Goal: Information Seeking & Learning: Understand process/instructions

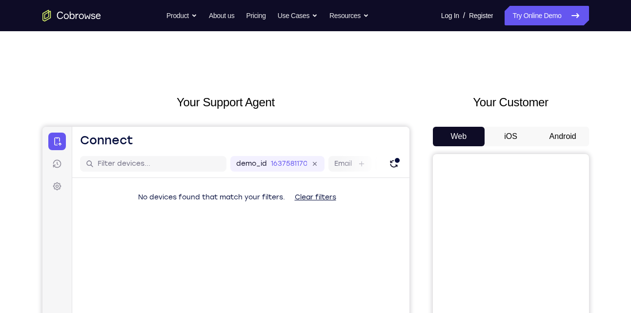
click at [564, 131] on button "Android" at bounding box center [563, 137] width 52 height 20
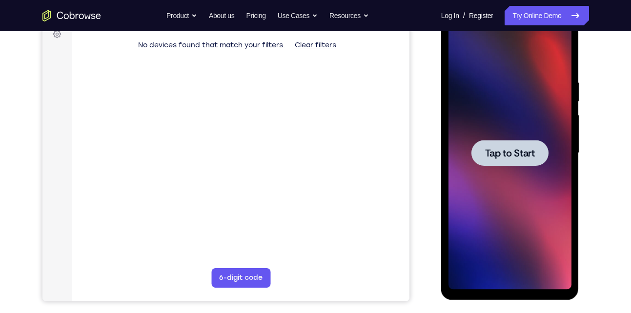
click at [513, 156] on span "Tap to Start" at bounding box center [510, 153] width 50 height 10
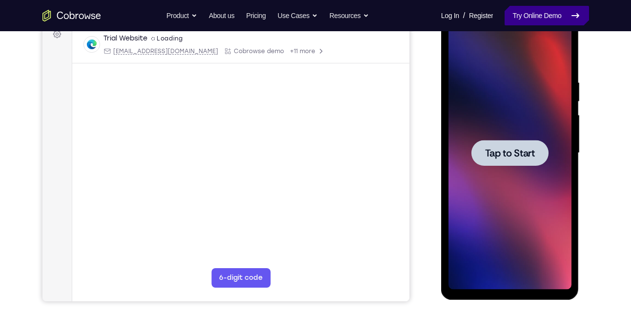
click at [554, 17] on link "Try Online Demo" at bounding box center [546, 16] width 84 height 20
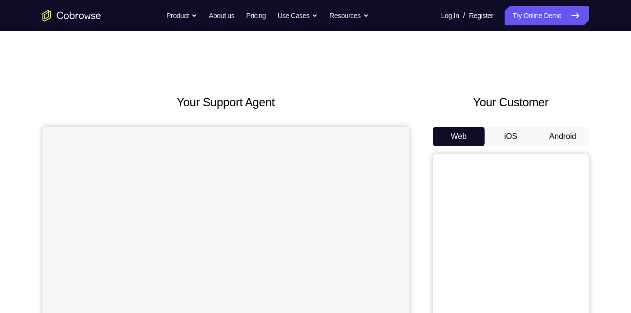
click at [581, 138] on button "Android" at bounding box center [563, 137] width 52 height 20
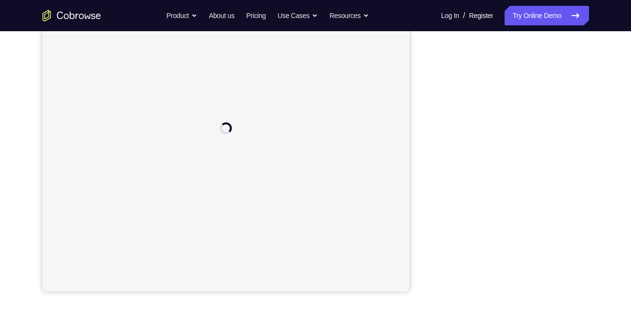
scroll to position [162, 0]
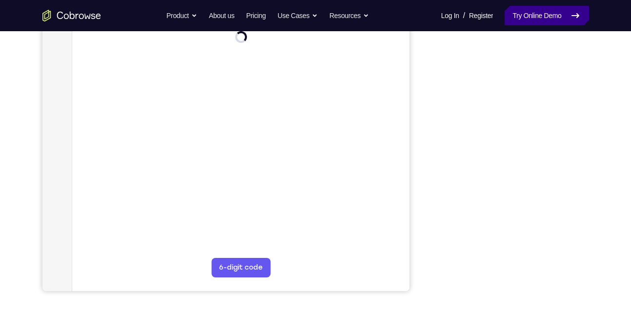
click at [521, 18] on link "Try Online Demo" at bounding box center [546, 16] width 84 height 20
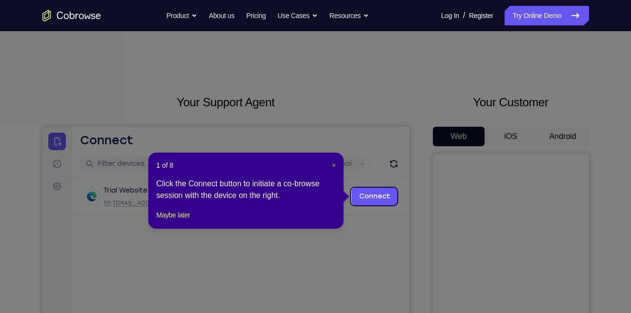
click at [334, 162] on span "×" at bounding box center [334, 165] width 4 height 8
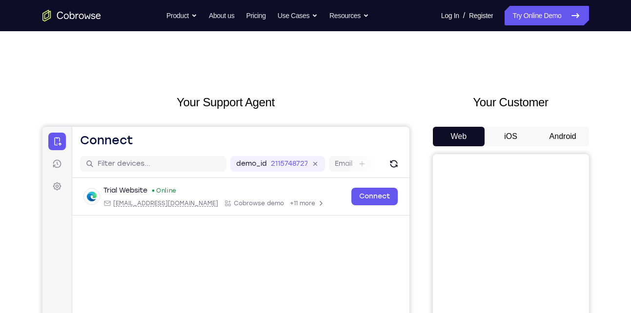
click at [558, 135] on button "Android" at bounding box center [563, 137] width 52 height 20
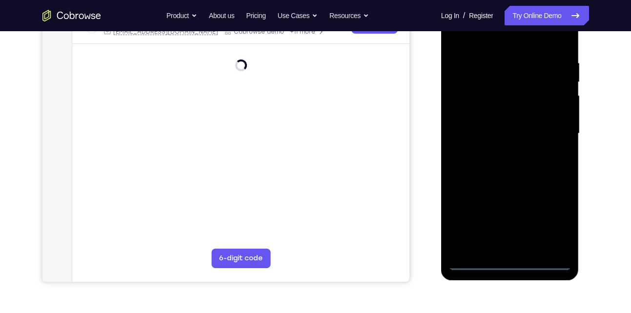
scroll to position [176, 0]
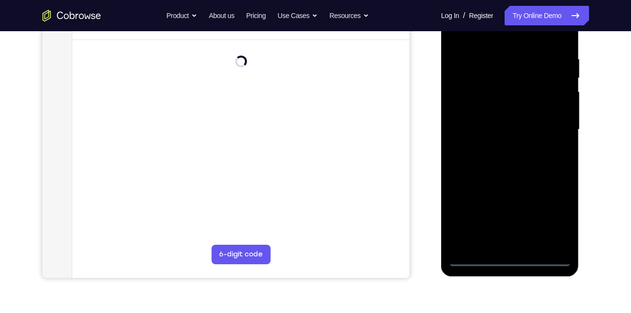
click at [507, 259] on div at bounding box center [509, 129] width 123 height 273
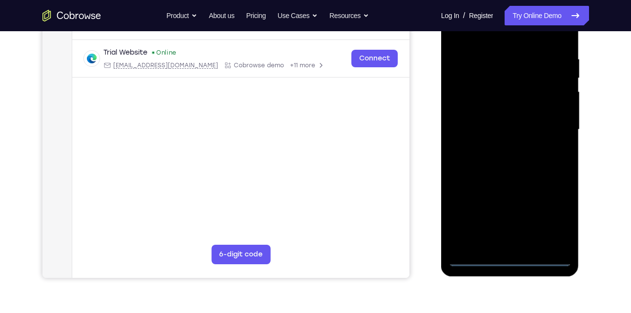
click at [550, 220] on div at bounding box center [509, 129] width 123 height 273
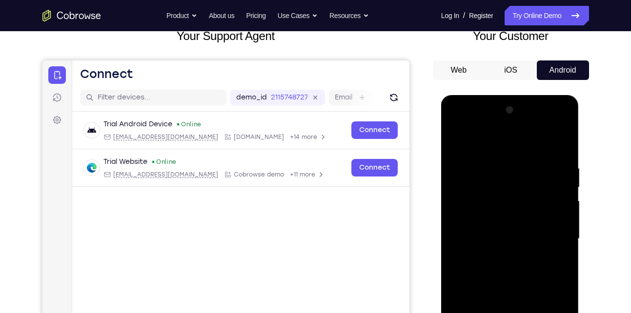
scroll to position [65, 0]
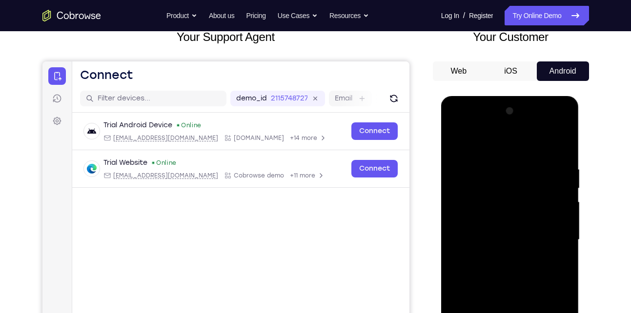
click at [468, 138] on div at bounding box center [509, 239] width 123 height 273
click at [549, 239] on div at bounding box center [509, 239] width 123 height 273
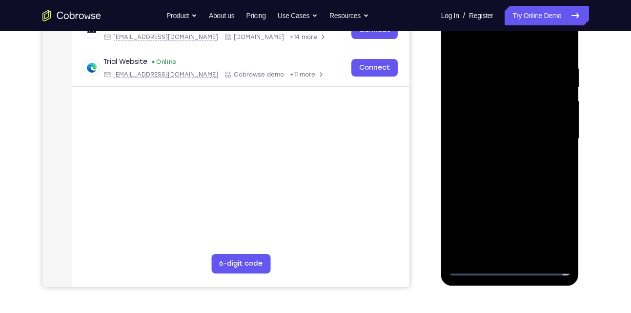
scroll to position [167, 0]
click at [517, 253] on div at bounding box center [509, 138] width 123 height 273
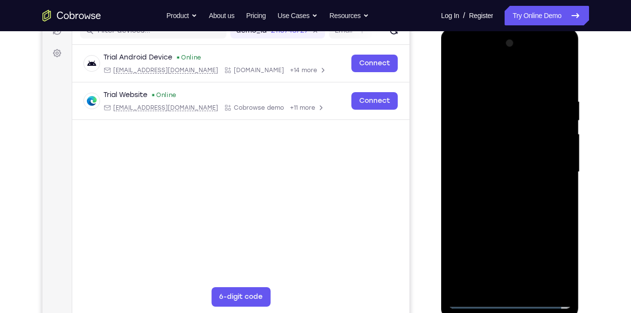
scroll to position [131, 0]
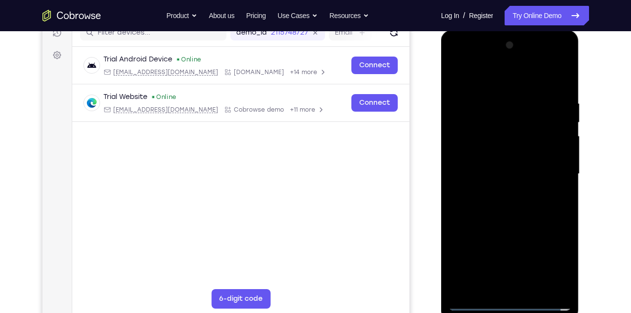
click at [490, 171] on div at bounding box center [509, 174] width 123 height 273
click at [473, 156] on div at bounding box center [509, 174] width 123 height 273
click at [495, 172] on div at bounding box center [509, 174] width 123 height 273
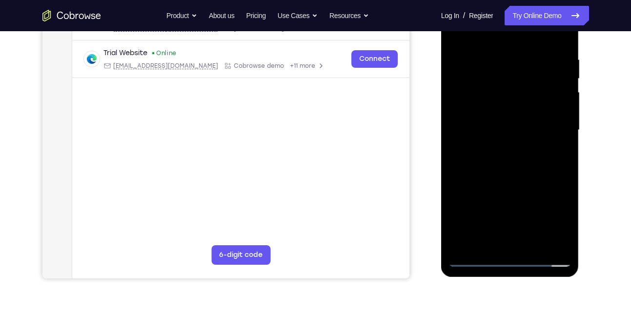
scroll to position [200, 0]
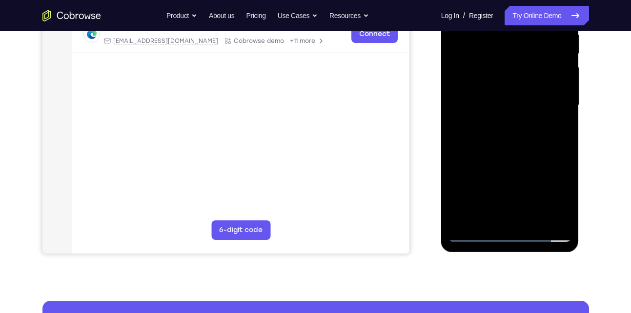
click at [530, 219] on div at bounding box center [509, 105] width 123 height 273
click at [502, 133] on div at bounding box center [509, 105] width 123 height 273
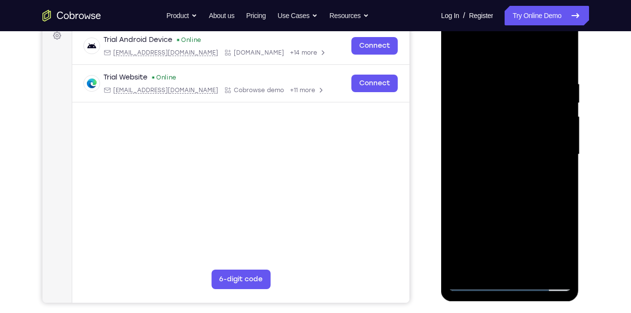
scroll to position [150, 0]
click at [551, 59] on div at bounding box center [509, 155] width 123 height 273
click at [532, 269] on div at bounding box center [509, 155] width 123 height 273
click at [507, 208] on div at bounding box center [509, 155] width 123 height 273
click at [508, 141] on div at bounding box center [509, 155] width 123 height 273
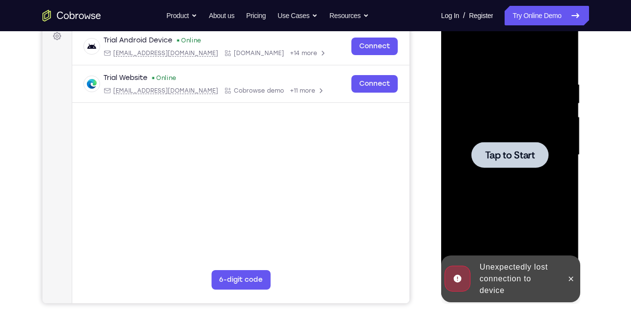
click at [529, 157] on span "Tap to Start" at bounding box center [510, 155] width 50 height 10
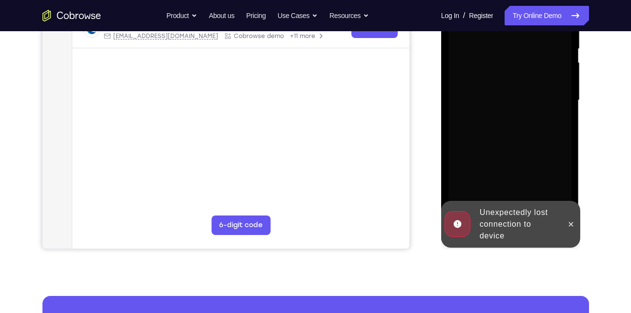
scroll to position [206, 0]
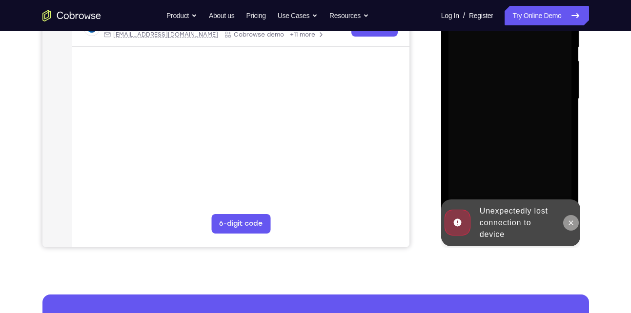
click at [570, 221] on icon at bounding box center [571, 223] width 8 height 8
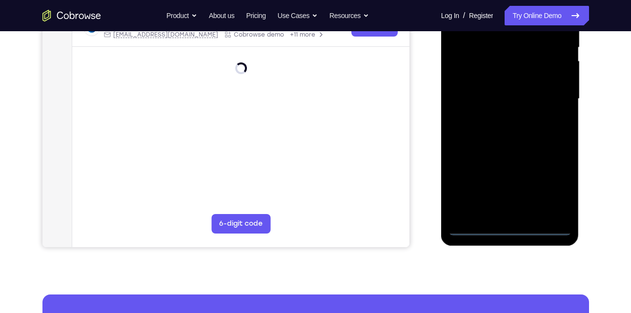
click at [506, 229] on div at bounding box center [509, 98] width 123 height 273
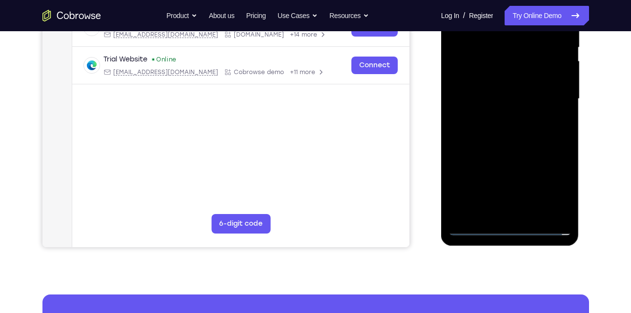
click at [556, 190] on div at bounding box center [509, 98] width 123 height 273
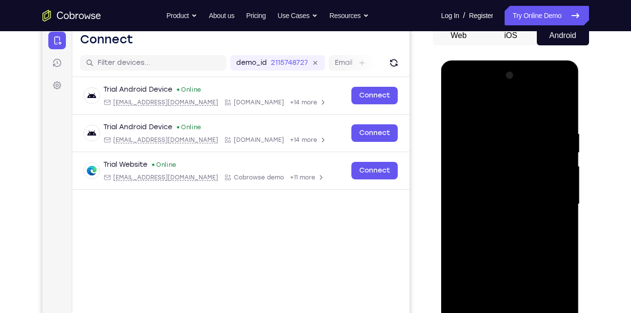
click at [481, 108] on div at bounding box center [509, 204] width 123 height 273
click at [526, 201] on span "Tap to Start" at bounding box center [510, 205] width 50 height 10
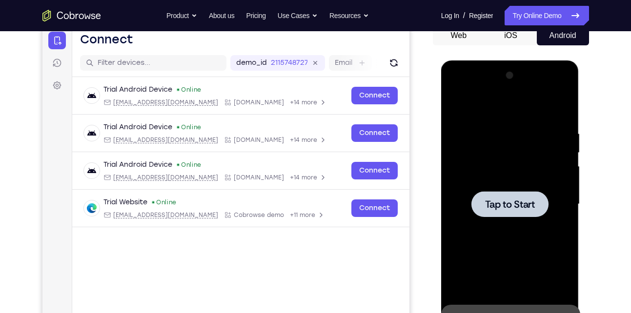
click at [526, 201] on span "Tap to Start" at bounding box center [510, 205] width 50 height 10
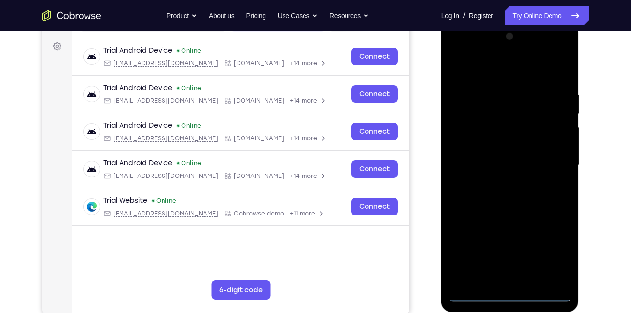
scroll to position [162, 0]
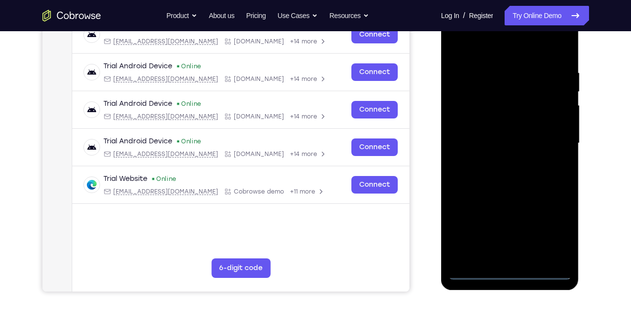
click at [509, 273] on div at bounding box center [509, 143] width 123 height 273
click at [555, 225] on div at bounding box center [509, 143] width 123 height 273
click at [463, 49] on div at bounding box center [509, 143] width 123 height 273
click at [548, 143] on div at bounding box center [509, 143] width 123 height 273
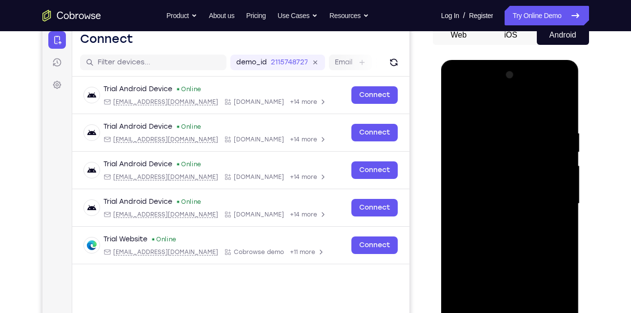
scroll to position [101, 0]
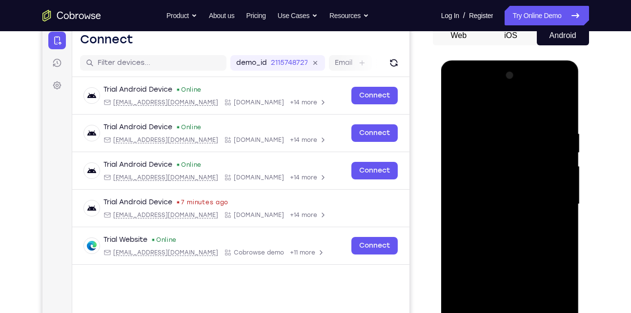
click at [496, 221] on div at bounding box center [509, 204] width 123 height 273
click at [501, 191] on div at bounding box center [509, 204] width 123 height 273
click at [486, 188] on div at bounding box center [509, 204] width 123 height 273
click at [480, 201] on div at bounding box center [509, 204] width 123 height 273
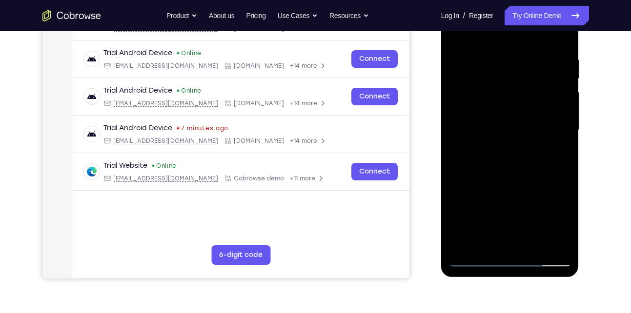
scroll to position [185, 0]
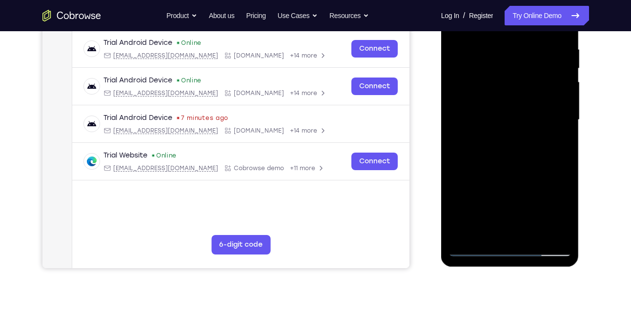
click at [531, 238] on div at bounding box center [509, 119] width 123 height 273
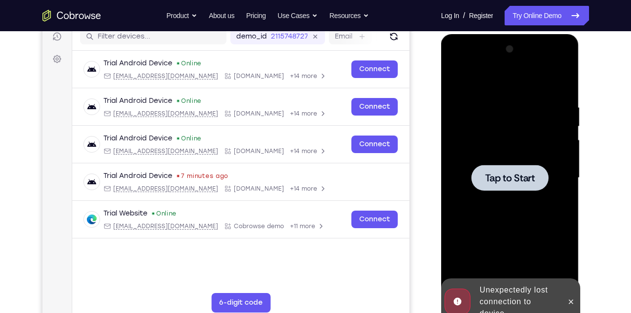
click at [526, 179] on span "Tap to Start" at bounding box center [510, 178] width 50 height 10
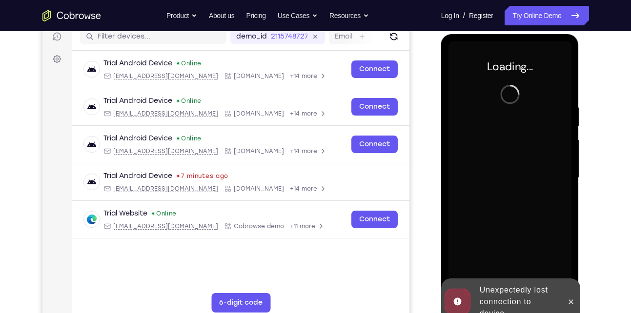
scroll to position [205, 0]
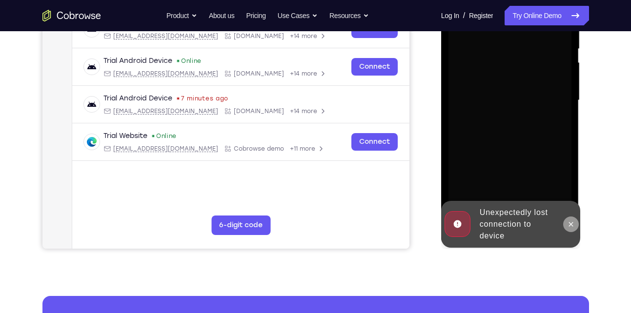
click at [571, 226] on icon at bounding box center [571, 225] width 8 height 8
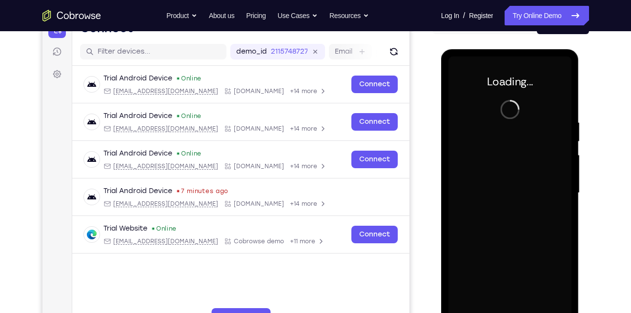
scroll to position [110, 0]
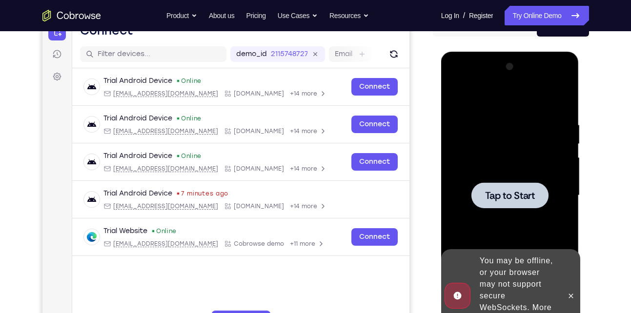
click at [512, 175] on div at bounding box center [509, 195] width 123 height 273
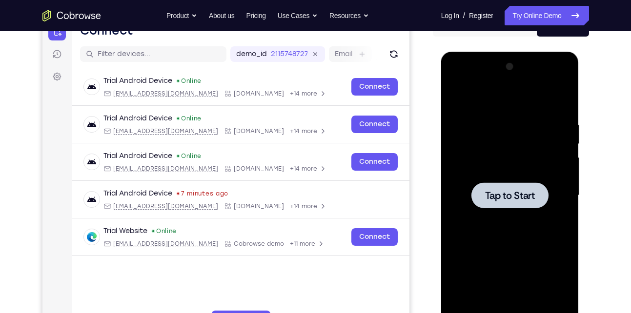
click at [482, 212] on div at bounding box center [509, 195] width 123 height 273
click at [522, 178] on div at bounding box center [509, 195] width 123 height 273
click at [490, 208] on div at bounding box center [509, 195] width 123 height 273
click at [493, 203] on div at bounding box center [509, 195] width 77 height 26
click at [494, 196] on span "Tap to Start" at bounding box center [510, 196] width 50 height 10
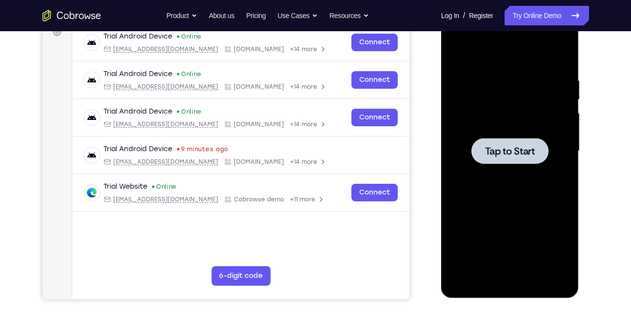
scroll to position [155, 0]
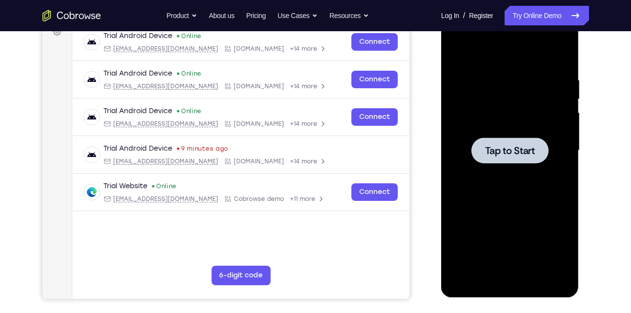
click at [496, 159] on div at bounding box center [509, 151] width 77 height 26
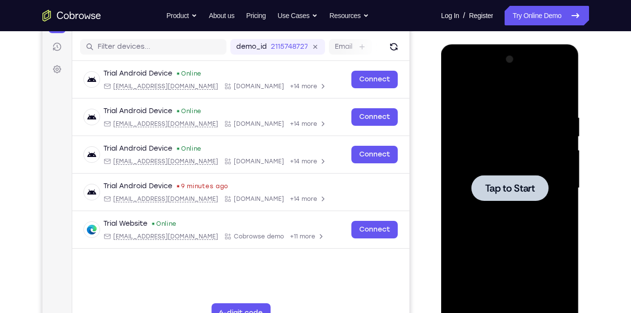
scroll to position [117, 0]
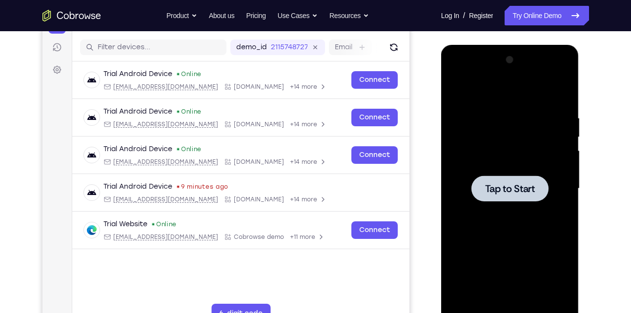
click at [494, 194] on span "Tap to Start" at bounding box center [510, 189] width 50 height 10
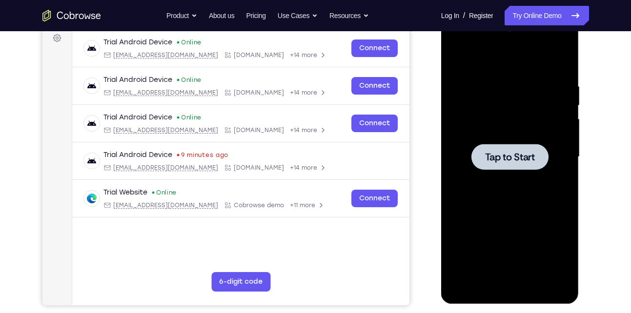
scroll to position [149, 0]
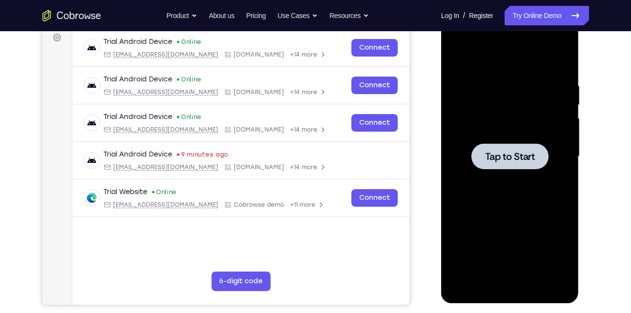
click at [511, 154] on span "Tap to Start" at bounding box center [510, 157] width 50 height 10
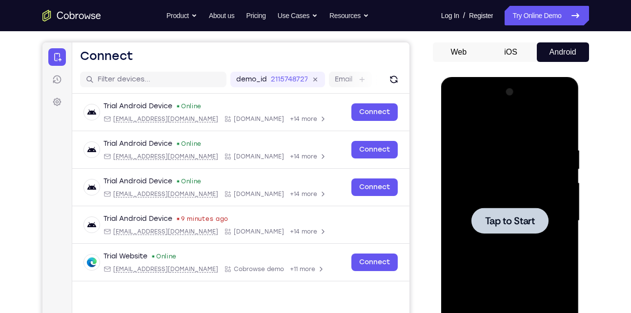
scroll to position [82, 0]
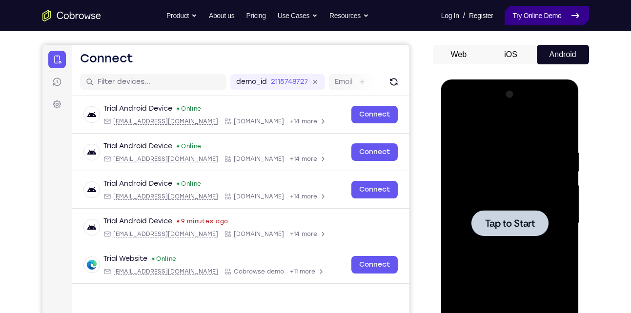
click at [531, 9] on link "Try Online Demo" at bounding box center [546, 16] width 84 height 20
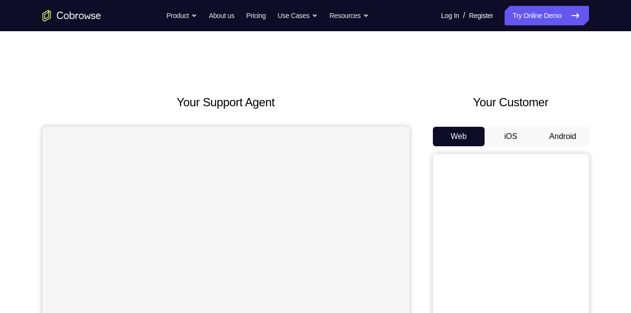
click at [550, 139] on button "Android" at bounding box center [563, 137] width 52 height 20
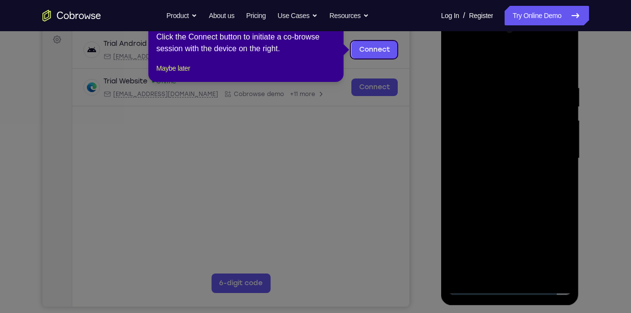
click at [489, 137] on icon at bounding box center [319, 156] width 638 height 313
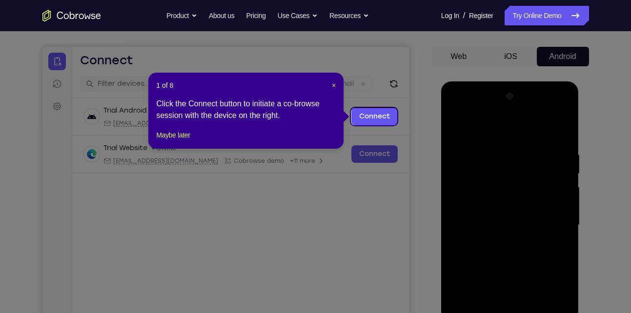
scroll to position [79, 0]
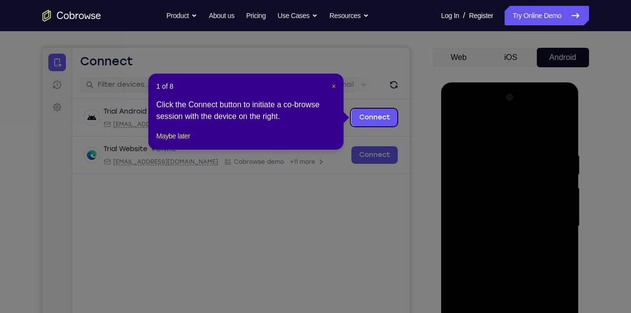
click at [333, 86] on span "×" at bounding box center [334, 86] width 4 height 8
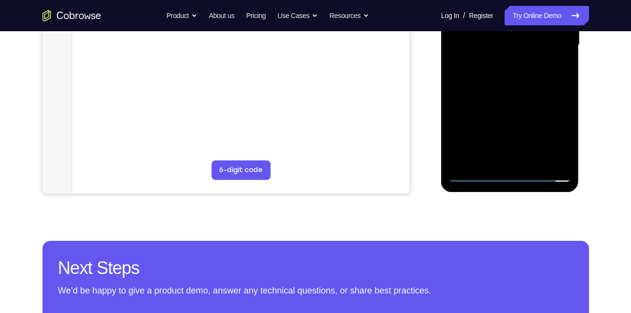
scroll to position [262, 0]
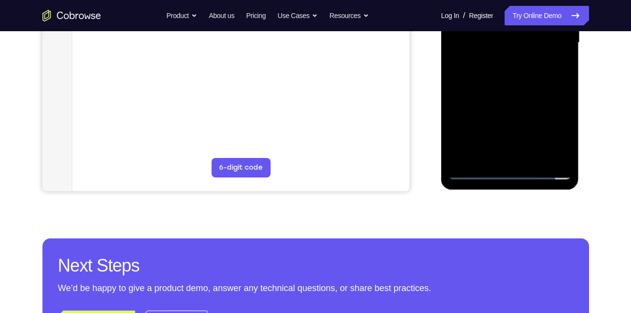
click at [507, 171] on div at bounding box center [509, 42] width 123 height 273
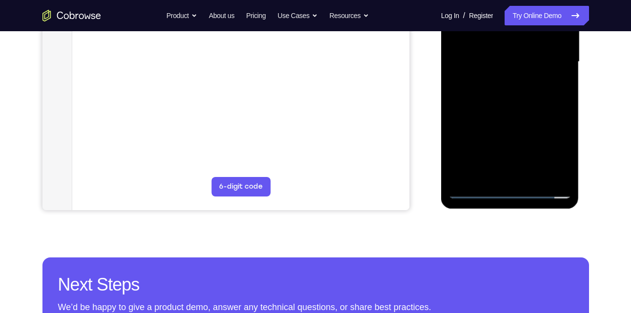
scroll to position [243, 0]
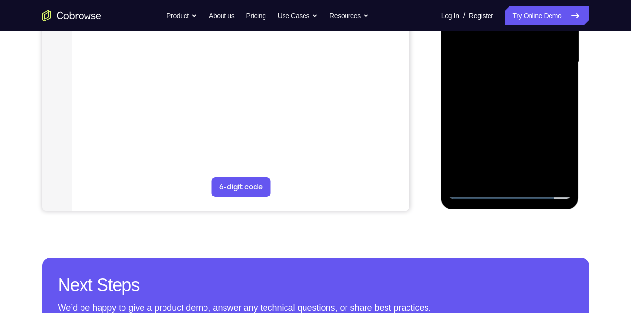
click at [557, 151] on div at bounding box center [509, 62] width 123 height 273
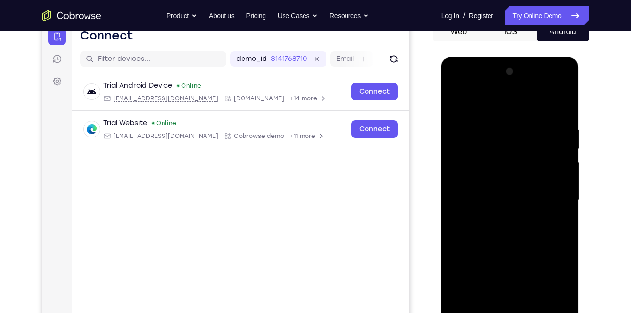
scroll to position [104, 0]
click at [478, 107] on div at bounding box center [509, 200] width 123 height 273
click at [552, 201] on div at bounding box center [509, 200] width 123 height 273
click at [498, 219] on div at bounding box center [509, 200] width 123 height 273
click at [519, 190] on div at bounding box center [509, 200] width 123 height 273
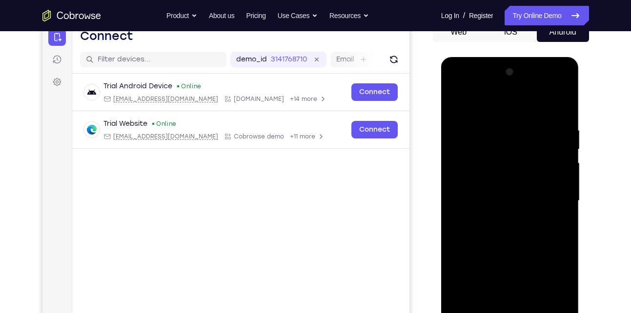
click at [496, 184] on div at bounding box center [509, 200] width 123 height 273
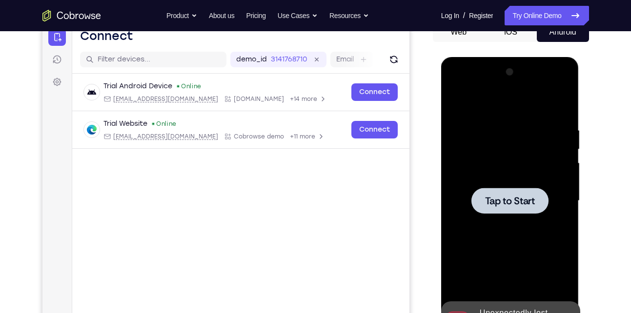
click at [491, 196] on span "Tap to Start" at bounding box center [510, 201] width 50 height 10
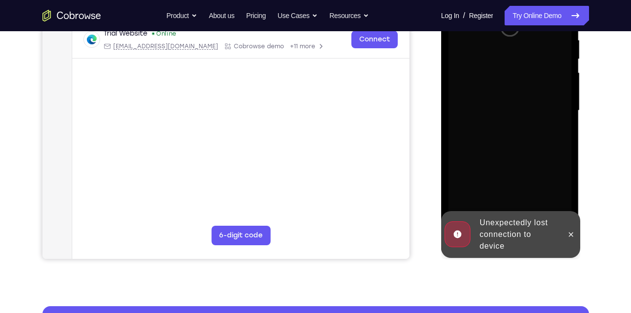
scroll to position [195, 0]
click at [567, 231] on icon at bounding box center [571, 234] width 8 height 8
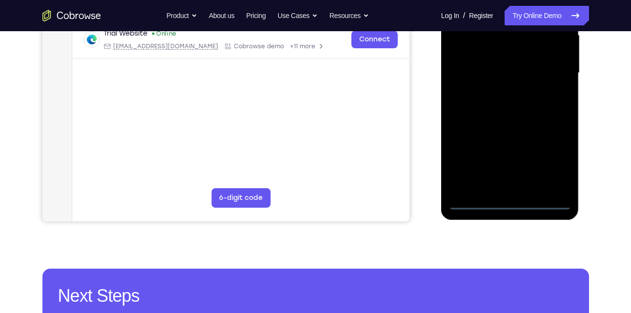
scroll to position [241, 0]
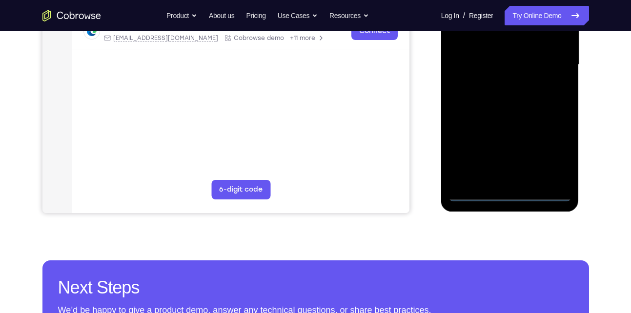
click at [509, 192] on div at bounding box center [509, 64] width 123 height 273
click at [537, 150] on div at bounding box center [509, 64] width 123 height 273
click at [545, 154] on div at bounding box center [509, 64] width 123 height 273
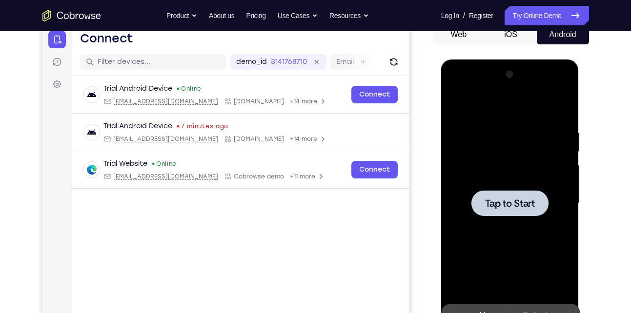
click at [504, 212] on div at bounding box center [509, 203] width 77 height 26
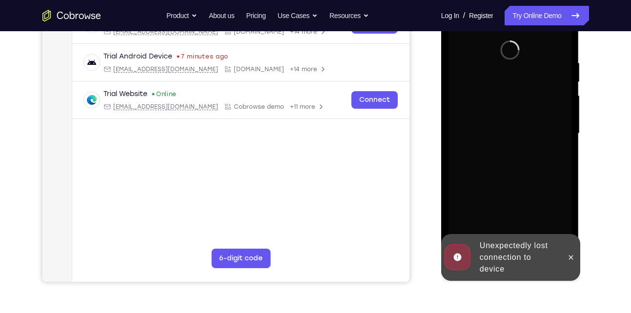
scroll to position [172, 0]
click at [573, 259] on icon at bounding box center [571, 257] width 8 height 8
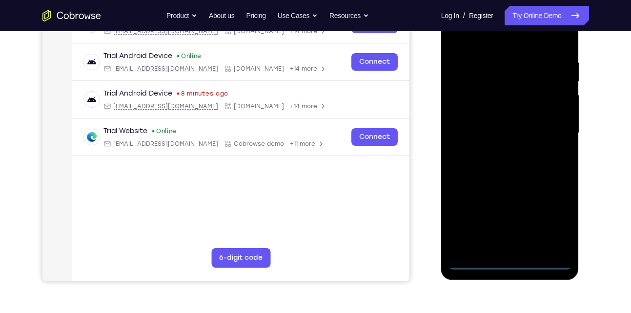
click at [503, 263] on div at bounding box center [509, 133] width 123 height 273
click at [545, 214] on div at bounding box center [509, 133] width 123 height 273
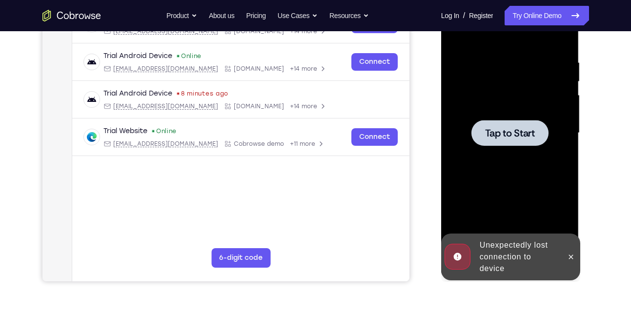
click at [481, 126] on div at bounding box center [509, 133] width 77 height 26
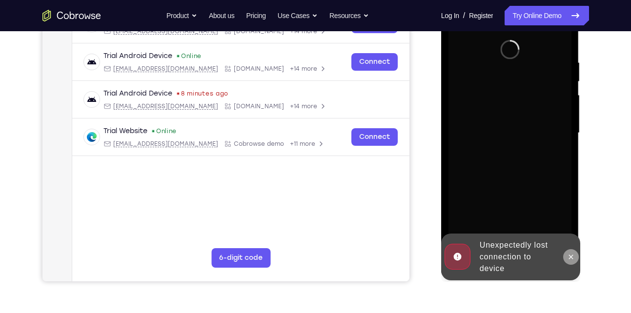
click at [568, 260] on icon at bounding box center [571, 257] width 8 height 8
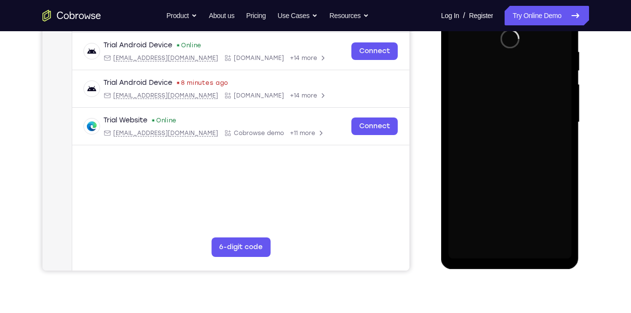
scroll to position [185, 0]
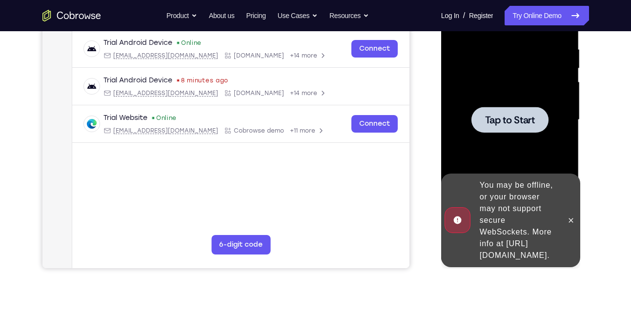
click at [516, 125] on span "Tap to Start" at bounding box center [510, 120] width 50 height 10
click at [575, 214] on button at bounding box center [571, 221] width 16 height 16
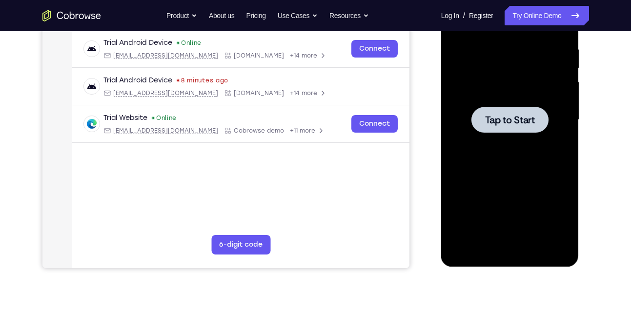
click at [499, 129] on div at bounding box center [509, 120] width 77 height 26
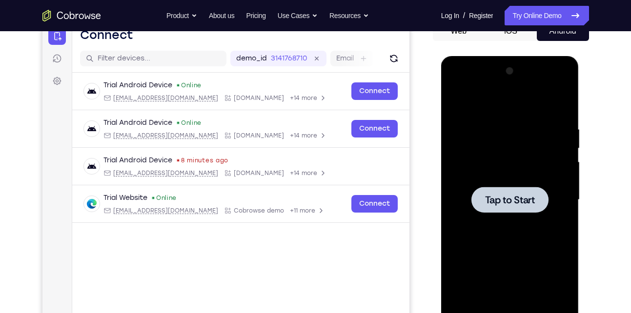
click at [508, 186] on div at bounding box center [509, 199] width 123 height 273
click at [502, 198] on span "Tap to Start" at bounding box center [510, 200] width 50 height 10
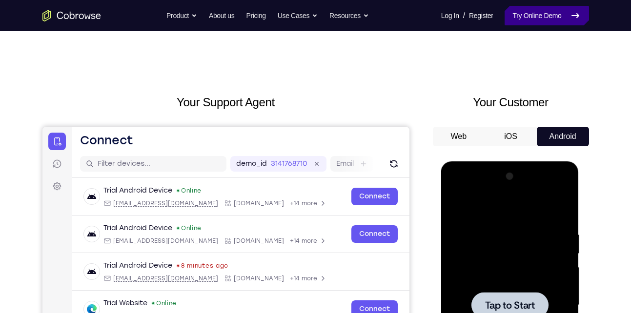
click at [546, 14] on link "Try Online Demo" at bounding box center [546, 16] width 84 height 20
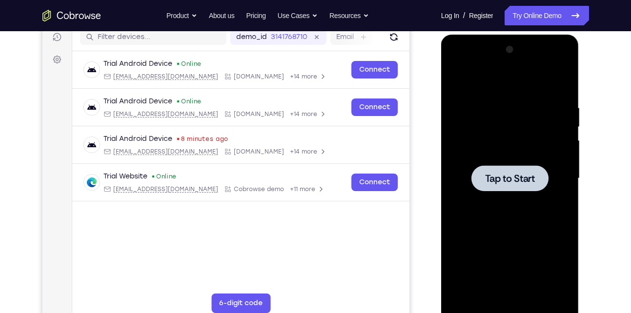
scroll to position [127, 0]
click at [493, 192] on div at bounding box center [509, 177] width 123 height 273
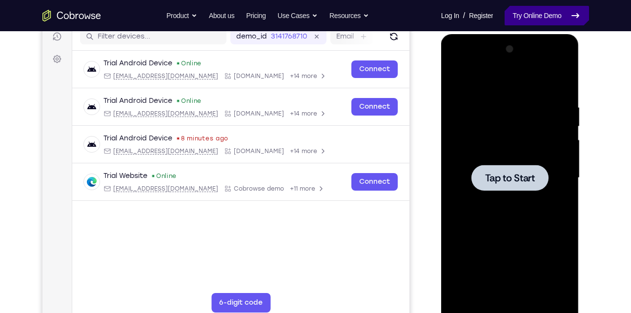
click at [544, 15] on link "Try Online Demo" at bounding box center [546, 16] width 84 height 20
click at [486, 158] on div at bounding box center [509, 177] width 123 height 273
click at [485, 163] on div at bounding box center [509, 177] width 123 height 273
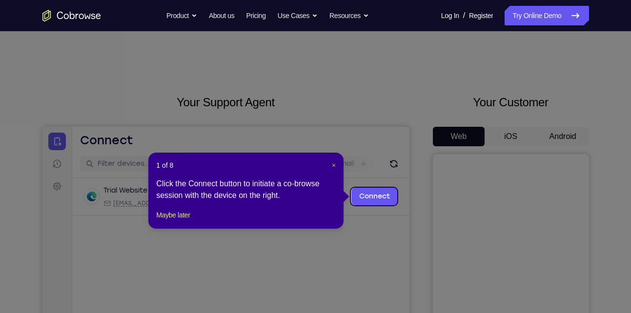
click at [332, 164] on span "×" at bounding box center [334, 165] width 4 height 8
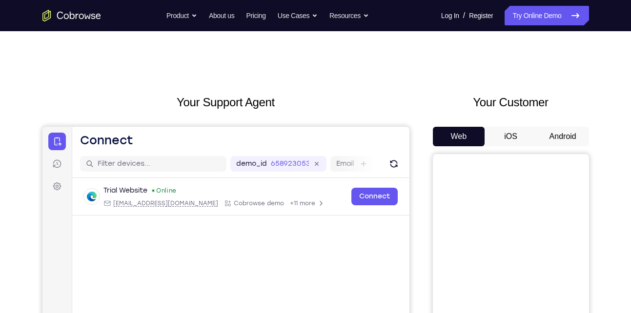
click at [559, 136] on button "Android" at bounding box center [563, 137] width 52 height 20
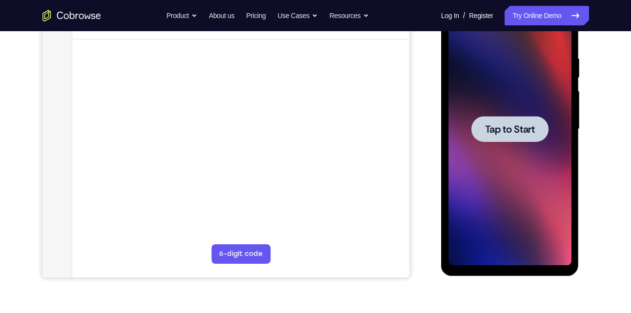
click at [509, 131] on span "Tap to Start" at bounding box center [510, 129] width 50 height 10
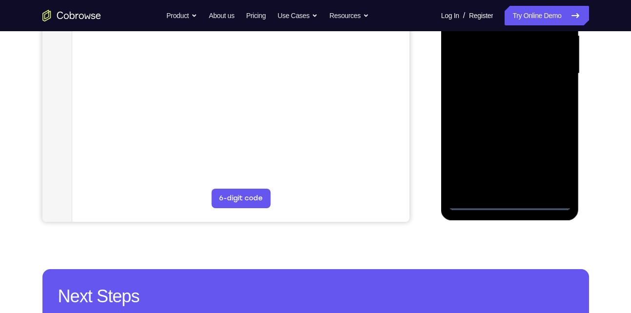
scroll to position [232, 0]
click at [512, 202] on div at bounding box center [509, 73] width 123 height 273
click at [556, 160] on div at bounding box center [509, 73] width 123 height 273
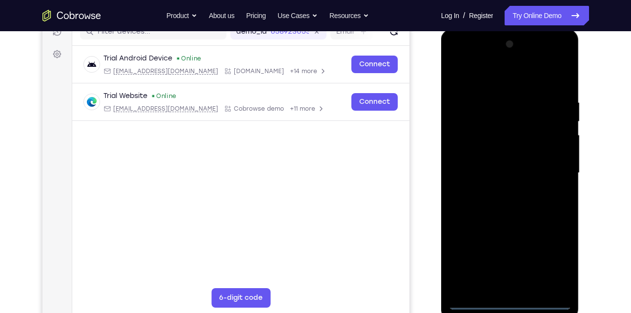
scroll to position [129, 0]
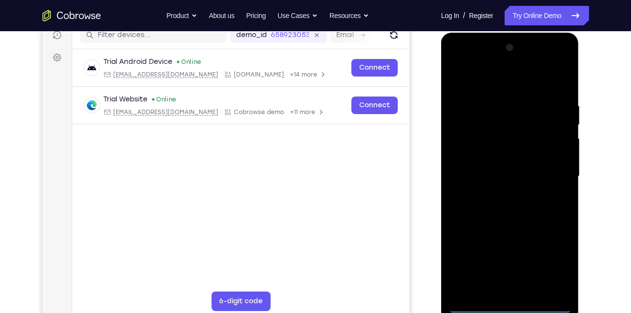
click at [498, 82] on div at bounding box center [509, 176] width 123 height 273
click at [551, 172] on div at bounding box center [509, 176] width 123 height 273
click at [519, 291] on div at bounding box center [509, 176] width 123 height 273
click at [503, 168] on div at bounding box center [509, 176] width 123 height 273
click at [494, 163] on div at bounding box center [509, 176] width 123 height 273
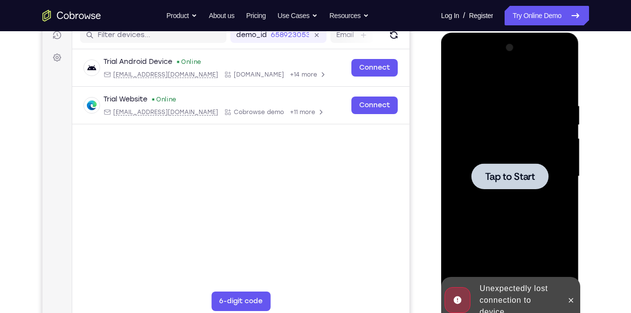
click at [501, 175] on span "Tap to Start" at bounding box center [510, 177] width 50 height 10
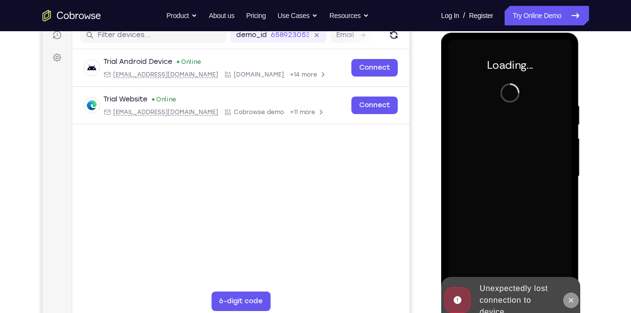
click at [573, 301] on icon at bounding box center [571, 301] width 8 height 8
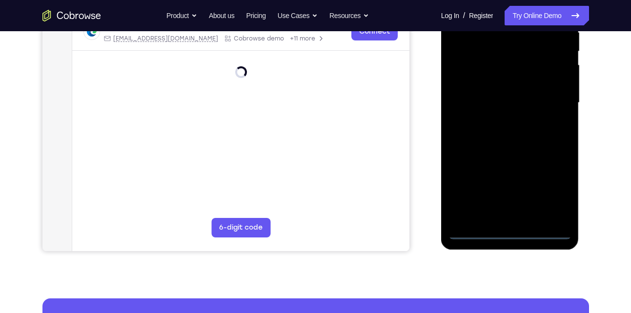
scroll to position [203, 0]
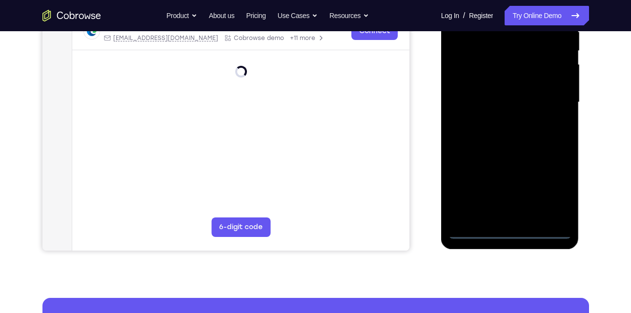
click at [510, 234] on div at bounding box center [509, 102] width 123 height 273
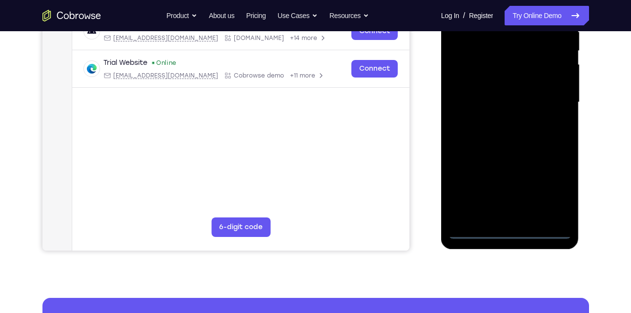
click at [548, 187] on div at bounding box center [509, 102] width 123 height 273
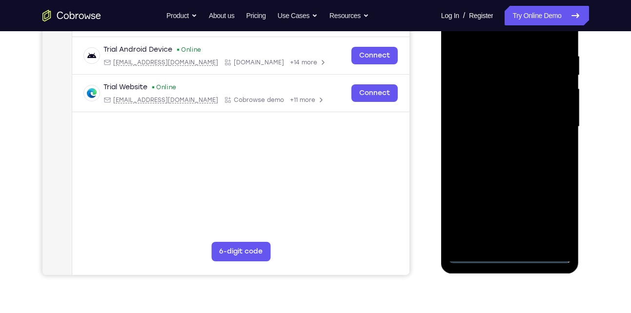
scroll to position [180, 0]
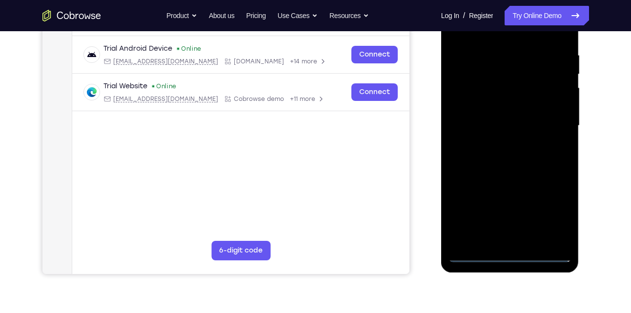
click at [554, 216] on div at bounding box center [509, 125] width 123 height 273
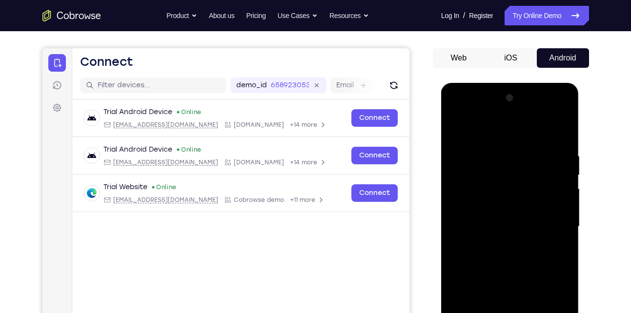
scroll to position [73, 0]
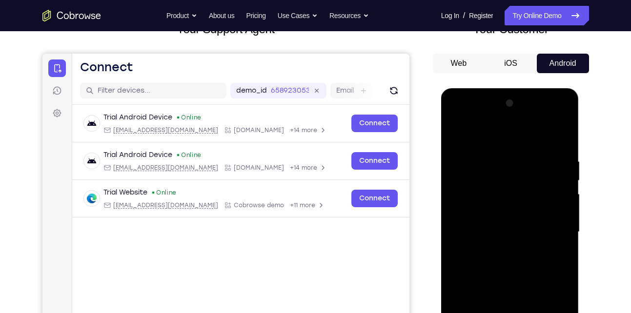
click at [511, 143] on div at bounding box center [509, 232] width 123 height 273
click at [553, 238] on div at bounding box center [509, 232] width 123 height 273
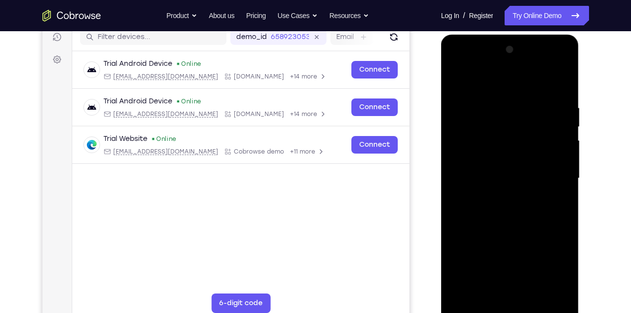
scroll to position [127, 0]
click at [499, 197] on div at bounding box center [509, 177] width 123 height 273
click at [509, 174] on div at bounding box center [509, 177] width 123 height 273
click at [506, 161] on div at bounding box center [509, 177] width 123 height 273
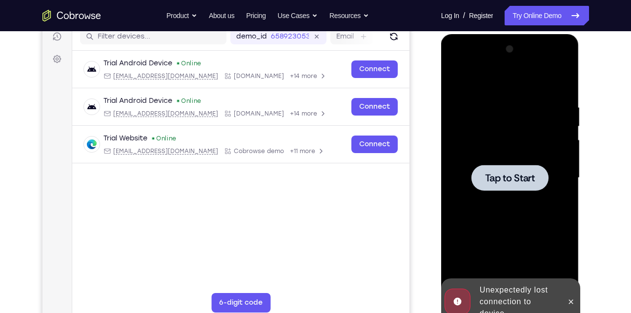
click at [506, 176] on span "Tap to Start" at bounding box center [510, 178] width 50 height 10
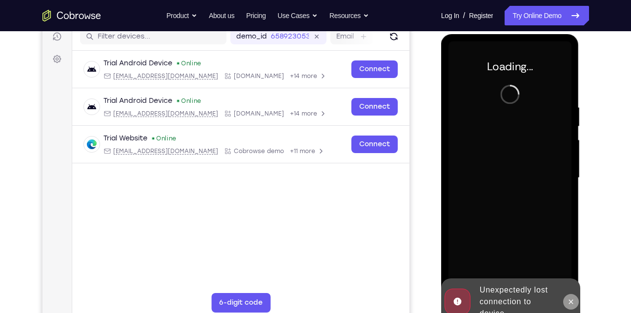
click at [570, 306] on button at bounding box center [571, 302] width 16 height 16
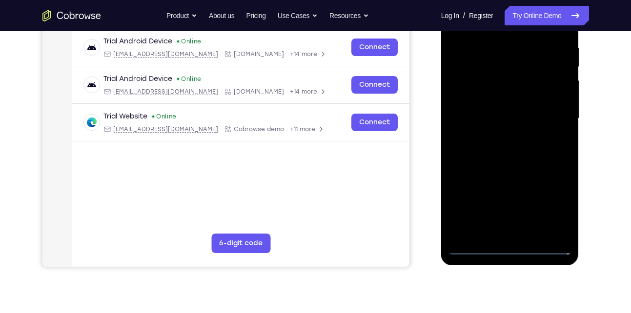
scroll to position [187, 0]
click at [511, 247] on div at bounding box center [509, 117] width 123 height 273
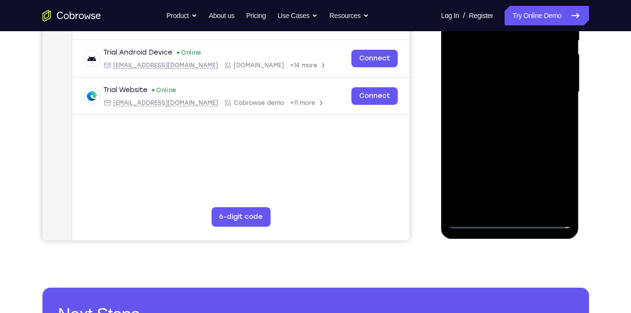
scroll to position [214, 0]
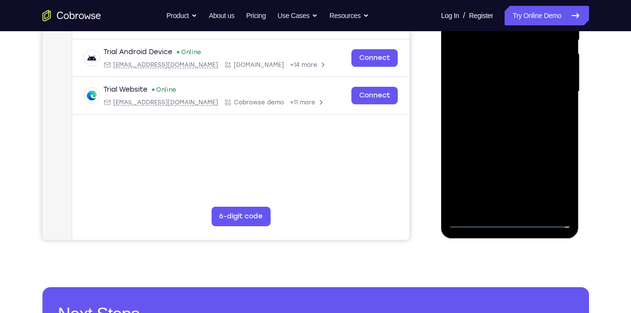
click at [511, 218] on div at bounding box center [509, 91] width 123 height 273
click at [562, 177] on div at bounding box center [509, 91] width 123 height 273
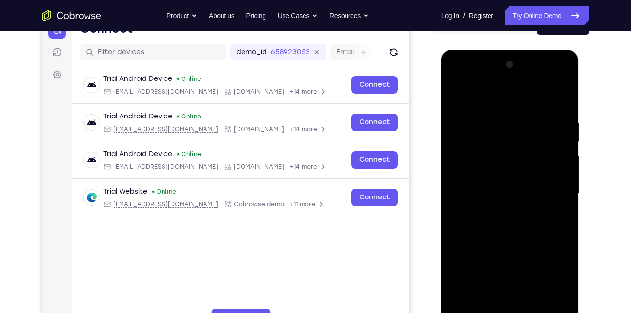
scroll to position [110, 0]
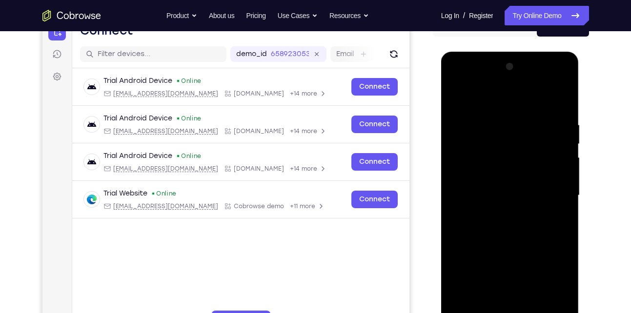
click at [485, 100] on div at bounding box center [509, 195] width 123 height 273
click at [552, 195] on div at bounding box center [509, 195] width 123 height 273
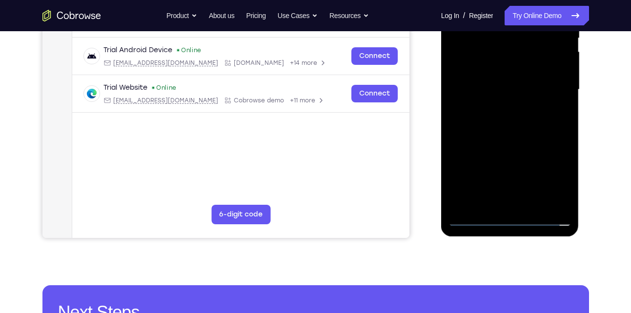
scroll to position [232, 0]
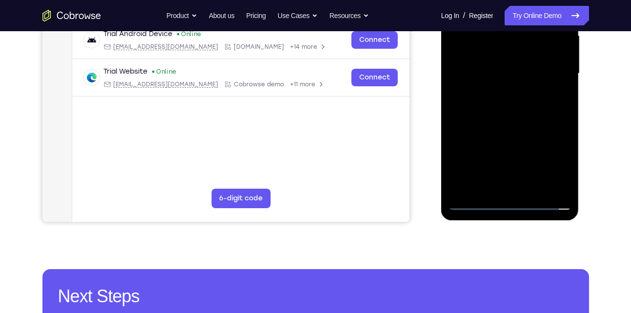
click at [498, 90] on div at bounding box center [509, 73] width 123 height 273
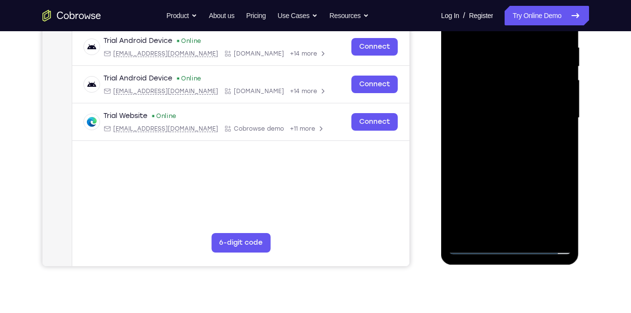
scroll to position [186, 0]
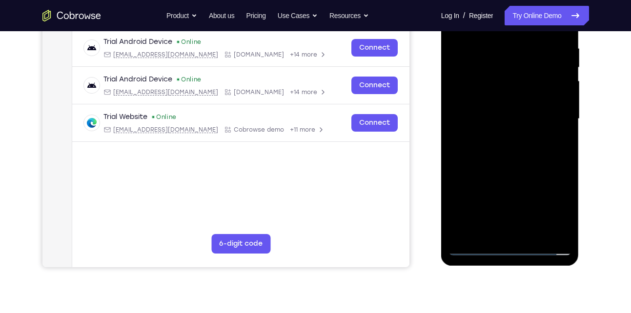
click at [509, 114] on div at bounding box center [509, 118] width 123 height 273
click at [514, 109] on div at bounding box center [509, 118] width 123 height 273
click at [507, 76] on div at bounding box center [509, 118] width 123 height 273
click at [507, 73] on div at bounding box center [509, 118] width 123 height 273
click at [495, 99] on div at bounding box center [509, 118] width 123 height 273
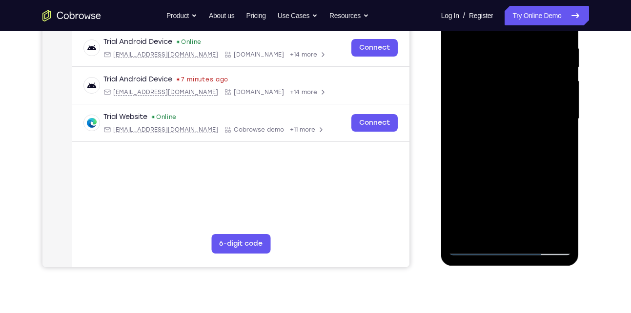
click at [505, 120] on div at bounding box center [509, 118] width 123 height 273
click at [506, 153] on div at bounding box center [509, 118] width 123 height 273
click at [513, 146] on div at bounding box center [509, 118] width 123 height 273
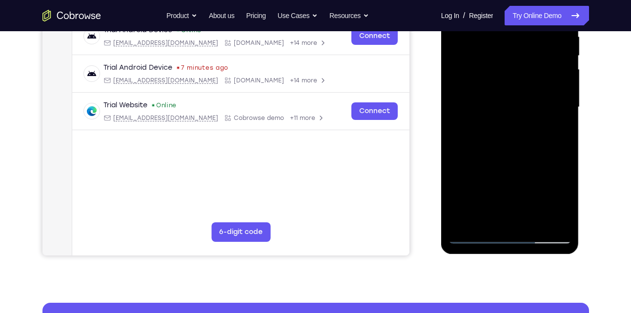
scroll to position [116, 0]
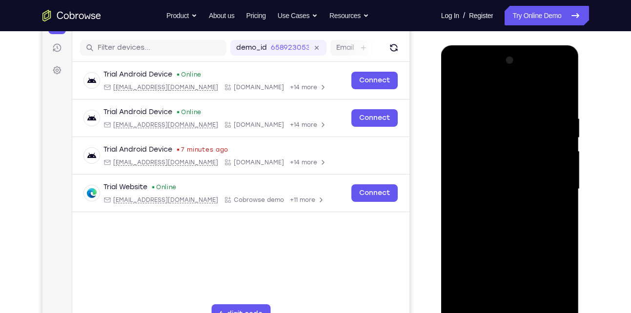
click at [552, 95] on div at bounding box center [509, 189] width 123 height 273
click at [533, 219] on div at bounding box center [509, 189] width 123 height 273
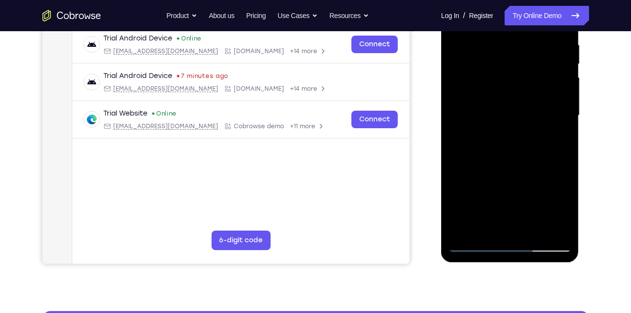
scroll to position [190, 0]
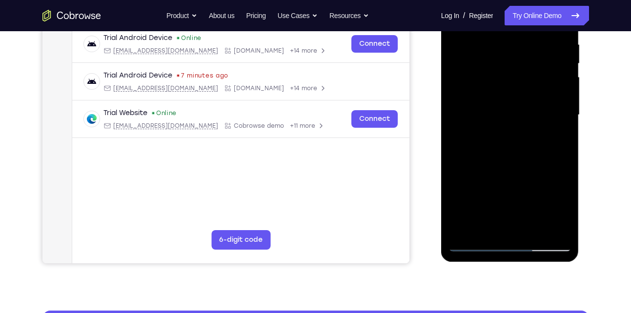
click at [532, 232] on div at bounding box center [509, 115] width 123 height 273
click at [506, 168] on div at bounding box center [509, 115] width 123 height 273
click at [515, 120] on div at bounding box center [509, 115] width 123 height 273
click at [479, 224] on div at bounding box center [509, 115] width 123 height 273
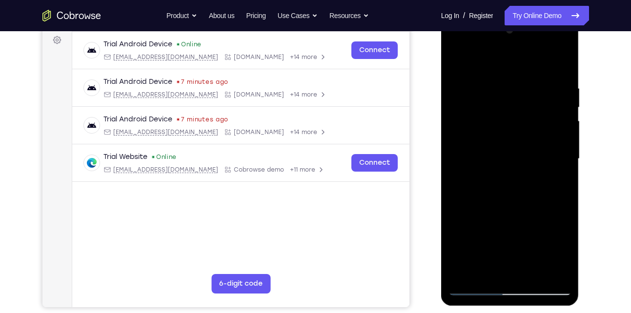
scroll to position [142, 0]
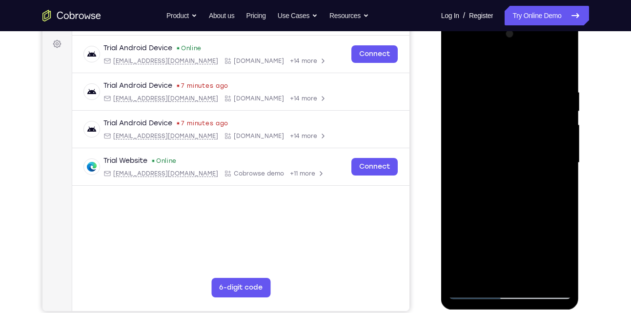
click at [453, 63] on div at bounding box center [509, 162] width 123 height 273
click at [494, 169] on div at bounding box center [509, 162] width 123 height 273
click at [482, 248] on div at bounding box center [509, 162] width 123 height 273
click at [454, 68] on div at bounding box center [509, 162] width 123 height 273
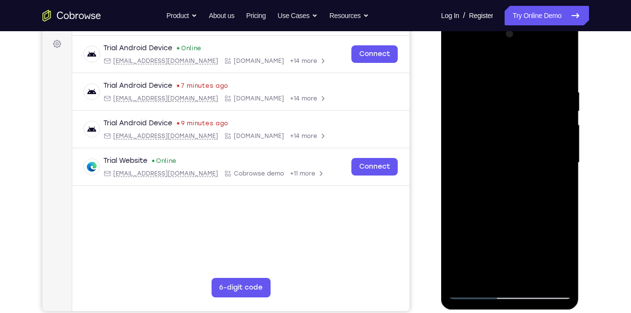
click at [480, 169] on div at bounding box center [509, 162] width 123 height 273
click at [455, 64] on div at bounding box center [509, 162] width 123 height 273
click at [462, 65] on div at bounding box center [509, 162] width 123 height 273
click at [476, 211] on div at bounding box center [509, 162] width 123 height 273
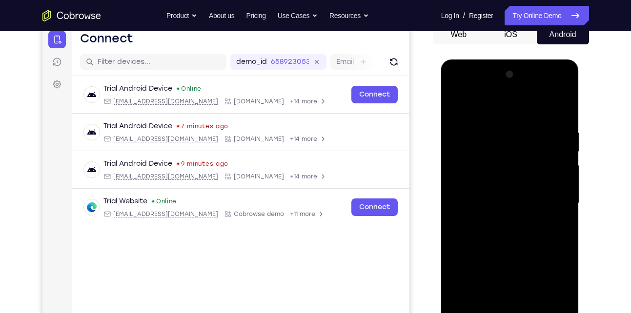
scroll to position [99, 0]
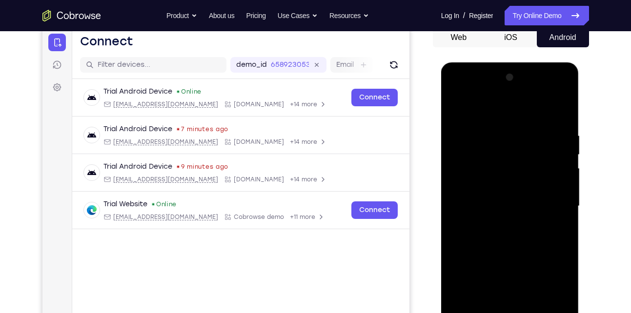
drag, startPoint x: 500, startPoint y: 165, endPoint x: 461, endPoint y: 309, distance: 149.1
click at [461, 309] on div at bounding box center [509, 206] width 123 height 273
drag, startPoint x: 524, startPoint y: 164, endPoint x: 507, endPoint y: 233, distance: 70.4
click at [507, 233] on div at bounding box center [509, 206] width 123 height 273
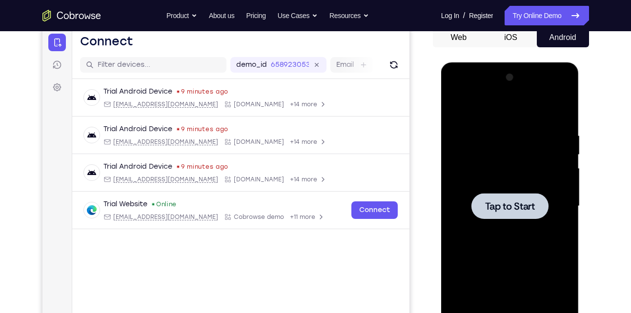
click at [509, 224] on div at bounding box center [509, 206] width 123 height 273
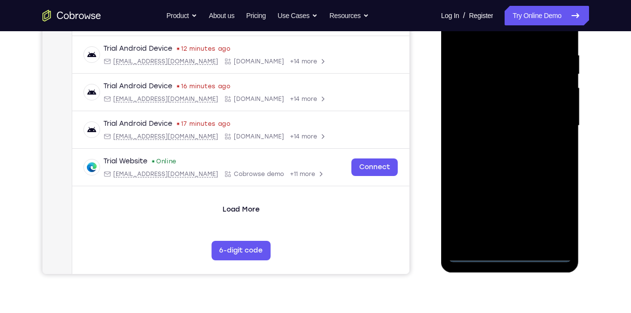
scroll to position [183, 0]
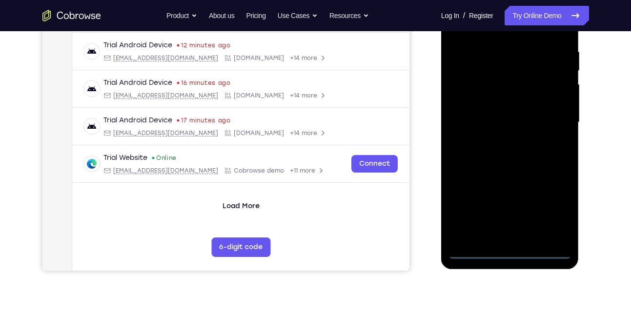
click at [512, 251] on div at bounding box center [509, 122] width 123 height 273
click at [553, 210] on div at bounding box center [509, 122] width 123 height 273
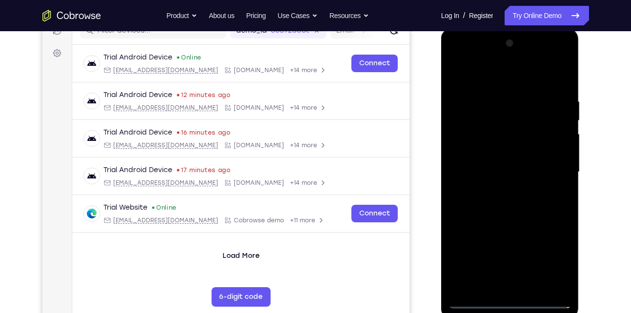
scroll to position [131, 0]
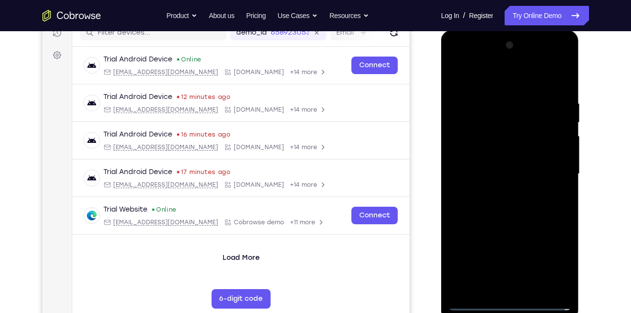
click at [473, 75] on div at bounding box center [509, 174] width 123 height 273
click at [555, 177] on div at bounding box center [509, 174] width 123 height 273
click at [501, 192] on div at bounding box center [509, 174] width 123 height 273
click at [501, 151] on div at bounding box center [509, 174] width 123 height 273
click at [490, 166] on div at bounding box center [509, 174] width 123 height 273
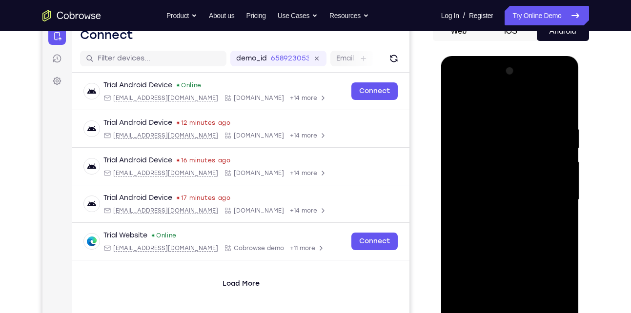
scroll to position [104, 0]
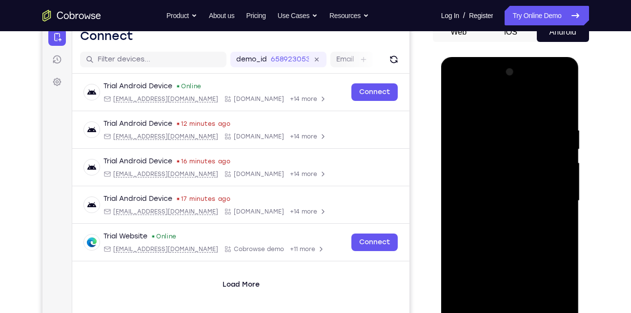
click at [515, 167] on div at bounding box center [509, 200] width 123 height 273
click at [566, 100] on div at bounding box center [509, 200] width 123 height 273
click at [458, 100] on div at bounding box center [509, 200] width 123 height 273
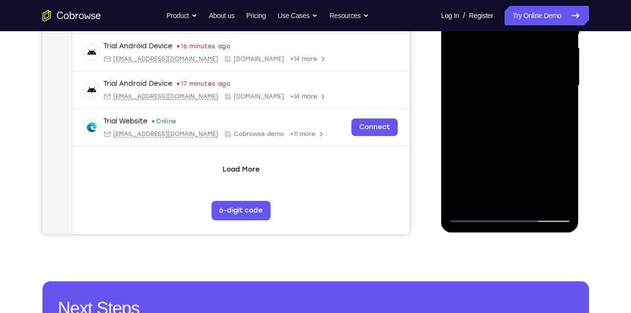
scroll to position [220, 0]
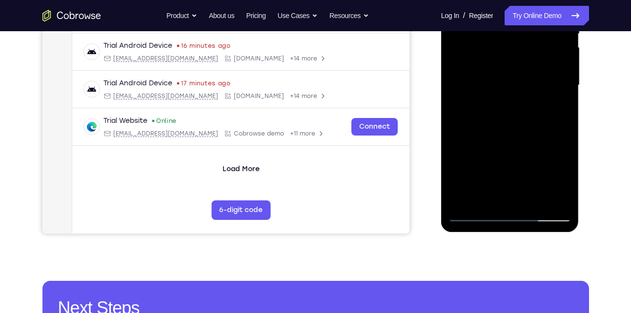
click at [534, 201] on div at bounding box center [509, 85] width 123 height 273
click at [506, 136] on div at bounding box center [509, 85] width 123 height 273
click at [506, 90] on div at bounding box center [509, 85] width 123 height 273
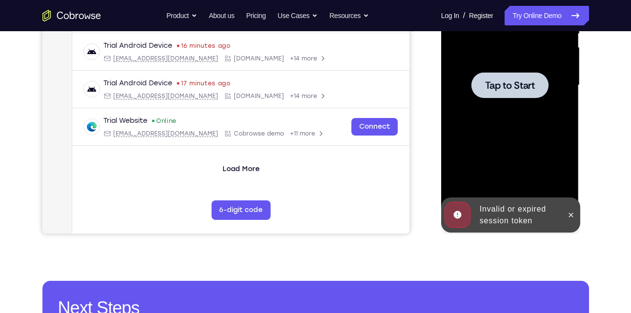
click at [503, 89] on span "Tap to Start" at bounding box center [510, 85] width 50 height 10
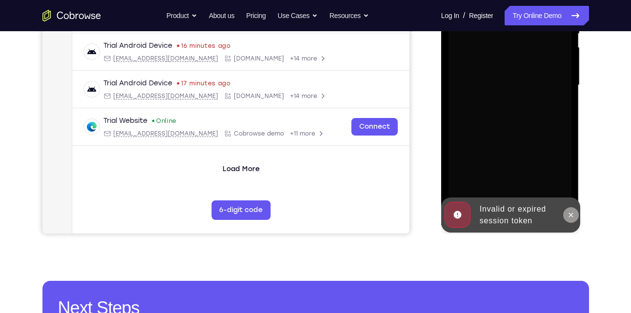
click at [566, 221] on button at bounding box center [571, 215] width 16 height 16
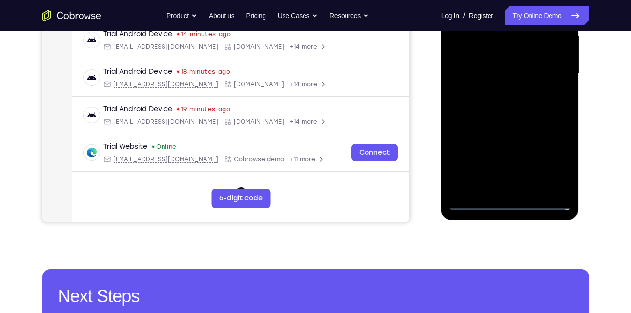
scroll to position [233, 0]
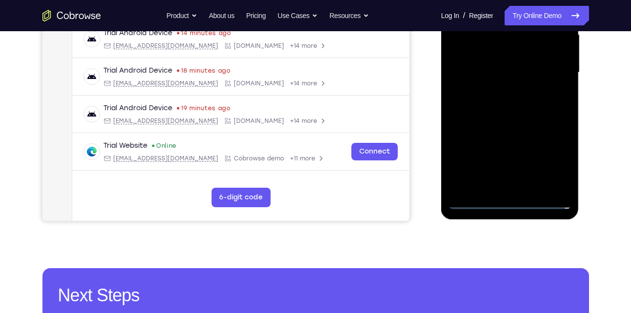
click at [511, 200] on div at bounding box center [509, 72] width 123 height 273
click at [559, 160] on div at bounding box center [509, 72] width 123 height 273
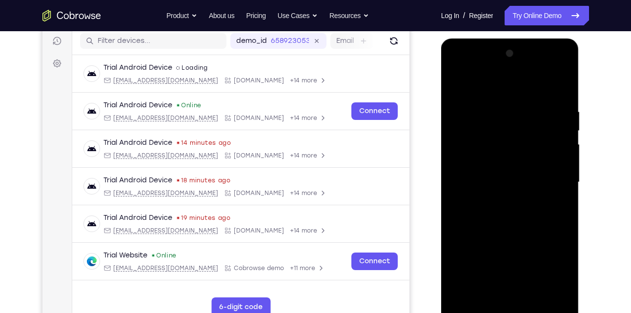
scroll to position [121, 0]
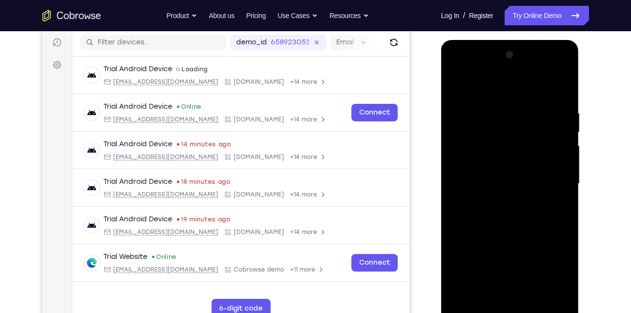
click at [465, 84] on div at bounding box center [509, 183] width 123 height 273
click at [549, 184] on div at bounding box center [509, 183] width 123 height 273
click at [497, 202] on div at bounding box center [509, 183] width 123 height 273
click at [508, 178] on div at bounding box center [509, 183] width 123 height 273
click at [497, 173] on div at bounding box center [509, 183] width 123 height 273
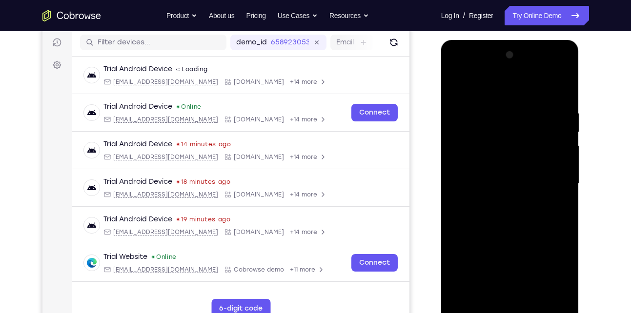
click at [502, 167] on div at bounding box center [509, 183] width 123 height 273
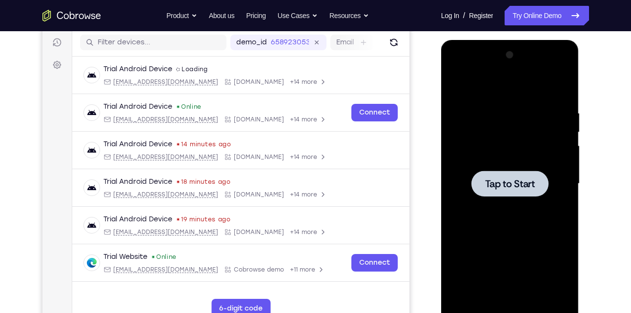
click at [512, 189] on span "Tap to Start" at bounding box center [510, 184] width 50 height 10
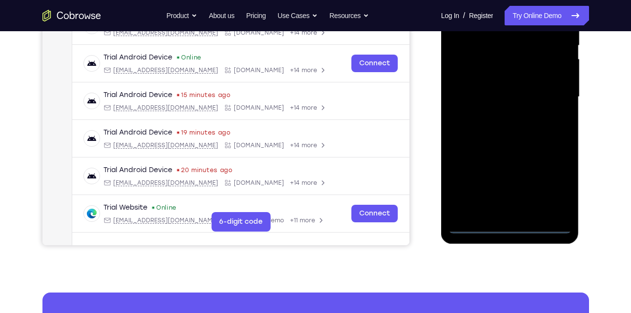
scroll to position [209, 0]
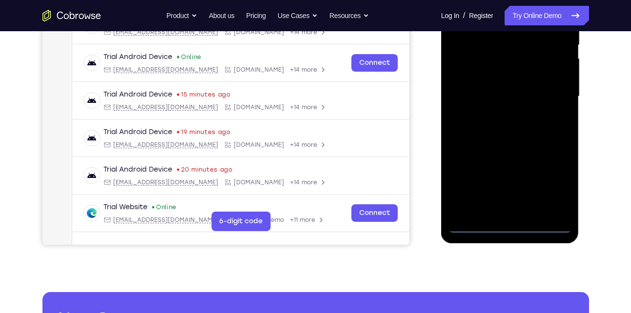
click at [509, 226] on div at bounding box center [509, 96] width 123 height 273
click at [556, 180] on div at bounding box center [509, 96] width 123 height 273
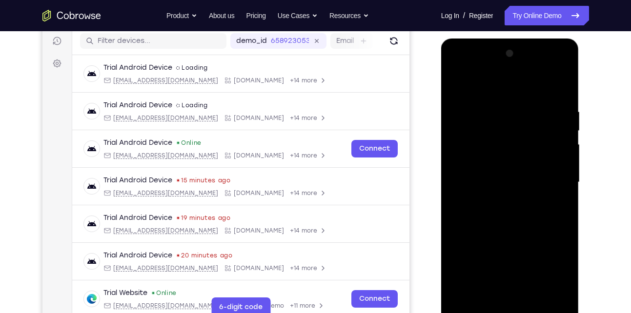
scroll to position [121, 0]
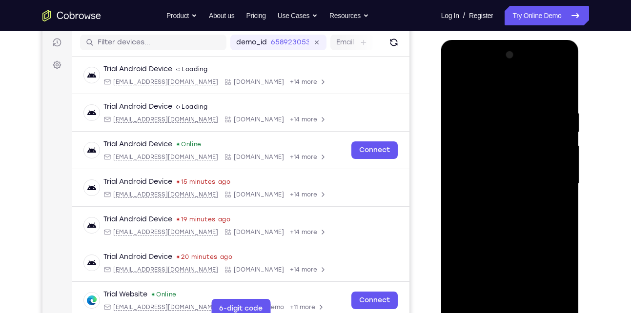
click at [478, 87] on div at bounding box center [509, 183] width 123 height 273
click at [547, 178] on div at bounding box center [509, 183] width 123 height 273
click at [497, 201] on div at bounding box center [509, 183] width 123 height 273
click at [483, 177] on div at bounding box center [509, 183] width 123 height 273
click at [495, 171] on div at bounding box center [509, 183] width 123 height 273
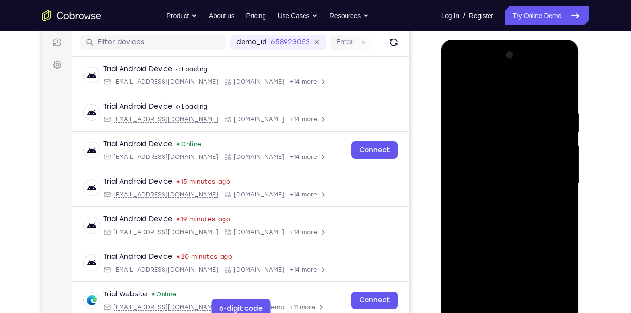
click at [503, 143] on div at bounding box center [509, 183] width 123 height 273
click at [486, 162] on div at bounding box center [509, 183] width 123 height 273
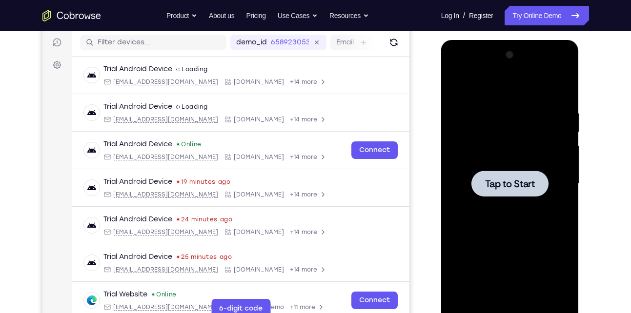
click at [498, 181] on span "Tap to Start" at bounding box center [510, 184] width 50 height 10
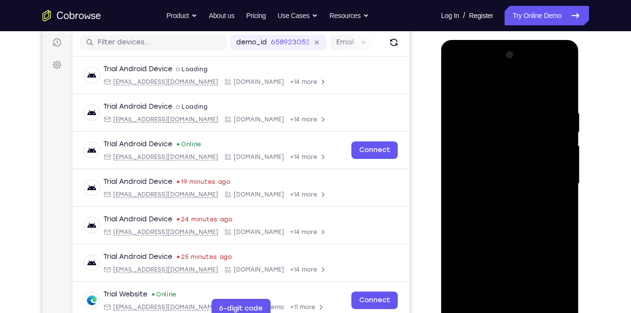
scroll to position [250, 0]
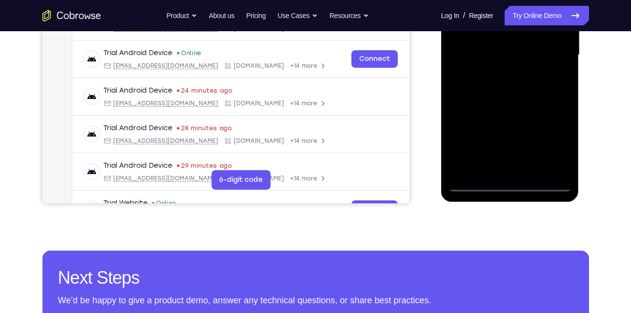
click at [511, 182] on div at bounding box center [509, 55] width 123 height 273
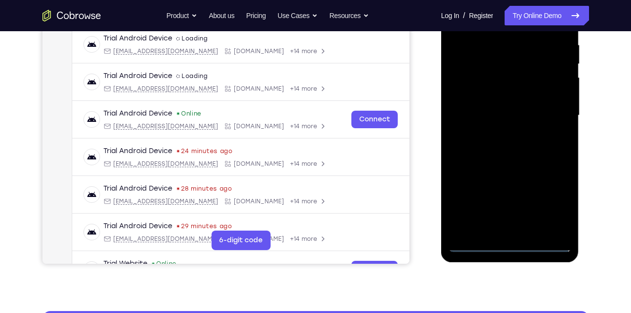
scroll to position [229, 0]
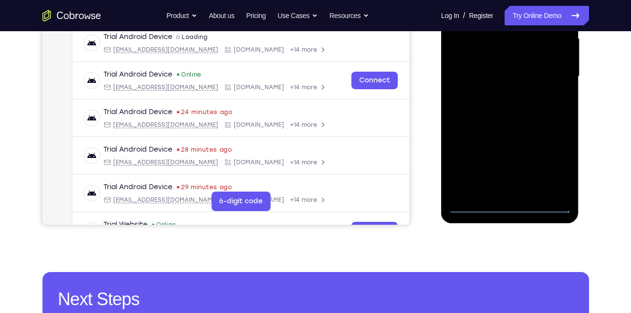
click at [554, 165] on div at bounding box center [509, 76] width 123 height 273
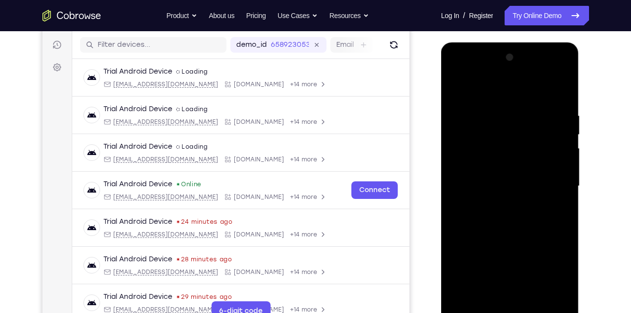
scroll to position [117, 0]
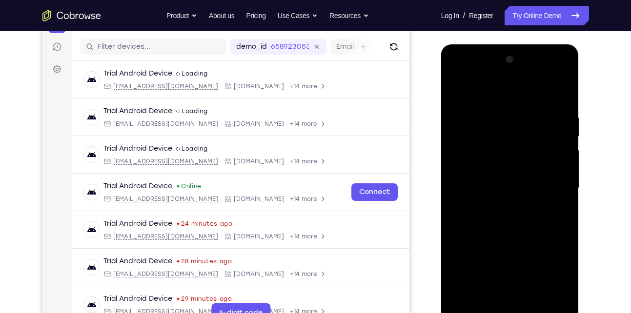
click at [478, 94] on div at bounding box center [509, 188] width 123 height 273
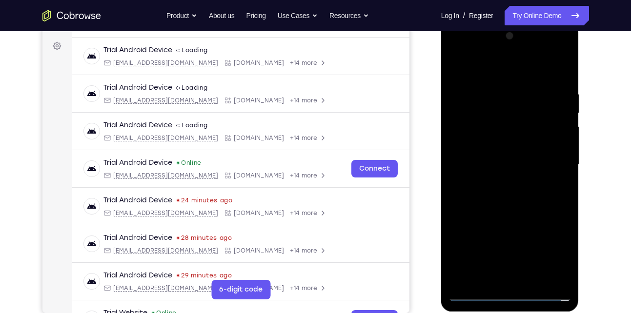
scroll to position [141, 0]
click at [552, 161] on div at bounding box center [509, 164] width 123 height 273
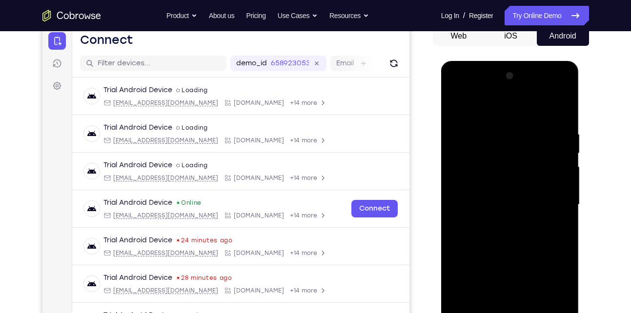
click at [498, 222] on div at bounding box center [509, 204] width 123 height 273
click at [512, 194] on div at bounding box center [509, 204] width 123 height 273
click at [480, 164] on div at bounding box center [509, 204] width 123 height 273
click at [481, 186] on div at bounding box center [509, 204] width 123 height 273
click at [511, 204] on div at bounding box center [509, 204] width 123 height 273
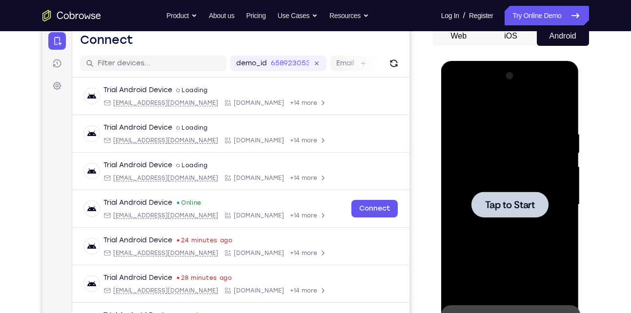
click at [513, 209] on span "Tap to Start" at bounding box center [510, 205] width 50 height 10
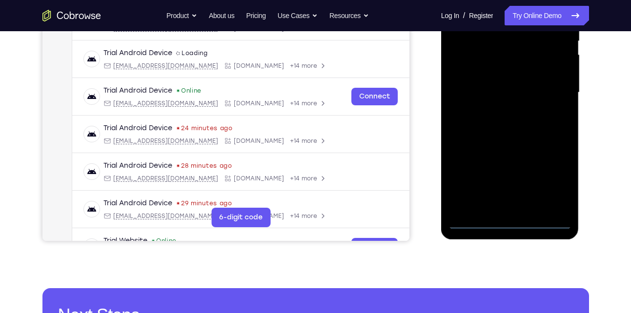
scroll to position [213, 0]
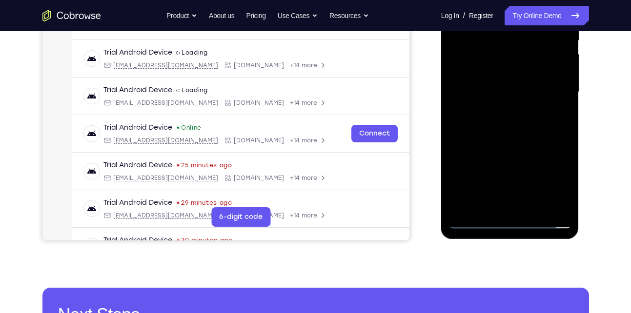
click at [510, 219] on div at bounding box center [509, 92] width 123 height 273
click at [554, 177] on div at bounding box center [509, 92] width 123 height 273
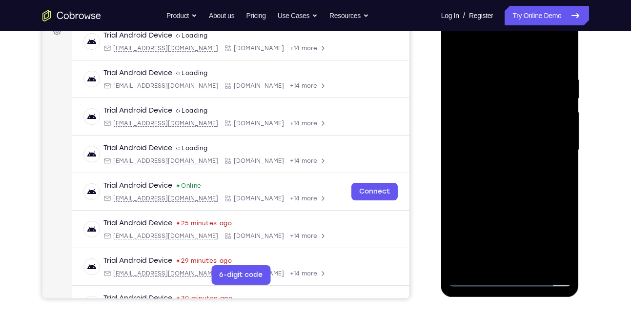
scroll to position [119, 0]
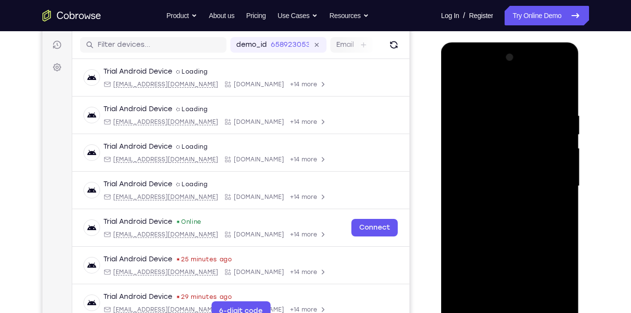
click at [472, 89] on div at bounding box center [509, 186] width 123 height 273
click at [548, 178] on div at bounding box center [509, 186] width 123 height 273
click at [494, 202] on div at bounding box center [509, 186] width 123 height 273
click at [501, 177] on div at bounding box center [509, 186] width 123 height 273
click at [479, 166] on div at bounding box center [509, 186] width 123 height 273
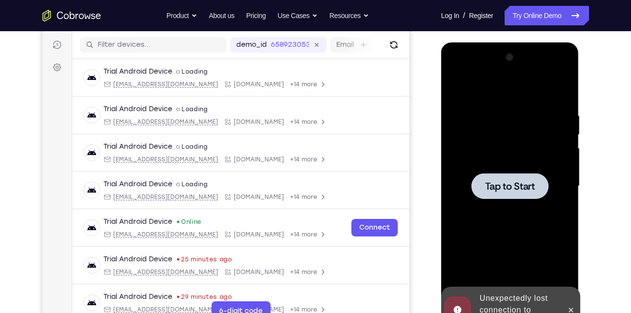
click at [492, 183] on span "Tap to Start" at bounding box center [510, 186] width 50 height 10
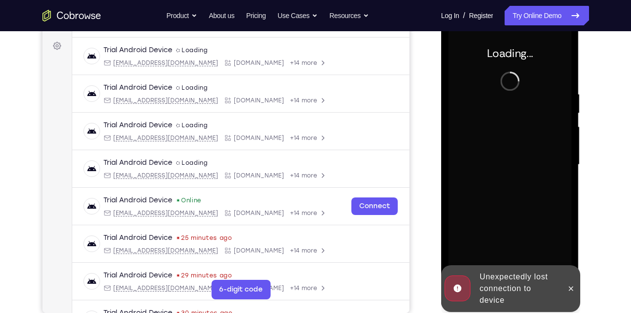
scroll to position [141, 0]
click at [572, 291] on icon at bounding box center [571, 288] width 8 height 8
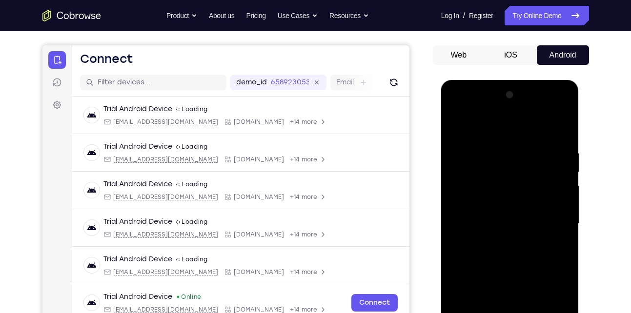
scroll to position [146, 0]
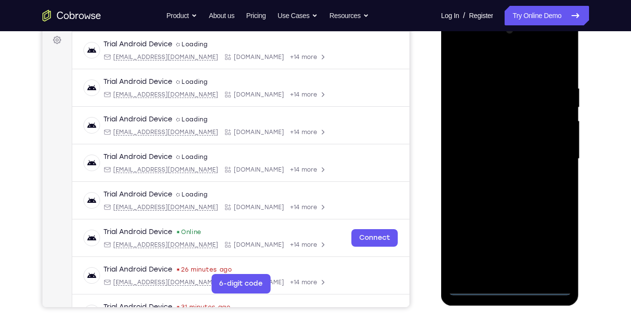
click at [510, 287] on div at bounding box center [509, 158] width 123 height 273
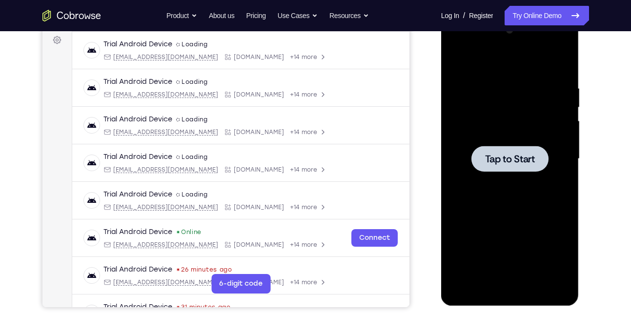
click at [511, 164] on span "Tap to Start" at bounding box center [510, 159] width 50 height 10
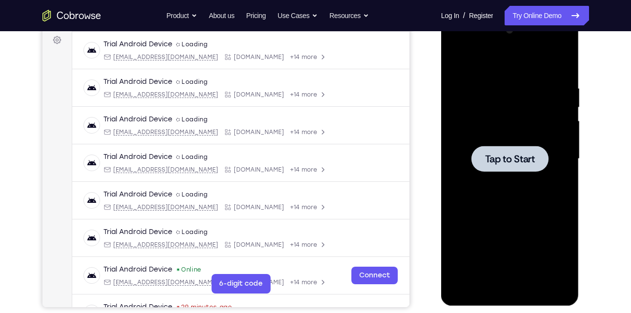
click at [511, 164] on span "Tap to Start" at bounding box center [510, 159] width 50 height 10
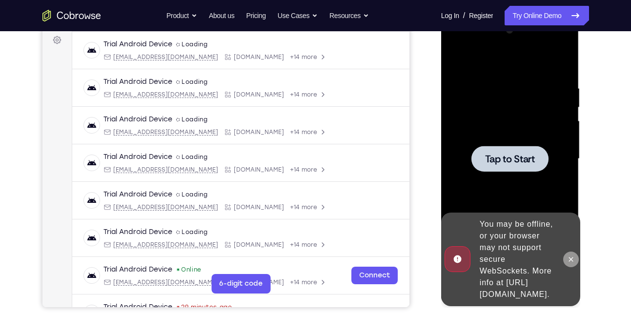
click at [573, 256] on icon at bounding box center [571, 260] width 8 height 8
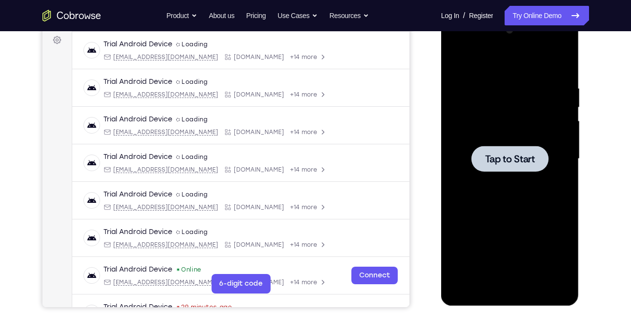
click at [506, 168] on div at bounding box center [509, 159] width 77 height 26
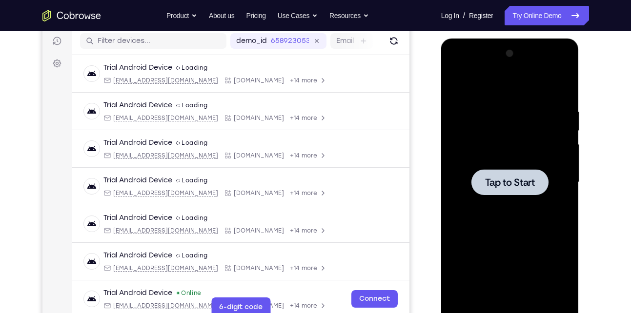
scroll to position [126, 0]
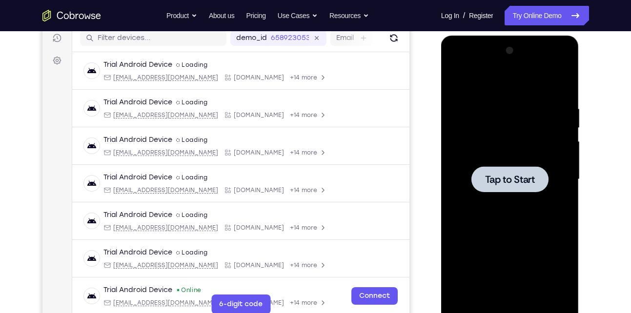
click at [506, 168] on div at bounding box center [509, 179] width 77 height 26
click at [519, 183] on span "Tap to Start" at bounding box center [510, 180] width 50 height 10
click at [538, 181] on div at bounding box center [509, 179] width 77 height 26
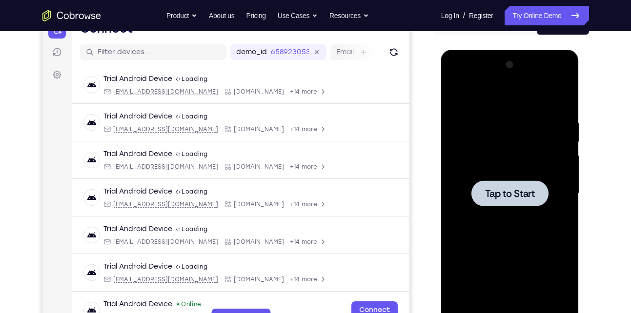
scroll to position [122, 0]
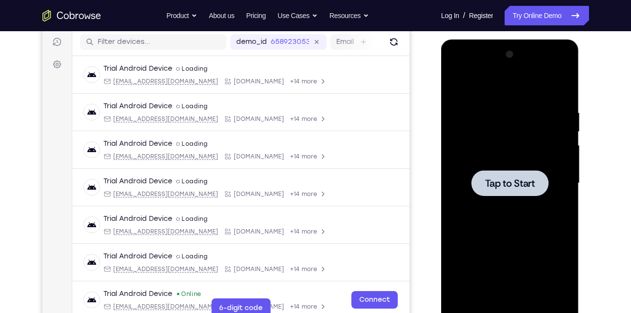
click at [495, 185] on span "Tap to Start" at bounding box center [510, 184] width 50 height 10
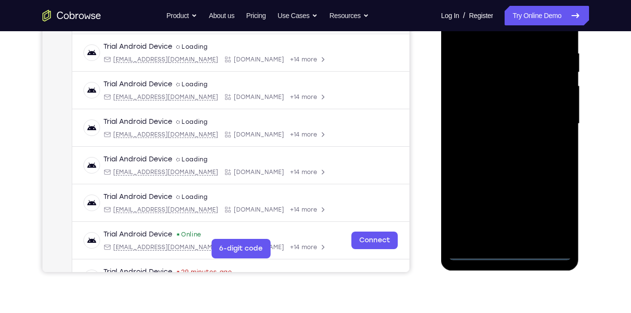
scroll to position [182, 0]
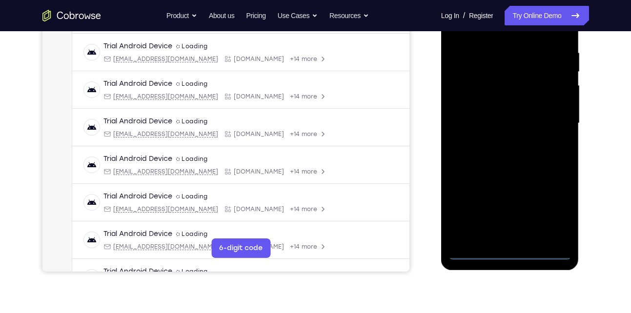
click at [506, 251] on div at bounding box center [509, 123] width 123 height 273
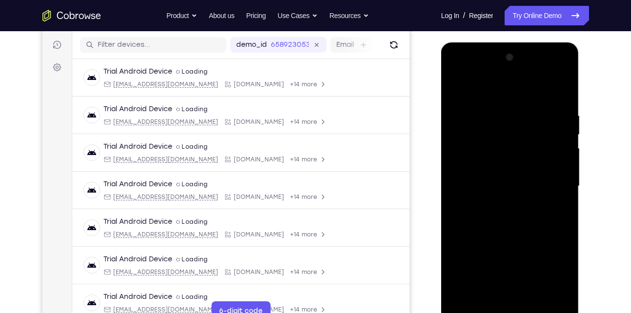
scroll to position [117, 0]
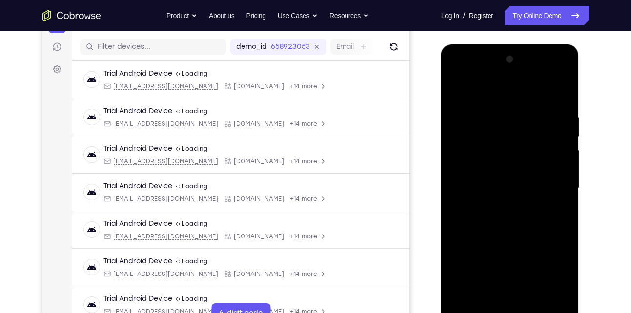
click at [551, 270] on div at bounding box center [509, 188] width 123 height 273
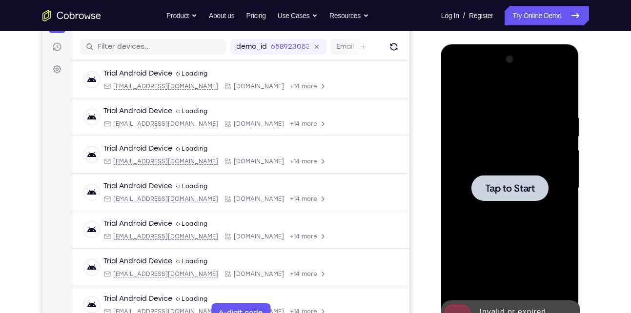
click at [500, 187] on span "Tap to Start" at bounding box center [510, 188] width 50 height 10
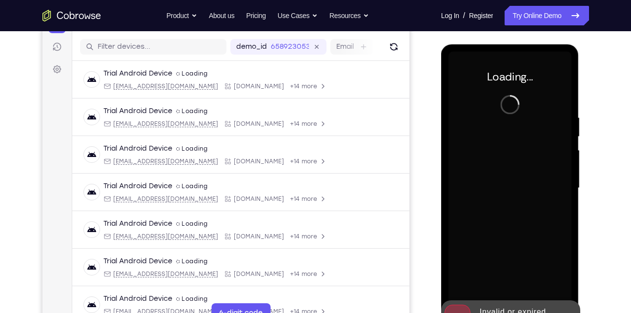
scroll to position [228, 0]
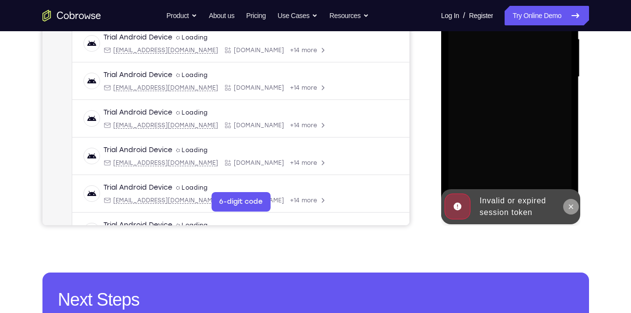
click at [571, 208] on icon at bounding box center [571, 207] width 8 height 8
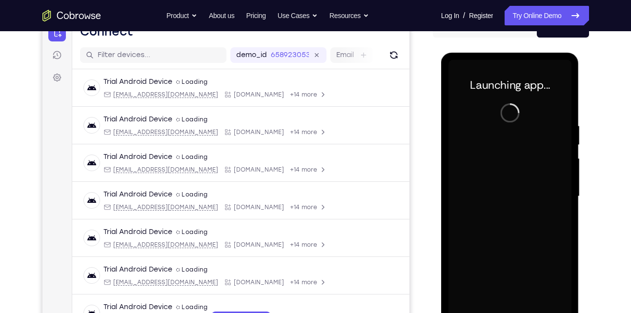
scroll to position [105, 0]
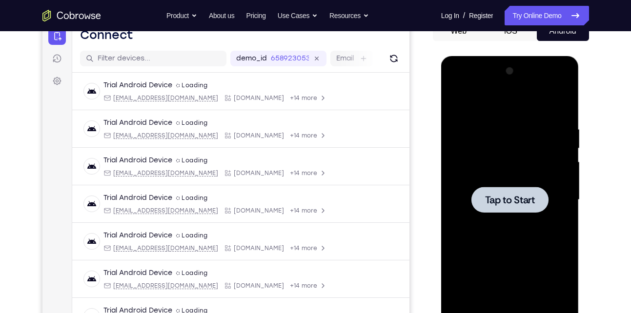
click at [522, 190] on div at bounding box center [509, 200] width 77 height 26
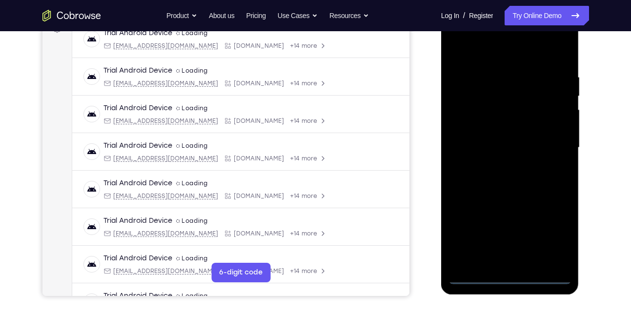
scroll to position [159, 0]
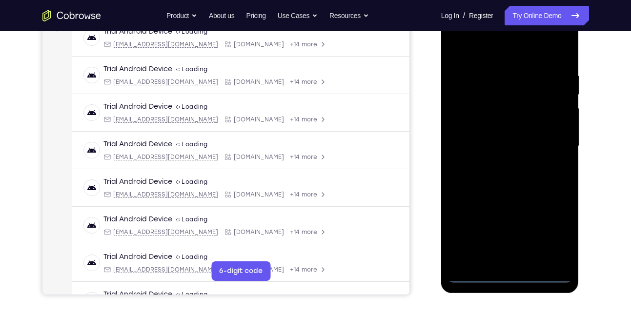
click at [508, 271] on div at bounding box center [509, 146] width 123 height 273
click at [511, 274] on div at bounding box center [509, 146] width 123 height 273
click at [555, 239] on div at bounding box center [509, 146] width 123 height 273
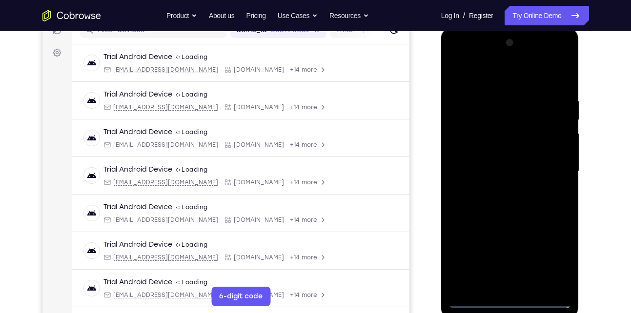
scroll to position [127, 0]
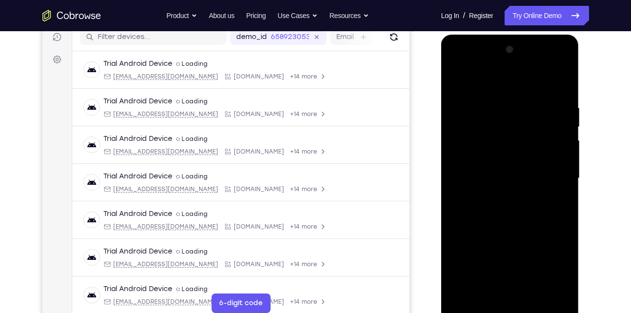
click at [479, 83] on div at bounding box center [509, 178] width 123 height 273
click at [548, 182] on div at bounding box center [509, 178] width 123 height 273
click at [498, 196] on div at bounding box center [509, 178] width 123 height 273
click at [502, 171] on div at bounding box center [509, 178] width 123 height 273
click at [501, 163] on div at bounding box center [509, 178] width 123 height 273
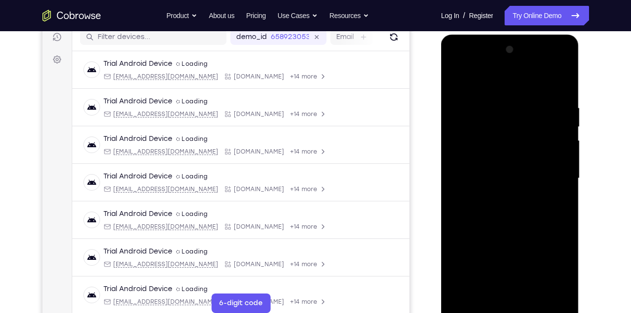
click at [505, 179] on div at bounding box center [509, 178] width 123 height 273
click at [510, 212] on div at bounding box center [509, 178] width 123 height 273
click at [509, 204] on div at bounding box center [509, 178] width 123 height 273
click at [557, 79] on div at bounding box center [509, 178] width 123 height 273
click at [522, 205] on div at bounding box center [509, 178] width 123 height 273
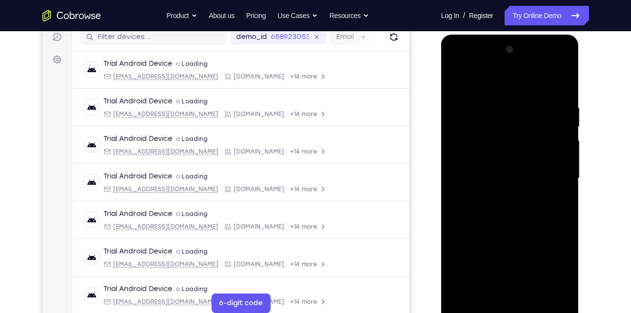
click at [522, 211] on div at bounding box center [509, 178] width 123 height 273
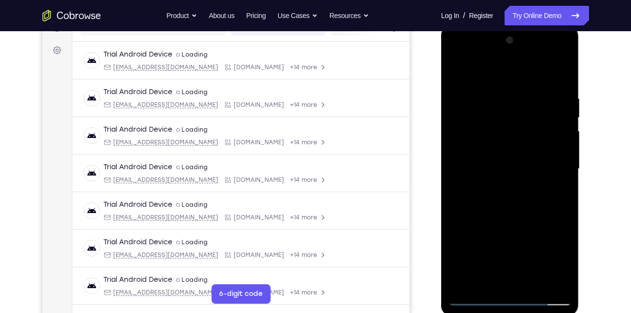
scroll to position [136, 0]
click at [523, 199] on div at bounding box center [509, 169] width 123 height 273
click at [524, 203] on div at bounding box center [509, 169] width 123 height 273
click at [524, 196] on div at bounding box center [509, 169] width 123 height 273
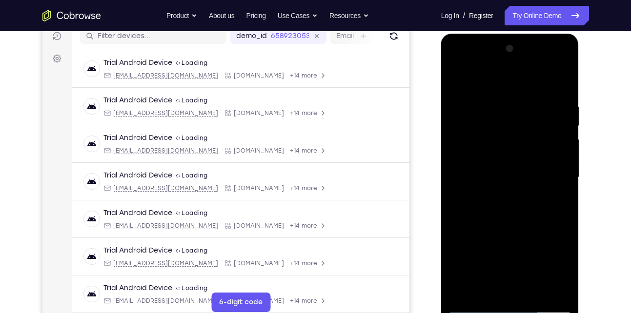
scroll to position [128, 0]
click at [537, 214] on div at bounding box center [509, 176] width 123 height 273
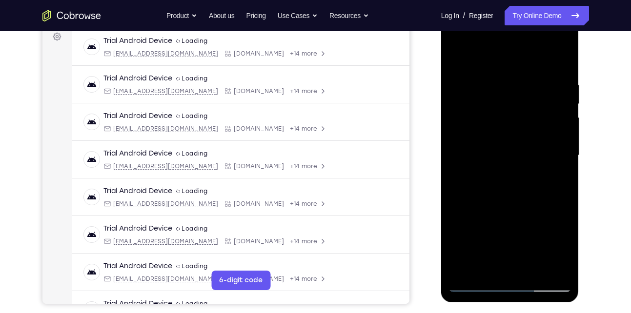
scroll to position [149, 0]
click at [518, 183] on div at bounding box center [509, 156] width 123 height 273
click at [521, 183] on div at bounding box center [509, 156] width 123 height 273
click at [522, 189] on div at bounding box center [509, 156] width 123 height 273
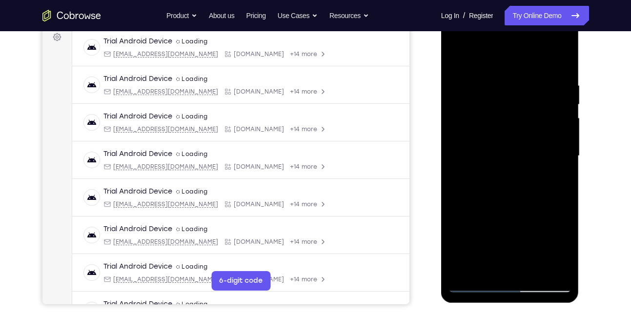
click at [522, 189] on div at bounding box center [509, 156] width 123 height 273
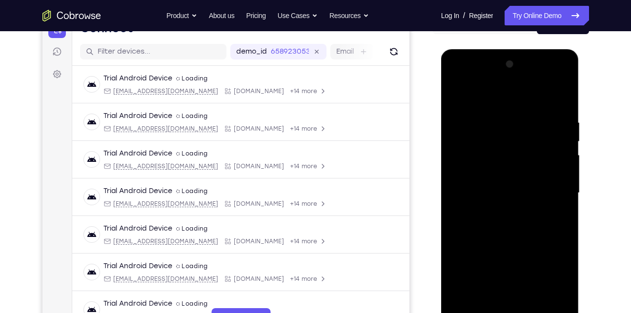
scroll to position [110, 0]
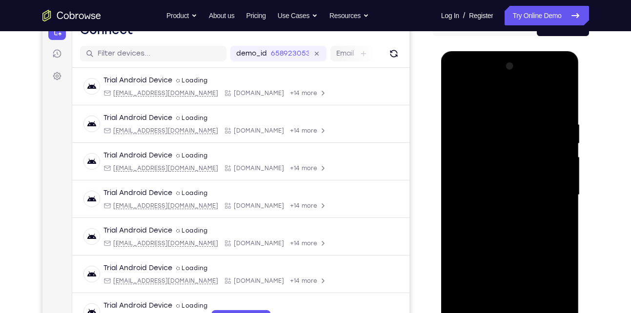
click at [524, 221] on div at bounding box center [509, 195] width 123 height 273
click at [516, 224] on div at bounding box center [509, 195] width 123 height 273
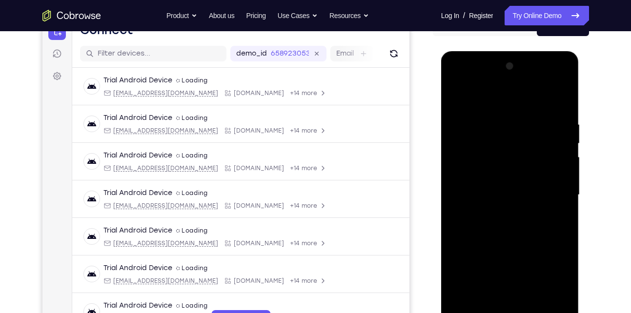
click at [516, 224] on div at bounding box center [509, 195] width 123 height 273
click at [522, 225] on div at bounding box center [509, 195] width 123 height 273
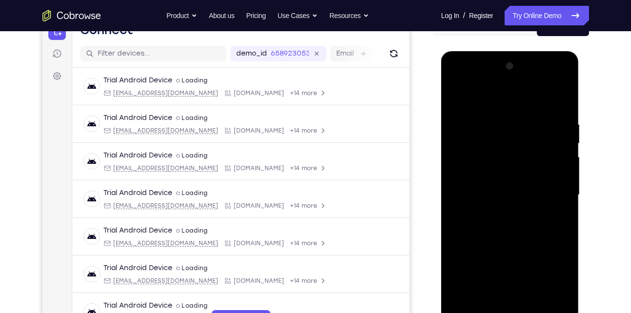
click at [522, 225] on div at bounding box center [509, 195] width 123 height 273
click at [534, 230] on div at bounding box center [509, 195] width 123 height 273
click at [522, 223] on div at bounding box center [509, 195] width 123 height 273
click at [496, 209] on div at bounding box center [509, 195] width 123 height 273
click at [491, 196] on div at bounding box center [509, 195] width 123 height 273
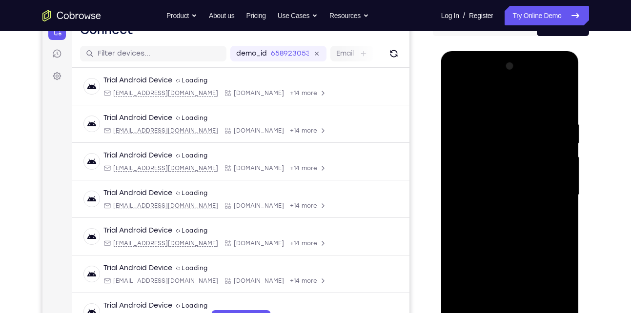
click at [501, 226] on div at bounding box center [509, 195] width 123 height 273
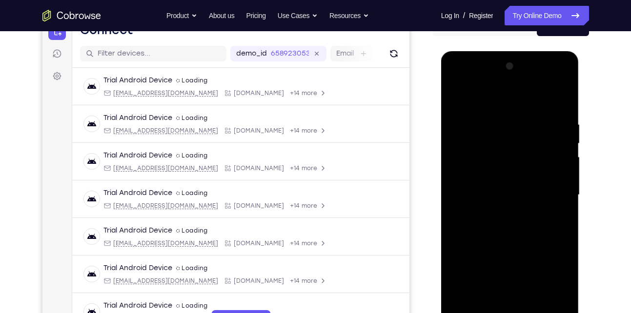
click at [501, 226] on div at bounding box center [509, 195] width 123 height 273
click at [503, 231] on div at bounding box center [509, 195] width 123 height 273
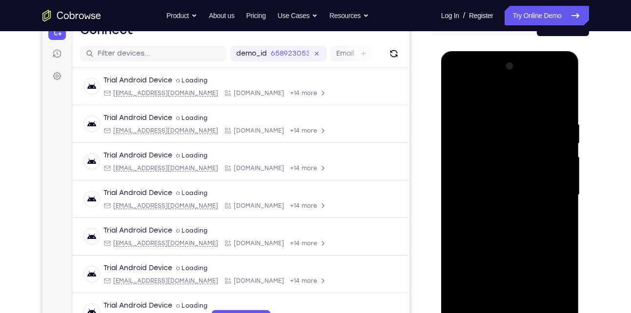
click at [498, 219] on div at bounding box center [509, 195] width 123 height 273
click at [502, 230] on div at bounding box center [509, 195] width 123 height 273
click at [513, 218] on div at bounding box center [509, 195] width 123 height 273
click at [504, 227] on div at bounding box center [509, 195] width 123 height 273
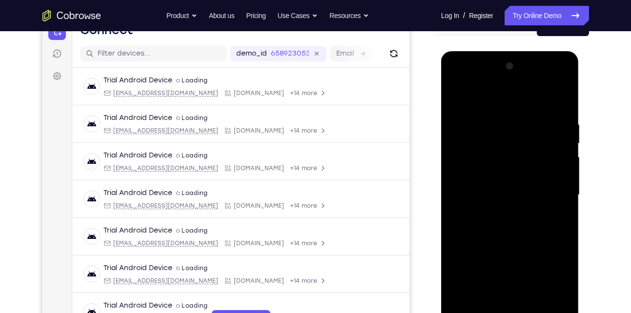
click at [503, 299] on div at bounding box center [509, 195] width 123 height 273
click at [506, 302] on div at bounding box center [509, 195] width 123 height 273
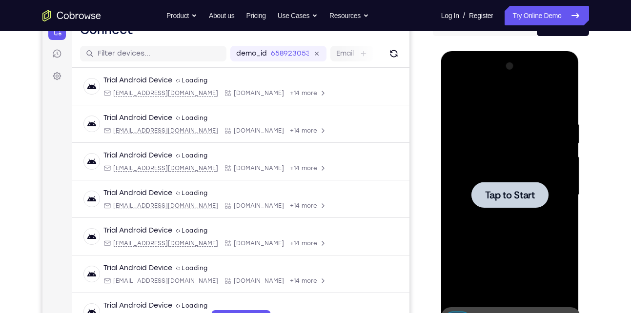
click at [522, 212] on div at bounding box center [509, 195] width 123 height 273
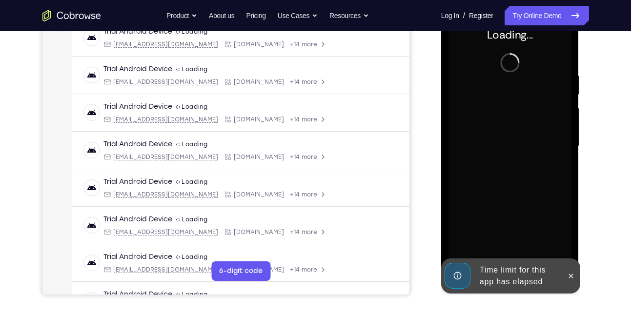
scroll to position [160, 0]
click at [568, 275] on icon at bounding box center [571, 276] width 8 height 8
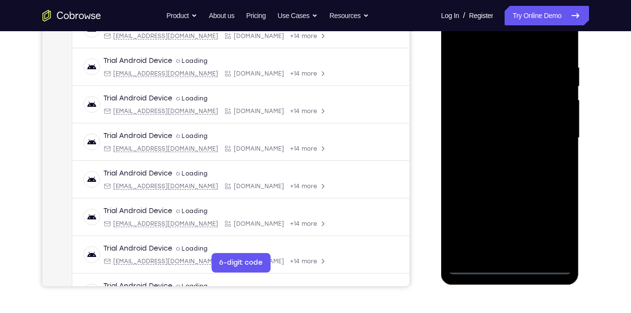
scroll to position [168, 0]
click at [511, 264] on div at bounding box center [509, 137] width 123 height 273
click at [558, 229] on div at bounding box center [509, 137] width 123 height 273
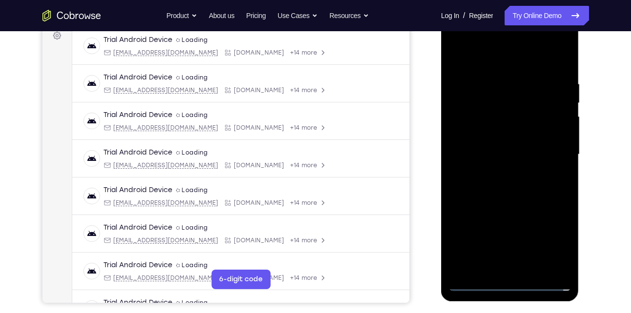
scroll to position [149, 0]
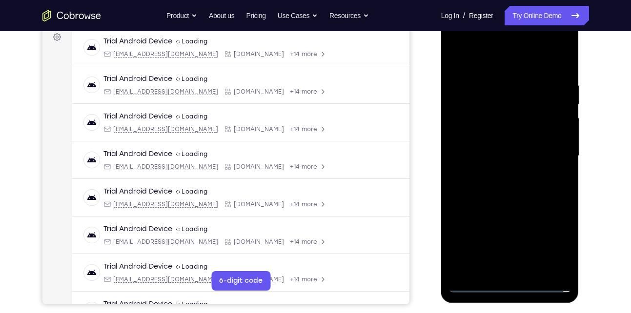
click at [489, 58] on div at bounding box center [509, 156] width 123 height 273
click at [551, 153] on div at bounding box center [509, 156] width 123 height 273
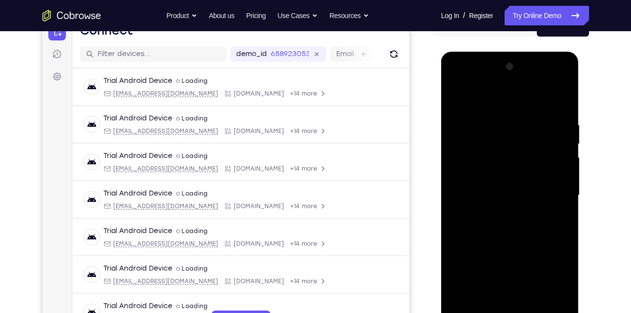
scroll to position [226, 0]
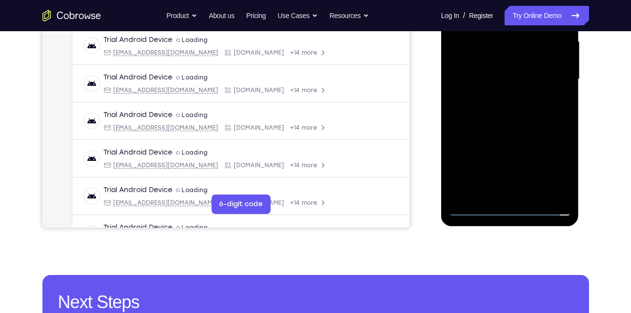
click at [519, 196] on div at bounding box center [509, 79] width 123 height 273
click at [522, 195] on div at bounding box center [509, 79] width 123 height 273
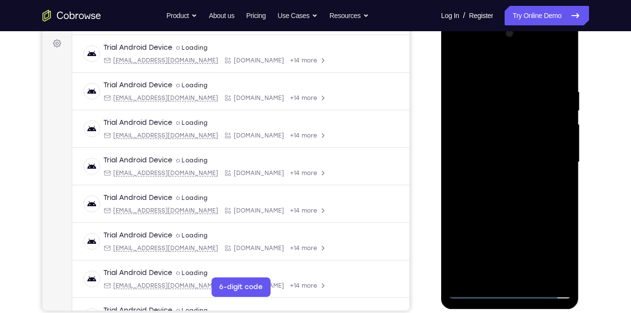
scroll to position [141, 0]
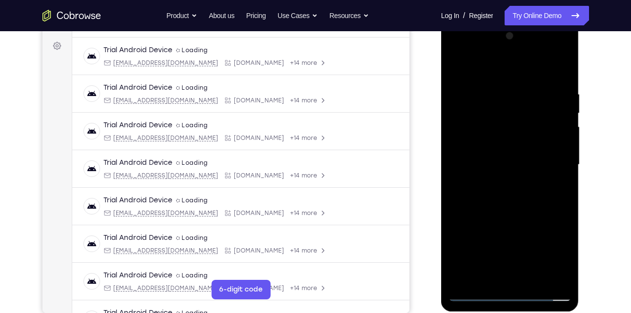
click at [456, 66] on div at bounding box center [509, 164] width 123 height 273
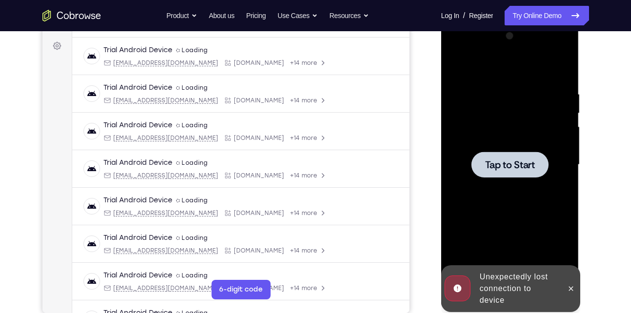
click at [499, 164] on span "Tap to Start" at bounding box center [510, 165] width 50 height 10
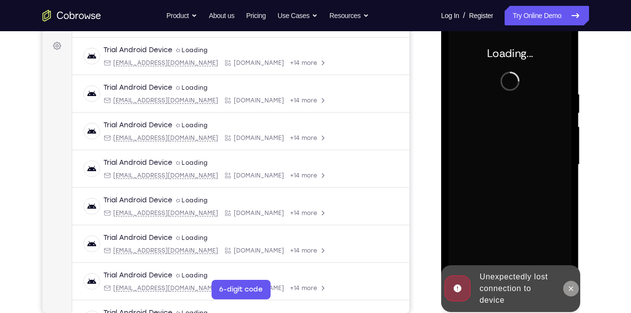
click at [570, 286] on icon at bounding box center [571, 289] width 8 height 8
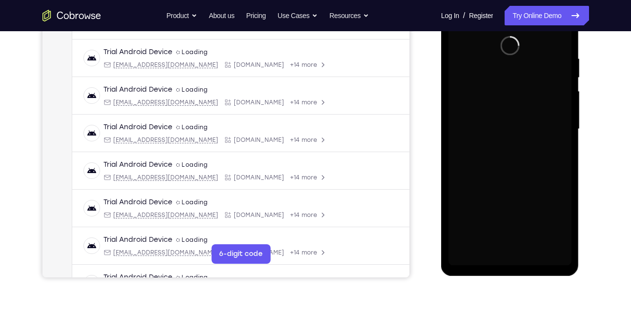
scroll to position [189, 0]
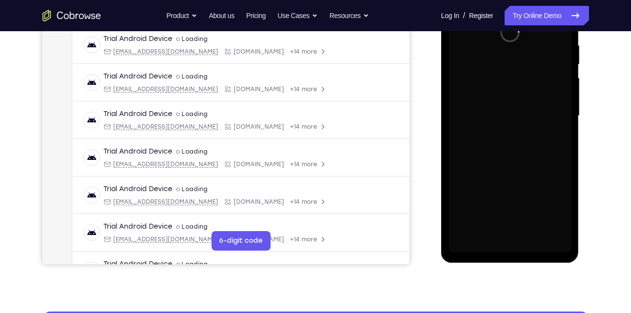
click at [555, 178] on div at bounding box center [509, 116] width 123 height 273
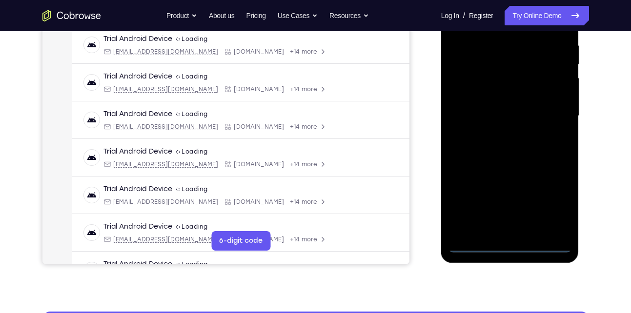
click at [555, 178] on div at bounding box center [509, 116] width 123 height 273
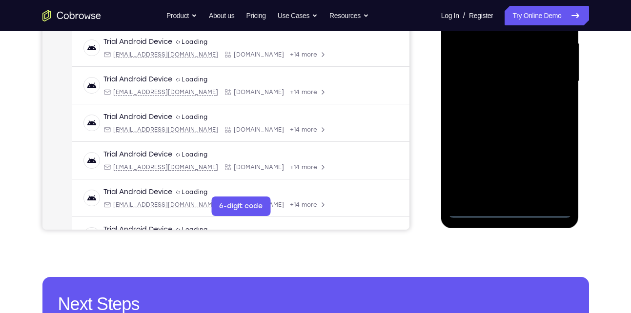
scroll to position [224, 0]
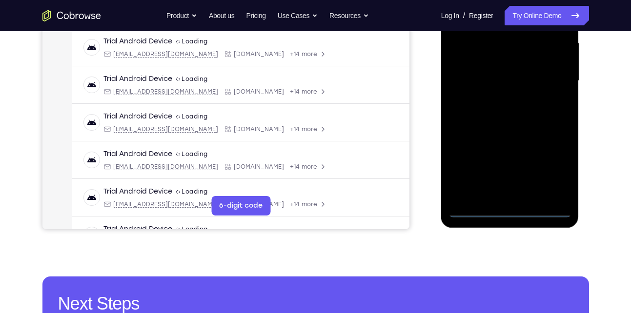
click at [511, 210] on div at bounding box center [509, 80] width 123 height 273
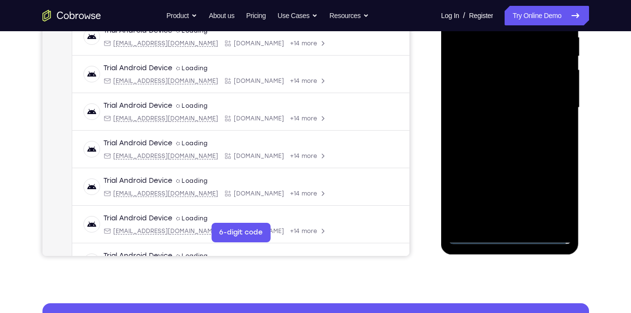
scroll to position [199, 0]
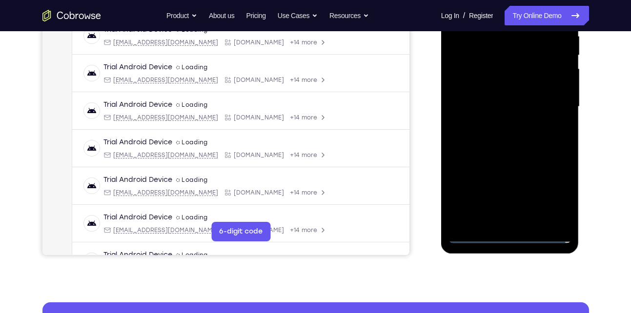
click at [511, 239] on div at bounding box center [509, 106] width 123 height 273
click at [551, 189] on div at bounding box center [509, 106] width 123 height 273
click at [550, 193] on div at bounding box center [509, 106] width 123 height 273
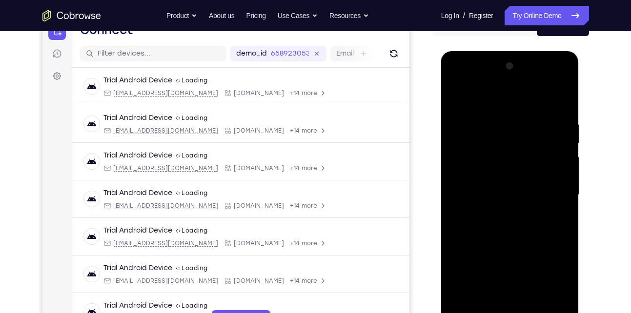
scroll to position [109, 0]
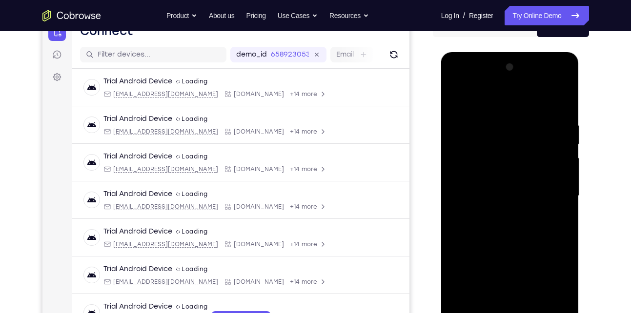
click at [488, 106] on div at bounding box center [509, 196] width 123 height 273
click at [551, 195] on div at bounding box center [509, 196] width 123 height 273
click at [499, 213] on div at bounding box center [509, 196] width 123 height 273
click at [518, 183] on div at bounding box center [509, 196] width 123 height 273
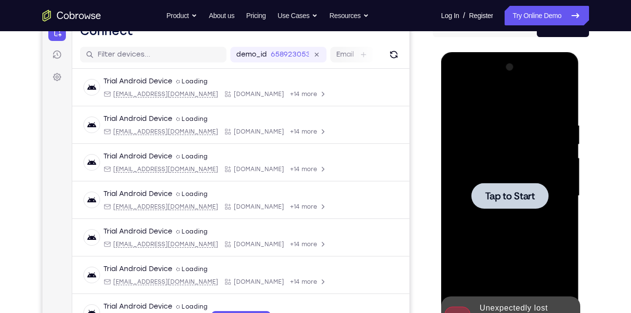
click at [491, 200] on span "Tap to Start" at bounding box center [510, 196] width 50 height 10
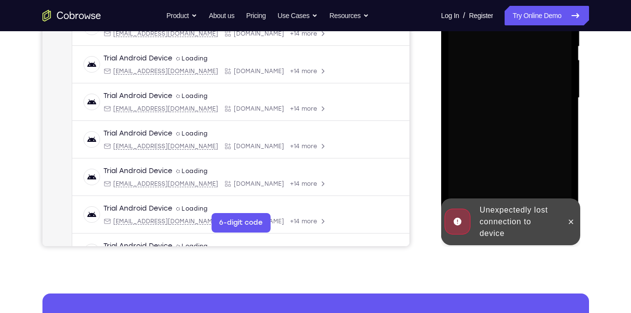
scroll to position [208, 0]
click at [572, 221] on icon at bounding box center [571, 222] width 8 height 8
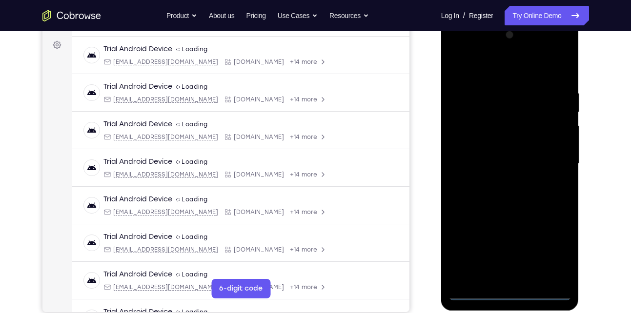
scroll to position [141, 0]
click at [512, 294] on div at bounding box center [509, 164] width 123 height 273
click at [561, 258] on div at bounding box center [509, 164] width 123 height 273
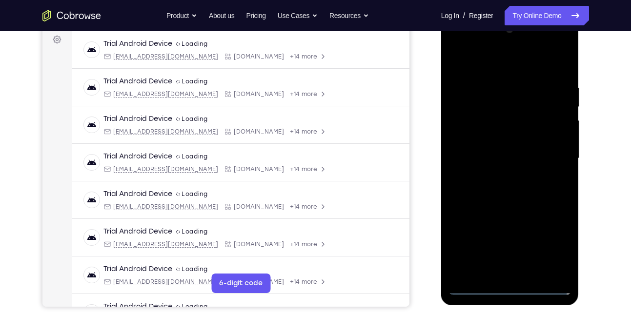
scroll to position [148, 0]
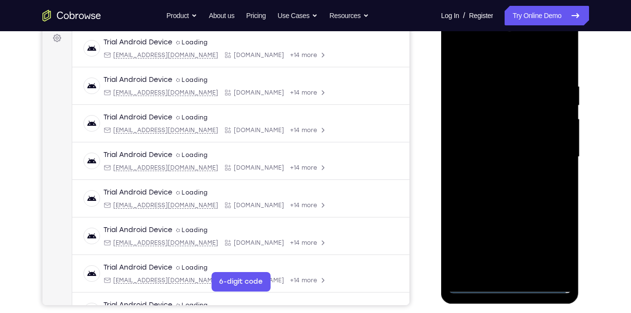
click at [473, 64] on div at bounding box center [509, 156] width 123 height 273
click at [551, 154] on div at bounding box center [509, 156] width 123 height 273
click at [495, 177] on div at bounding box center [509, 156] width 123 height 273
click at [515, 143] on div at bounding box center [509, 156] width 123 height 273
click at [495, 138] on div at bounding box center [509, 156] width 123 height 273
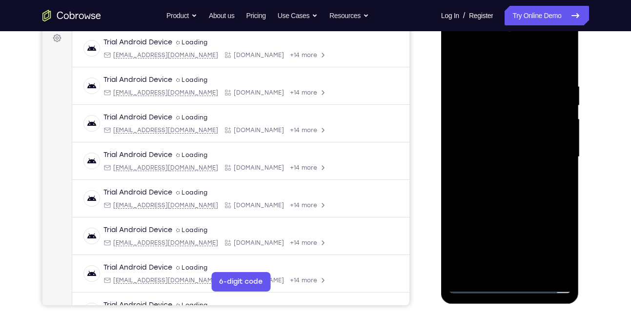
click at [498, 152] on div at bounding box center [509, 156] width 123 height 273
click at [482, 187] on div at bounding box center [509, 156] width 123 height 273
click at [556, 58] on div at bounding box center [509, 156] width 123 height 273
click at [513, 185] on div at bounding box center [509, 156] width 123 height 273
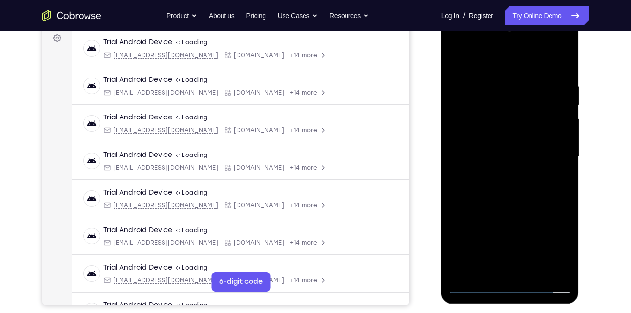
click at [513, 185] on div at bounding box center [509, 156] width 123 height 273
click at [497, 184] on div at bounding box center [509, 156] width 123 height 273
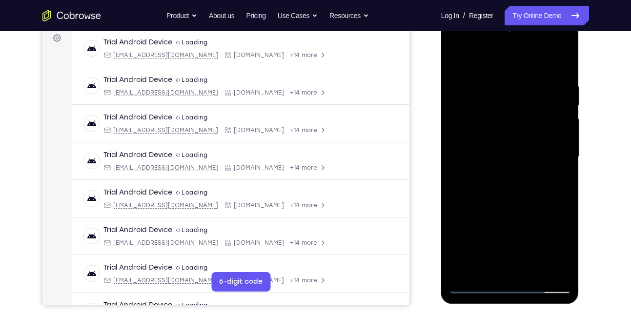
click at [497, 184] on div at bounding box center [509, 156] width 123 height 273
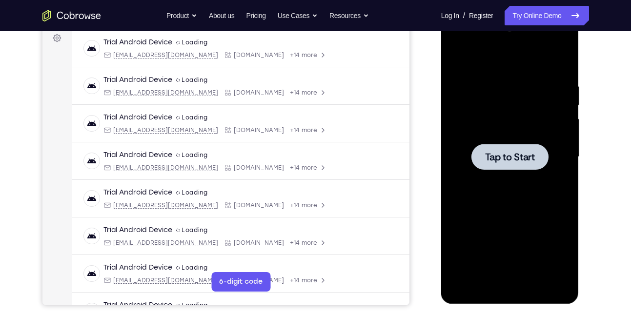
click at [496, 147] on div at bounding box center [509, 157] width 77 height 26
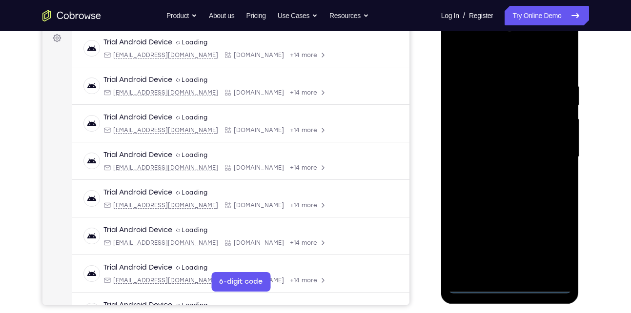
click at [507, 284] on div at bounding box center [509, 156] width 123 height 273
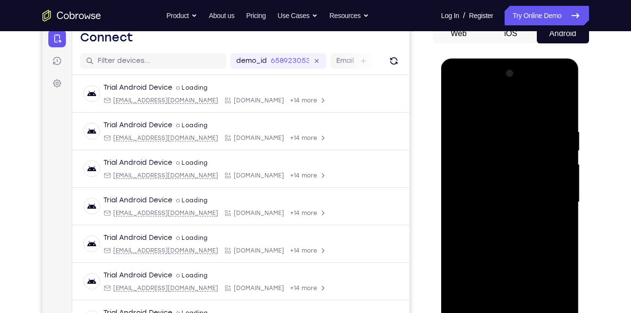
scroll to position [102, 0]
click at [558, 284] on div at bounding box center [509, 202] width 123 height 273
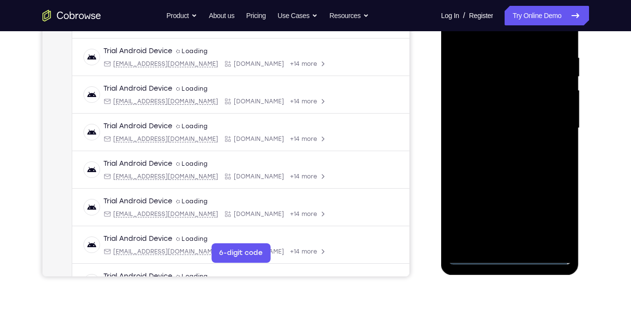
scroll to position [180, 0]
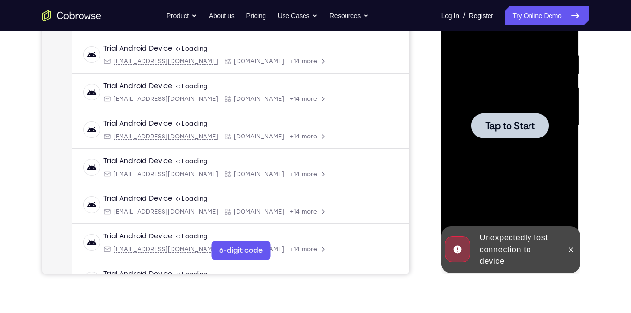
click at [516, 134] on div at bounding box center [509, 126] width 77 height 26
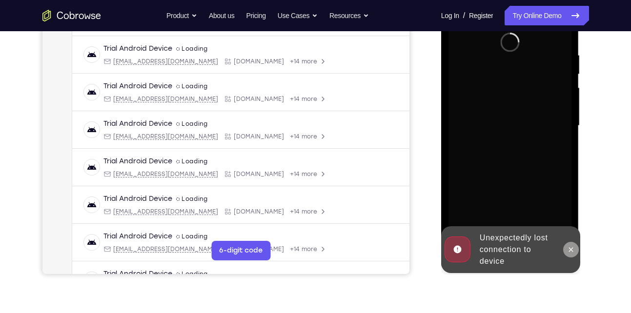
click at [567, 248] on icon at bounding box center [571, 250] width 8 height 8
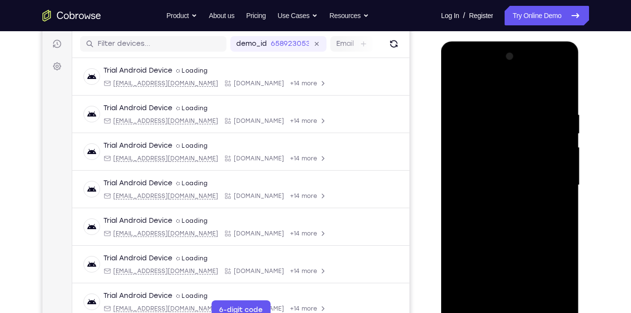
scroll to position [168, 0]
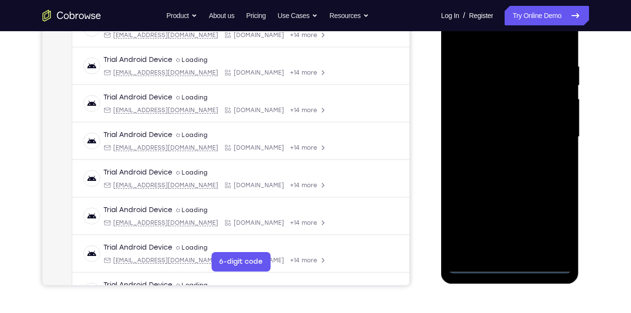
click at [510, 268] on div at bounding box center [509, 136] width 123 height 273
click at [546, 226] on div at bounding box center [509, 136] width 123 height 273
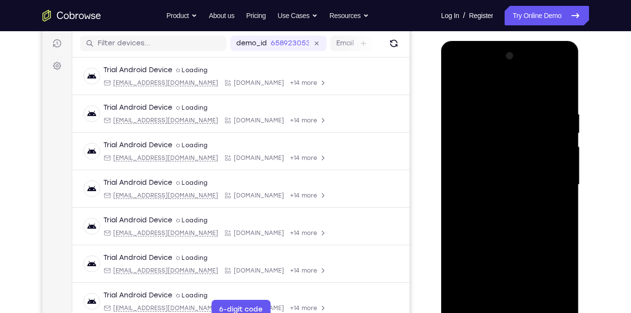
scroll to position [156, 0]
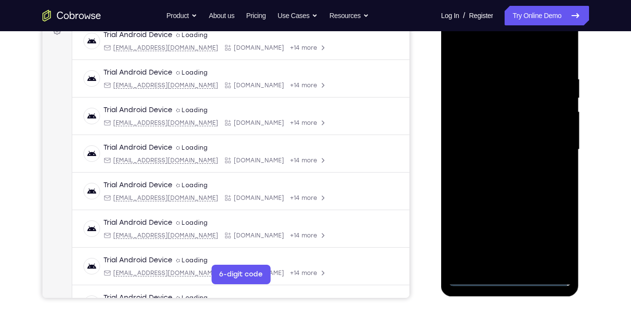
click at [474, 55] on div at bounding box center [509, 149] width 123 height 273
click at [556, 150] on div at bounding box center [509, 149] width 123 height 273
click at [500, 168] on div at bounding box center [509, 149] width 123 height 273
click at [501, 141] on div at bounding box center [509, 149] width 123 height 273
click at [477, 130] on div at bounding box center [509, 149] width 123 height 273
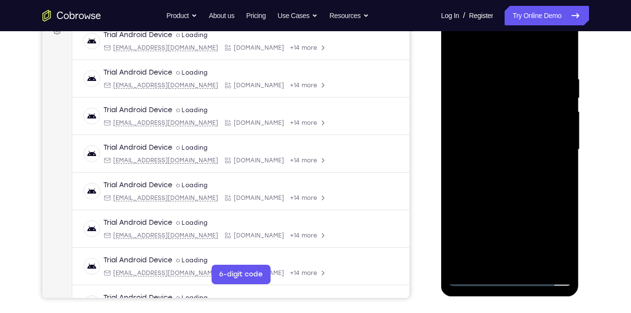
click at [495, 152] on div at bounding box center [509, 149] width 123 height 273
click at [514, 181] on div at bounding box center [509, 149] width 123 height 273
click at [549, 57] on div at bounding box center [509, 149] width 123 height 273
click at [520, 181] on div at bounding box center [509, 149] width 123 height 273
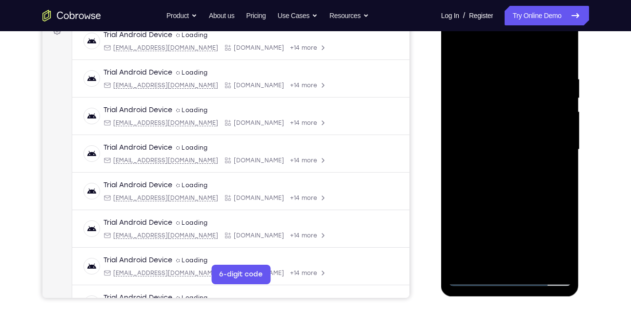
click at [520, 181] on div at bounding box center [509, 149] width 123 height 273
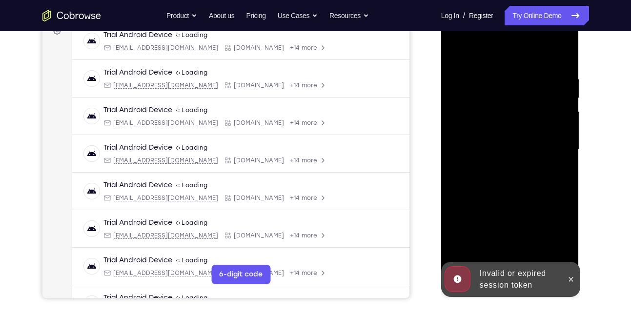
click at [520, 181] on div at bounding box center [509, 149] width 123 height 273
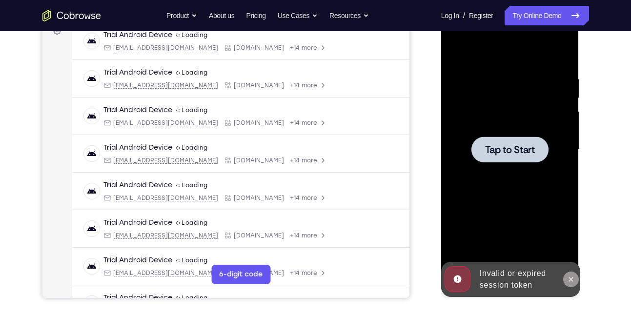
click at [573, 281] on icon at bounding box center [571, 279] width 4 height 4
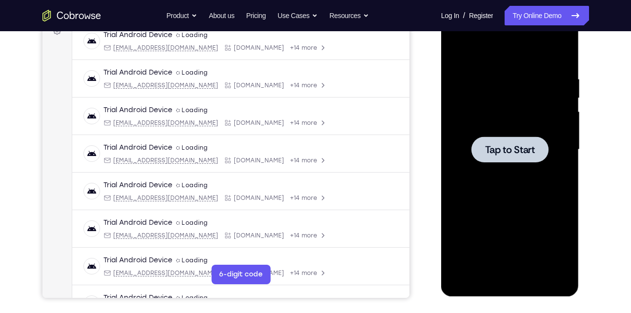
click at [499, 164] on div at bounding box center [509, 149] width 123 height 273
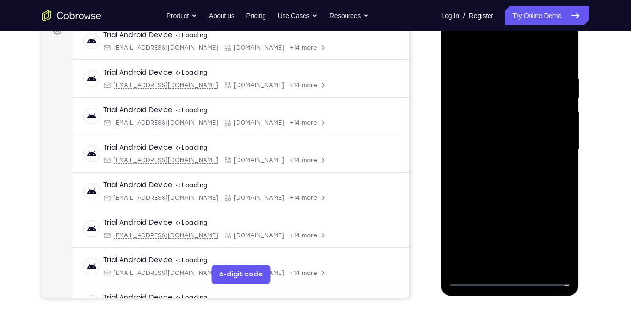
click at [507, 276] on div at bounding box center [509, 149] width 123 height 273
click at [509, 279] on div at bounding box center [509, 149] width 123 height 273
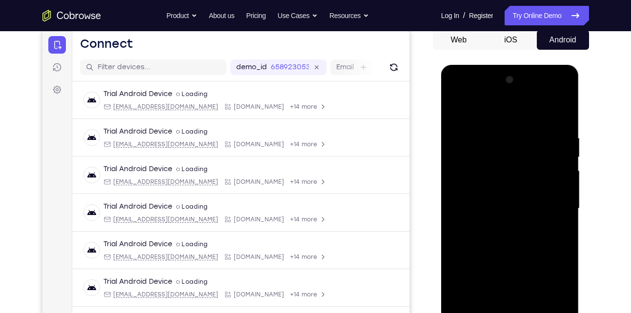
scroll to position [133, 0]
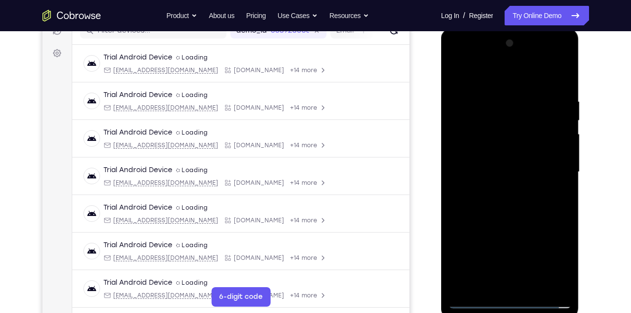
click at [547, 256] on div at bounding box center [509, 172] width 123 height 273
click at [470, 82] on div at bounding box center [509, 172] width 123 height 273
click at [551, 171] on div at bounding box center [509, 172] width 123 height 273
click at [500, 189] on div at bounding box center [509, 172] width 123 height 273
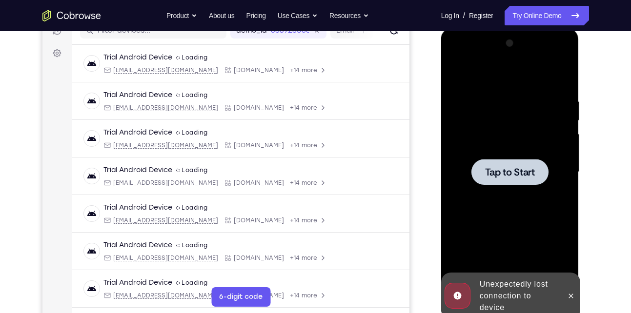
click at [502, 179] on div at bounding box center [509, 172] width 77 height 26
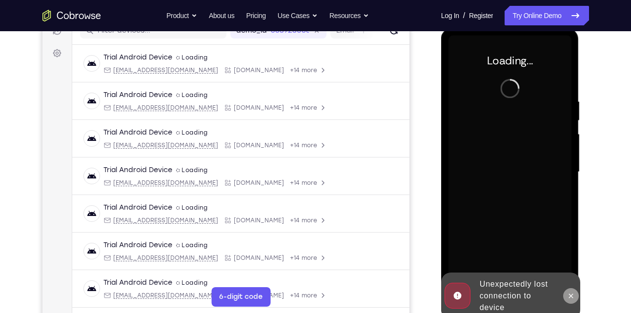
click at [568, 296] on icon at bounding box center [571, 296] width 8 height 8
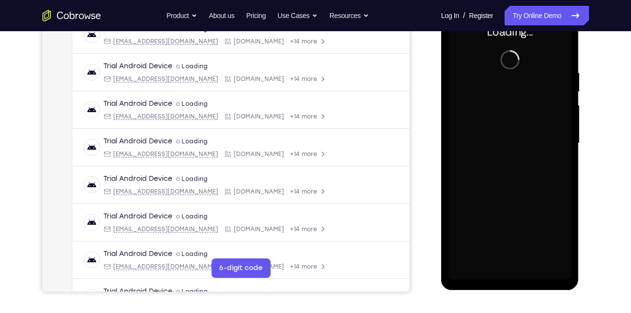
scroll to position [155, 0]
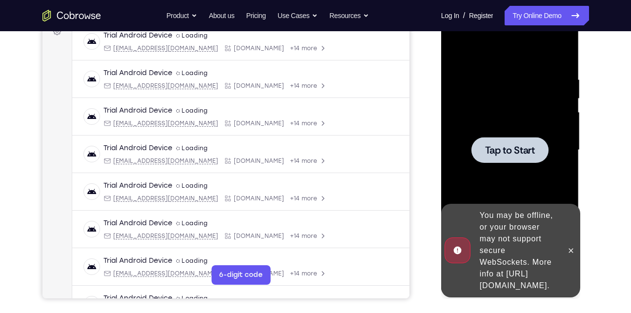
click at [500, 159] on div at bounding box center [509, 150] width 77 height 26
click at [572, 248] on icon at bounding box center [571, 250] width 4 height 4
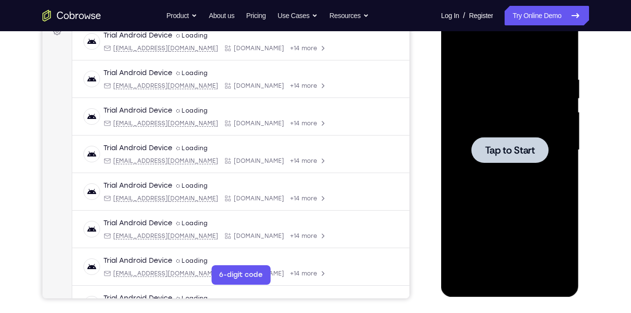
click at [490, 129] on div at bounding box center [509, 150] width 123 height 273
click at [495, 161] on div at bounding box center [509, 150] width 77 height 26
click at [504, 149] on span "Tap to Start" at bounding box center [510, 150] width 50 height 10
click at [489, 161] on div at bounding box center [509, 150] width 77 height 26
click at [518, 150] on span "Tap to Start" at bounding box center [510, 150] width 50 height 10
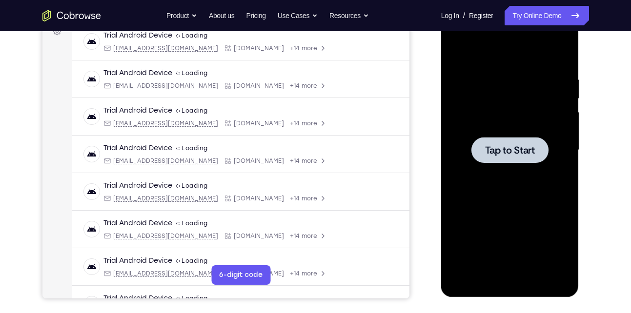
click at [518, 150] on span "Tap to Start" at bounding box center [510, 150] width 50 height 10
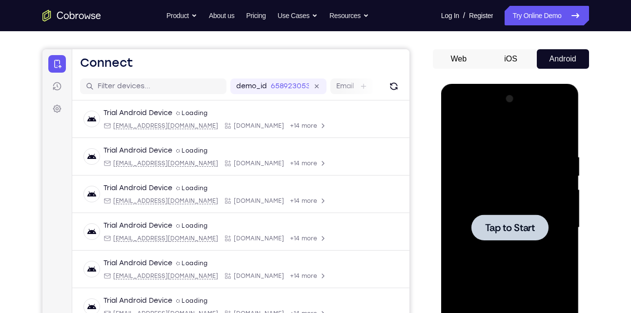
scroll to position [74, 0]
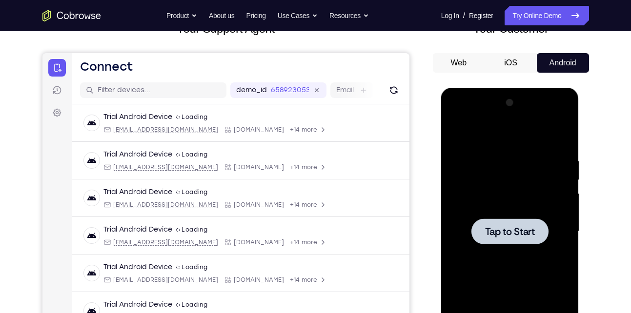
click at [545, 64] on button "Android" at bounding box center [563, 63] width 52 height 20
click at [507, 219] on div at bounding box center [509, 232] width 77 height 26
click at [530, 9] on link "Try Online Demo" at bounding box center [546, 16] width 84 height 20
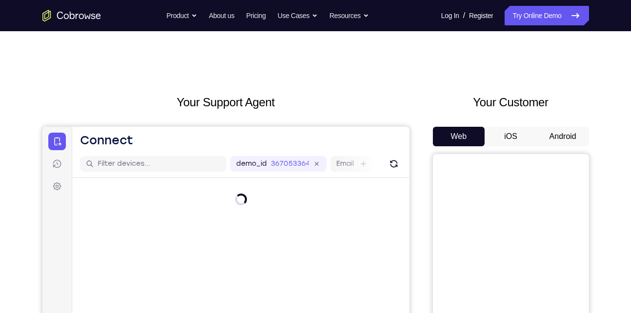
click at [560, 138] on button "Android" at bounding box center [563, 137] width 52 height 20
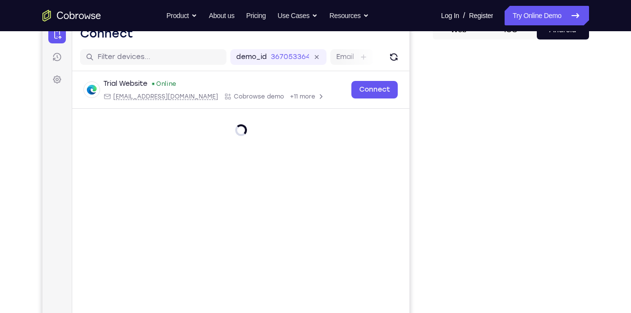
scroll to position [108, 0]
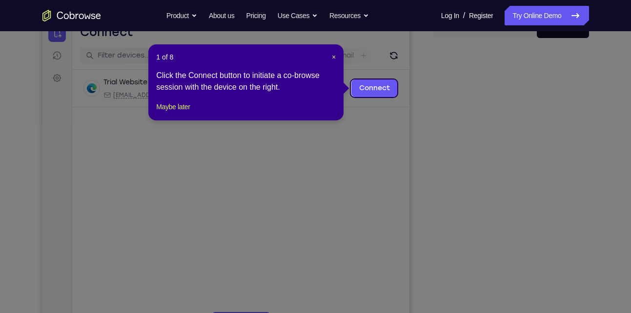
click at [521, 198] on icon at bounding box center [319, 156] width 638 height 313
click at [332, 58] on span "×" at bounding box center [334, 57] width 4 height 8
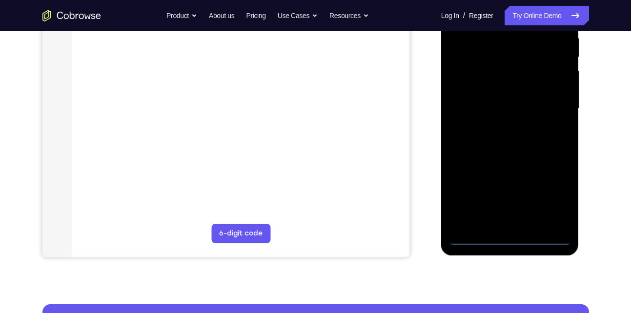
scroll to position [165, 0]
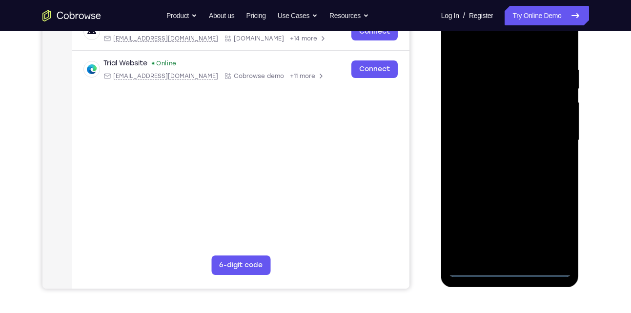
click at [509, 272] on div at bounding box center [509, 140] width 123 height 273
click at [551, 235] on div at bounding box center [509, 140] width 123 height 273
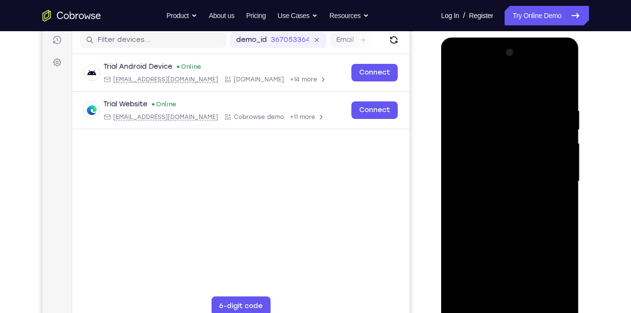
scroll to position [123, 0]
click at [478, 81] on div at bounding box center [509, 181] width 123 height 273
click at [551, 180] on div at bounding box center [509, 181] width 123 height 273
click at [497, 201] on div at bounding box center [509, 181] width 123 height 273
click at [500, 168] on div at bounding box center [509, 181] width 123 height 273
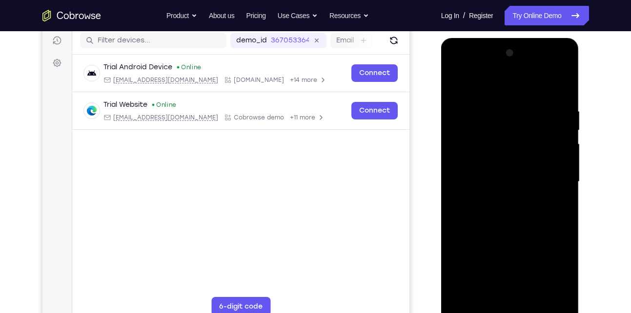
click at [485, 163] on div at bounding box center [509, 181] width 123 height 273
click at [501, 181] on div at bounding box center [509, 181] width 123 height 273
click at [500, 218] on div at bounding box center [509, 181] width 123 height 273
click at [508, 214] on div at bounding box center [509, 181] width 123 height 273
click at [528, 206] on div at bounding box center [509, 181] width 123 height 273
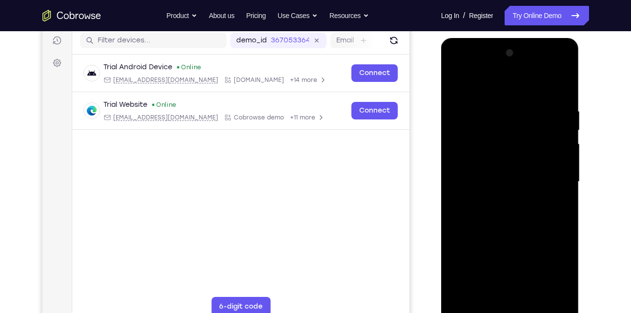
click at [550, 88] on div at bounding box center [509, 181] width 123 height 273
click at [554, 85] on div at bounding box center [509, 181] width 123 height 273
click at [521, 213] on div at bounding box center [509, 181] width 123 height 273
click at [508, 206] on div at bounding box center [509, 181] width 123 height 273
click at [506, 210] on div at bounding box center [509, 181] width 123 height 273
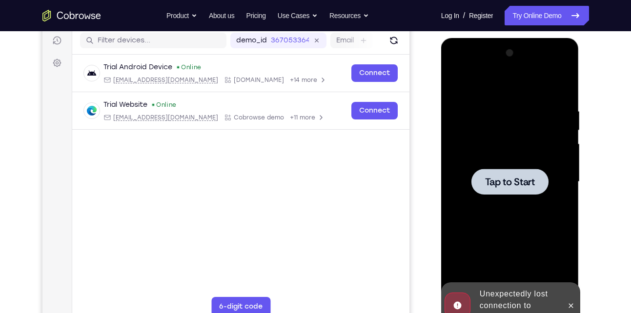
click at [500, 162] on div at bounding box center [509, 181] width 123 height 273
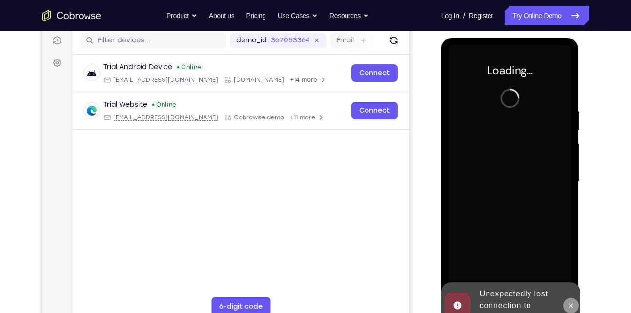
click at [572, 309] on icon at bounding box center [571, 306] width 8 height 8
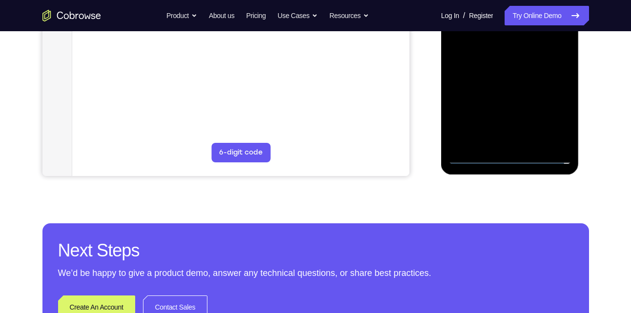
scroll to position [278, 0]
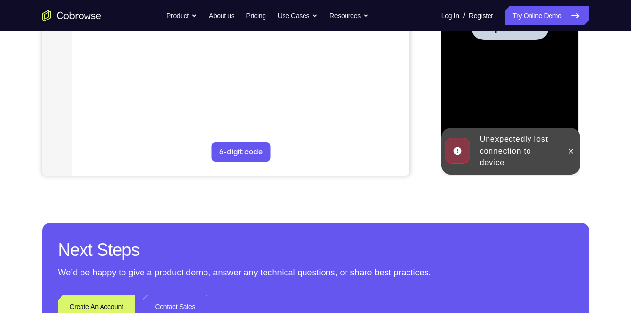
click at [477, 156] on div "Unexpectedly lost connection to device" at bounding box center [518, 151] width 85 height 43
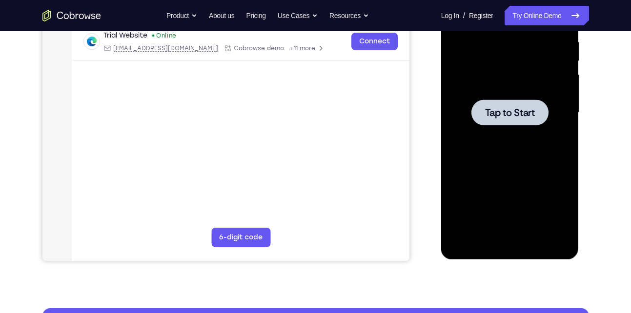
scroll to position [192, 0]
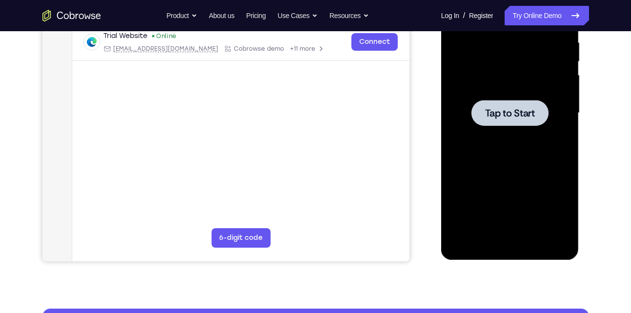
click at [492, 108] on span "Tap to Start" at bounding box center [510, 113] width 50 height 10
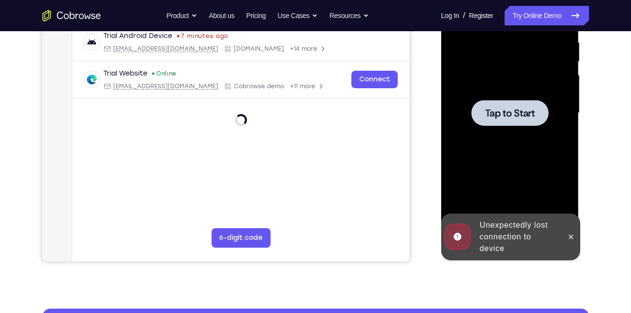
click at [484, 111] on div at bounding box center [509, 113] width 77 height 26
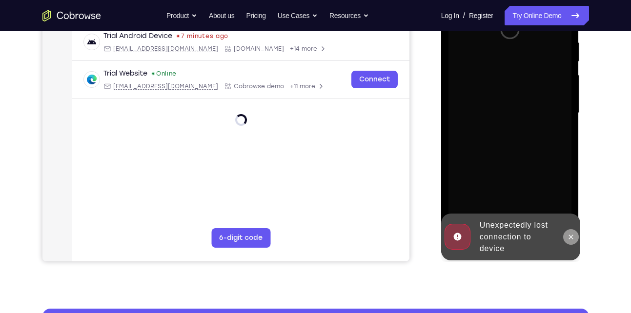
click at [572, 239] on icon at bounding box center [571, 237] width 4 height 4
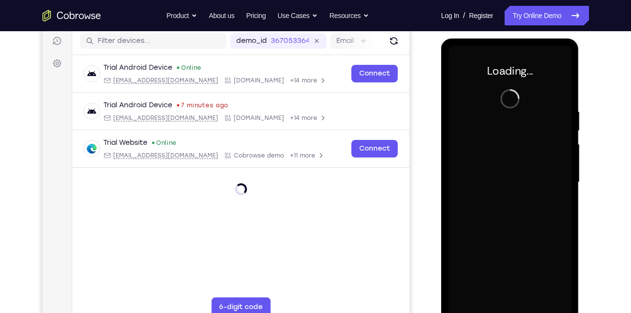
scroll to position [121, 0]
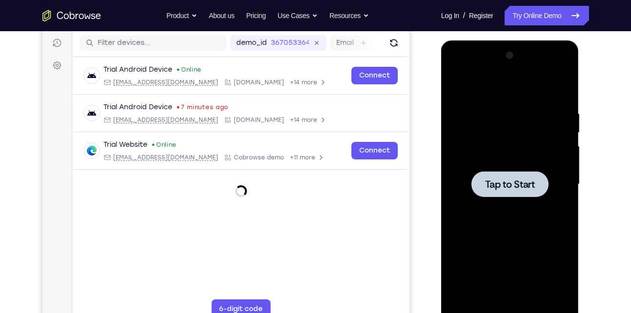
click at [505, 180] on span "Tap to Start" at bounding box center [510, 185] width 50 height 10
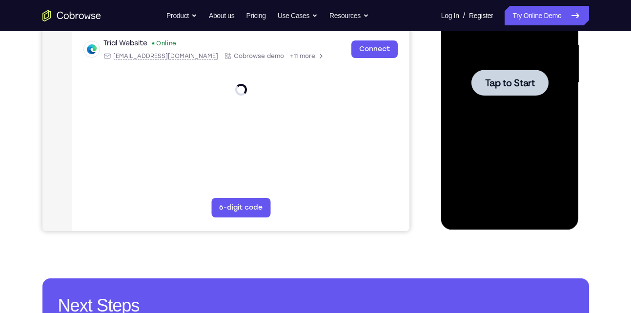
scroll to position [223, 0]
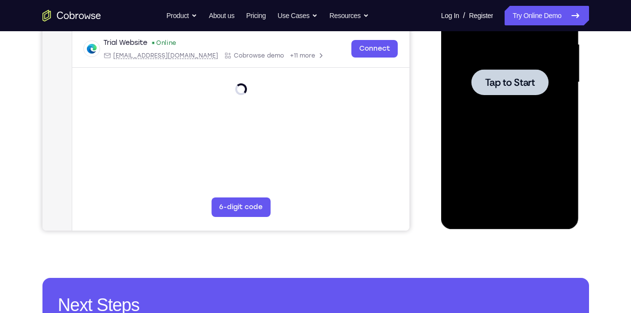
click at [515, 94] on div at bounding box center [509, 82] width 77 height 26
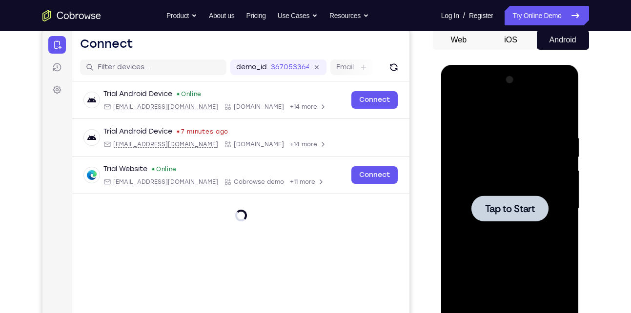
scroll to position [100, 0]
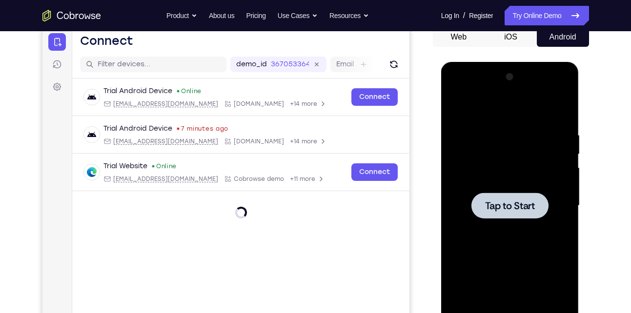
click at [501, 198] on div at bounding box center [509, 206] width 77 height 26
click at [529, 193] on div at bounding box center [509, 206] width 77 height 26
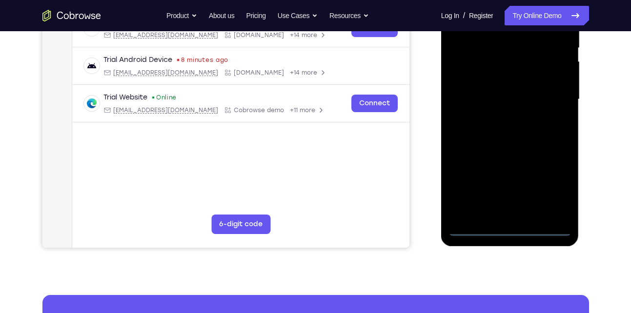
scroll to position [210, 0]
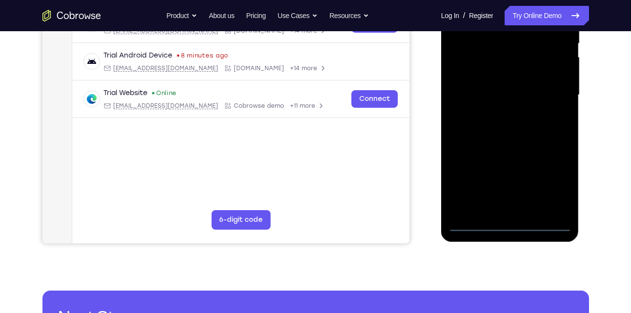
click at [505, 222] on div at bounding box center [509, 95] width 123 height 273
click at [553, 183] on div at bounding box center [509, 95] width 123 height 273
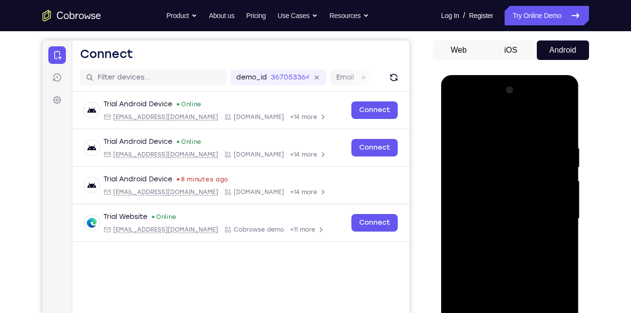
scroll to position [86, 0]
click at [495, 128] on div at bounding box center [509, 219] width 123 height 273
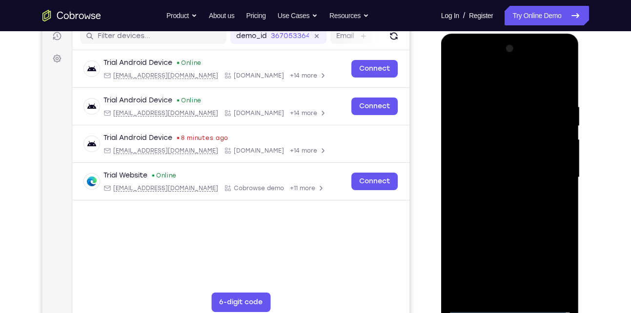
scroll to position [131, 0]
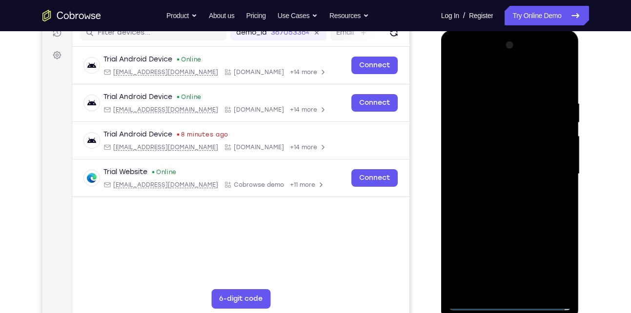
click at [548, 175] on div at bounding box center [509, 174] width 123 height 273
click at [497, 191] on div at bounding box center [509, 174] width 123 height 273
click at [514, 161] on div at bounding box center [509, 174] width 123 height 273
click at [488, 157] on div at bounding box center [509, 174] width 123 height 273
click at [505, 177] on div at bounding box center [509, 174] width 123 height 273
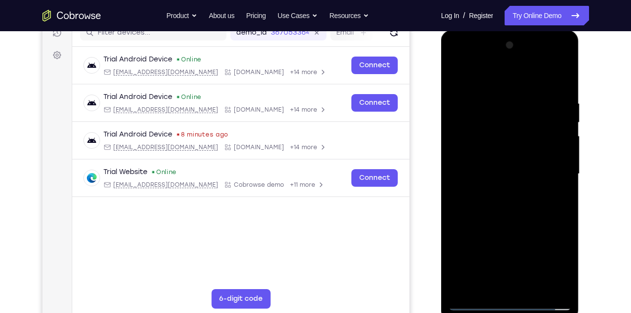
click at [499, 213] on div at bounding box center [509, 174] width 123 height 273
click at [554, 76] on div at bounding box center [509, 174] width 123 height 273
click at [509, 202] on div at bounding box center [509, 174] width 123 height 273
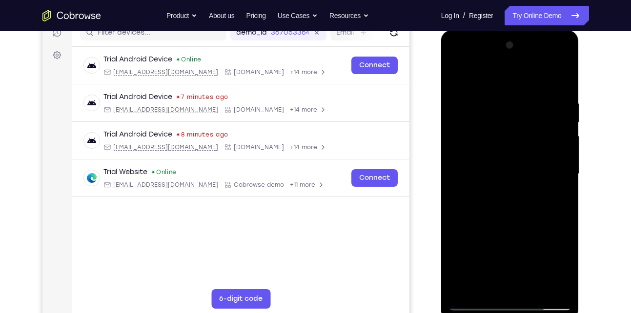
click at [506, 206] on div at bounding box center [509, 174] width 123 height 273
click at [514, 204] on div at bounding box center [509, 174] width 123 height 273
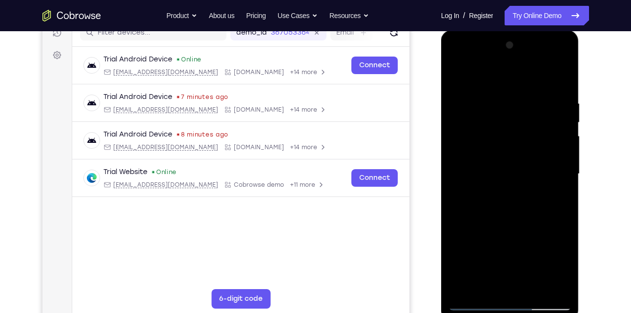
click at [515, 202] on div at bounding box center [509, 174] width 123 height 273
click at [509, 201] on div at bounding box center [509, 174] width 123 height 273
click at [502, 202] on div at bounding box center [509, 174] width 123 height 273
click at [500, 209] on div at bounding box center [509, 174] width 123 height 273
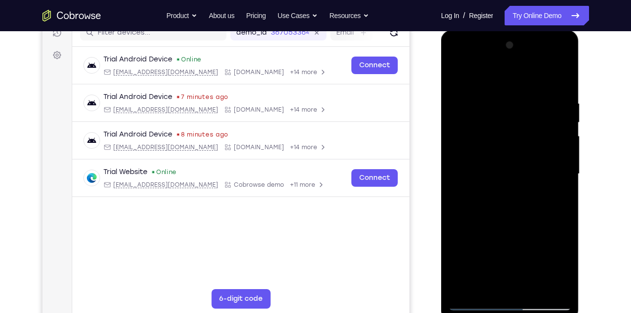
click at [504, 205] on div at bounding box center [509, 174] width 123 height 273
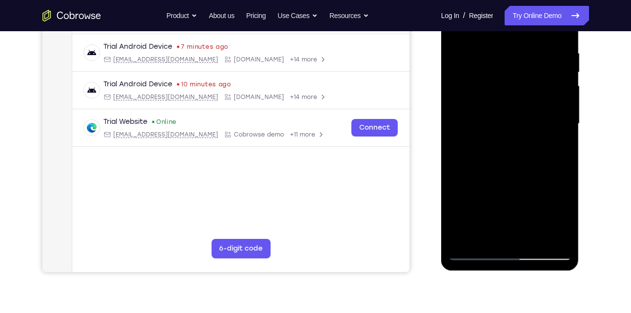
scroll to position [182, 0]
click at [508, 152] on div at bounding box center [509, 123] width 123 height 273
click at [512, 252] on div at bounding box center [509, 123] width 123 height 273
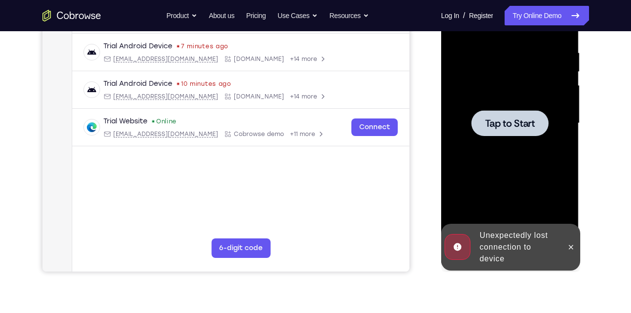
click at [503, 121] on span "Tap to Start" at bounding box center [510, 124] width 50 height 10
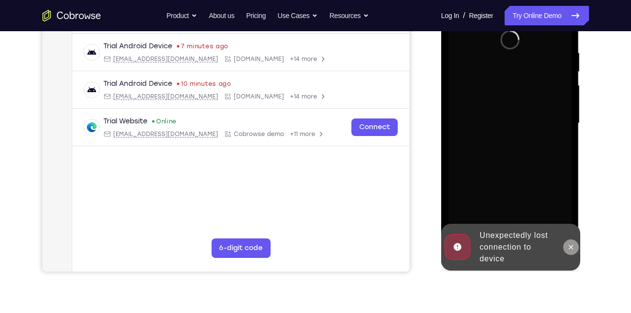
click at [573, 248] on icon at bounding box center [571, 247] width 8 height 8
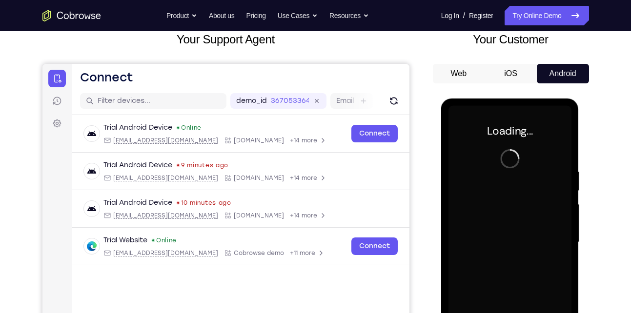
scroll to position [93, 0]
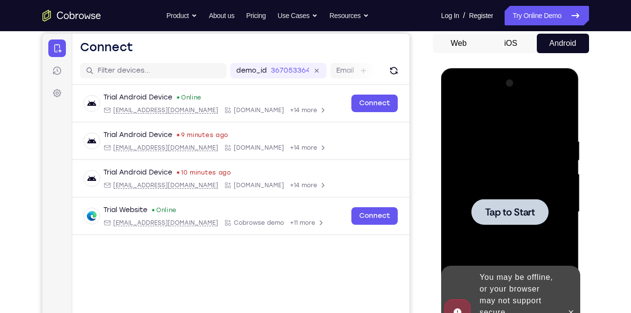
click at [499, 209] on span "Tap to Start" at bounding box center [510, 212] width 50 height 10
click at [569, 309] on icon at bounding box center [571, 313] width 8 height 8
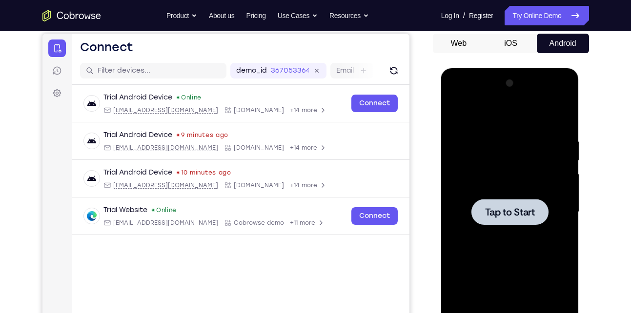
click at [506, 220] on div at bounding box center [509, 212] width 77 height 26
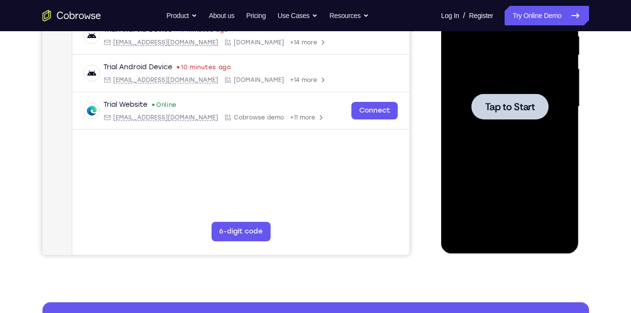
click at [509, 103] on span "Tap to Start" at bounding box center [510, 107] width 50 height 10
click at [561, 15] on link "Try Online Demo" at bounding box center [546, 16] width 84 height 20
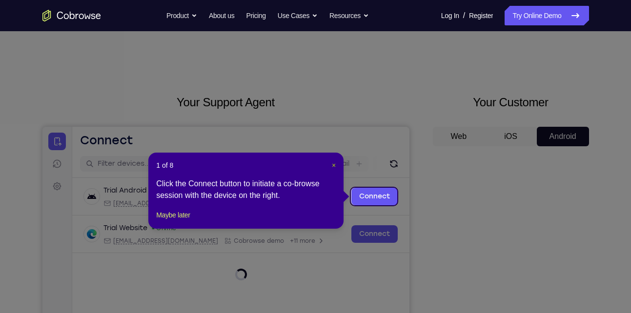
click at [332, 163] on span "×" at bounding box center [334, 165] width 4 height 8
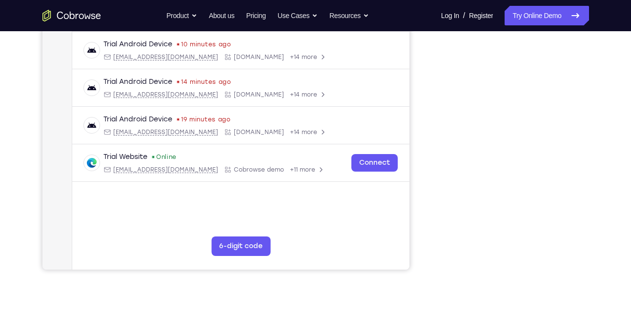
scroll to position [185, 0]
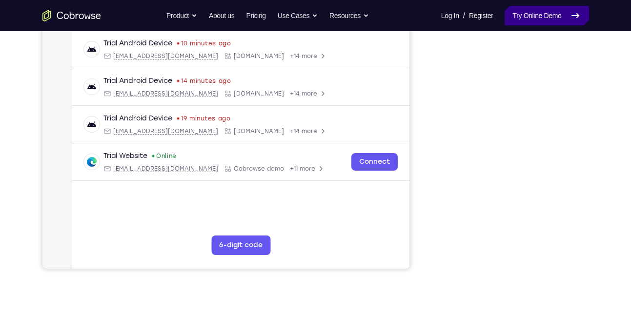
click at [531, 15] on link "Try Online Demo" at bounding box center [546, 16] width 84 height 20
click at [532, 13] on link "Try Online Demo" at bounding box center [546, 16] width 84 height 20
click at [550, 11] on link "Try Online Demo" at bounding box center [546, 16] width 84 height 20
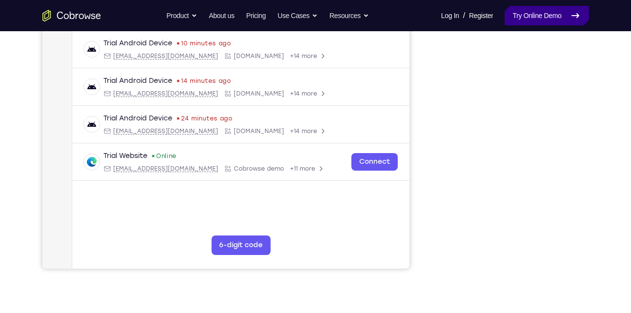
click at [550, 11] on link "Try Online Demo" at bounding box center [546, 16] width 84 height 20
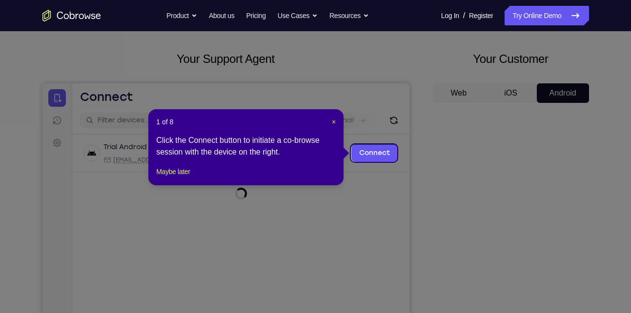
scroll to position [43, 0]
click at [334, 123] on span "×" at bounding box center [334, 123] width 4 height 8
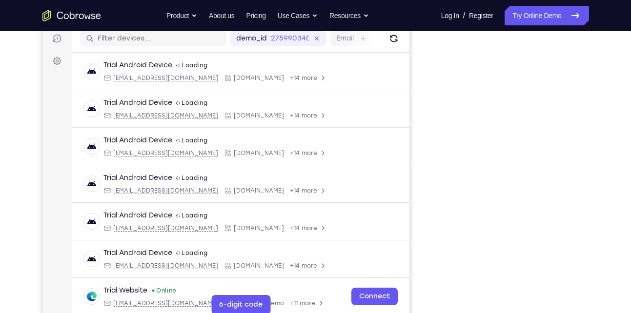
scroll to position [120, 0]
